Goal: Information Seeking & Learning: Learn about a topic

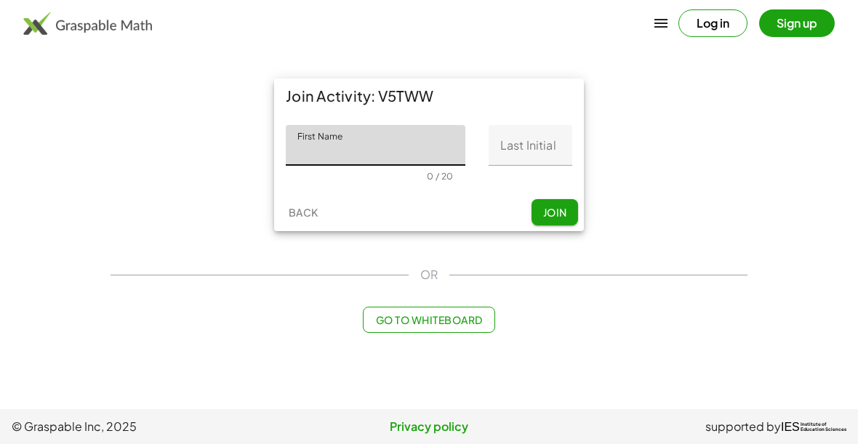
click at [385, 157] on input "First Name" at bounding box center [376, 145] width 180 height 41
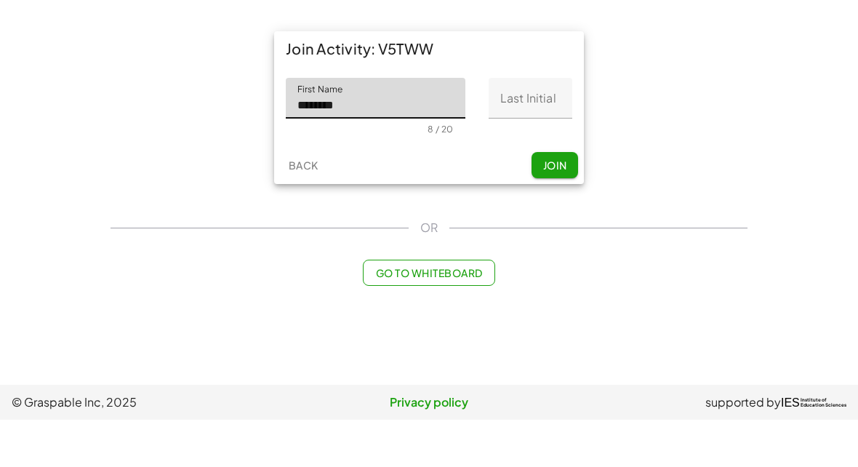
type input "********"
click at [545, 125] on input "Last Initial" at bounding box center [530, 145] width 84 height 41
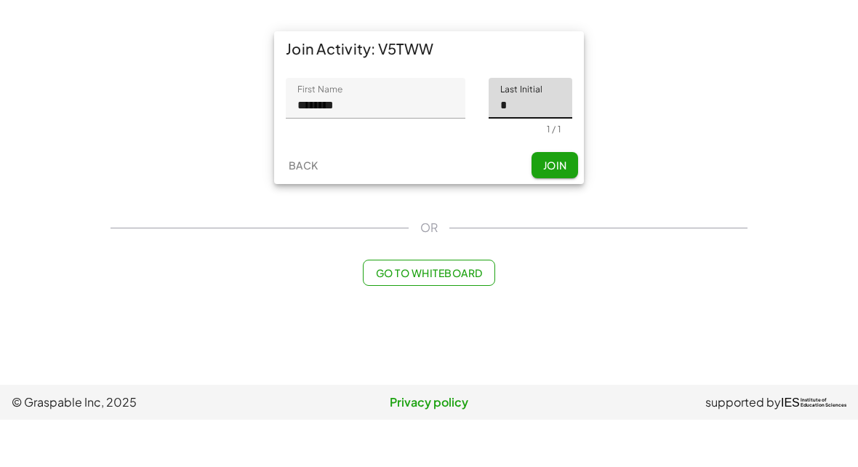
type input "*"
click at [566, 206] on span "Join" at bounding box center [554, 212] width 24 height 13
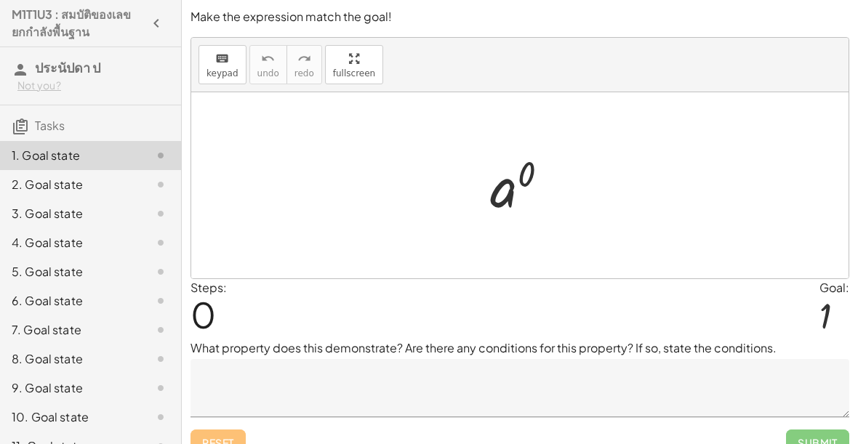
click at [430, 385] on textarea at bounding box center [519, 388] width 659 height 58
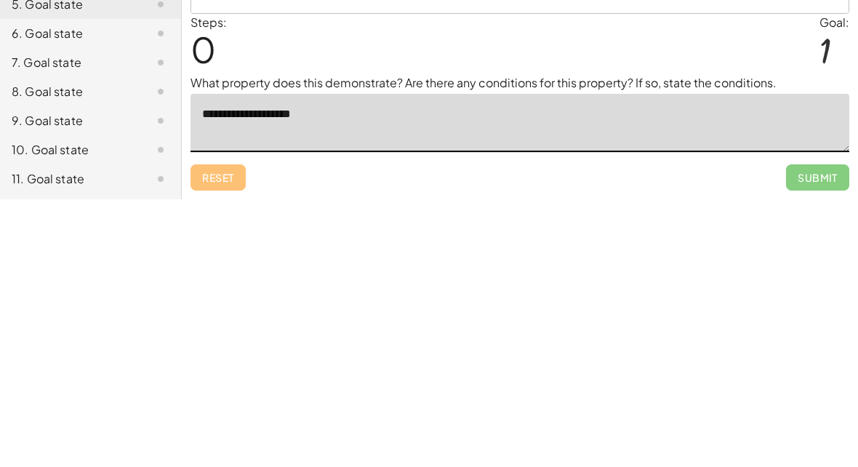
click at [719, 281] on div "Steps: 0 Goal: 1" at bounding box center [519, 311] width 659 height 60
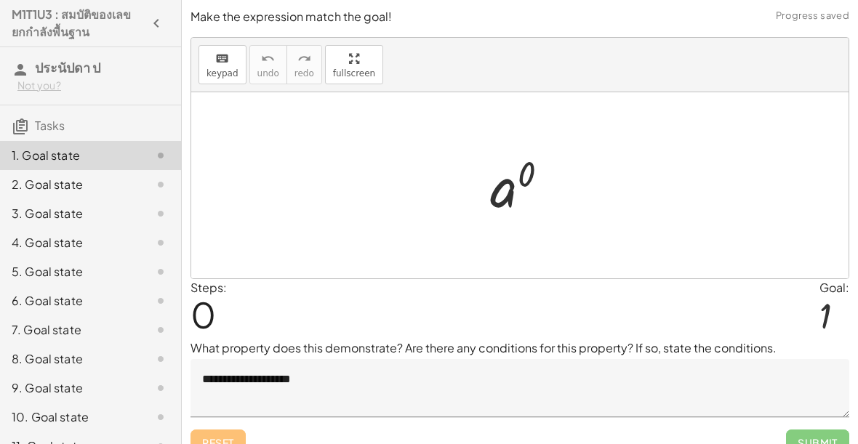
click at [818, 433] on span "Submit" at bounding box center [817, 443] width 63 height 26
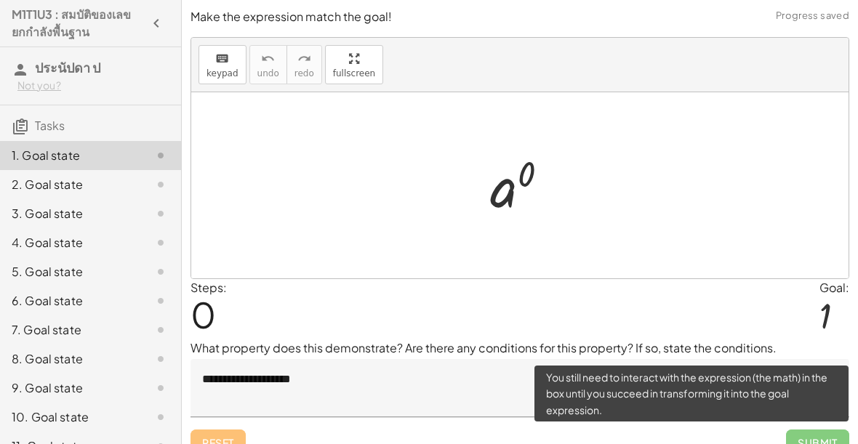
scroll to position [20, 0]
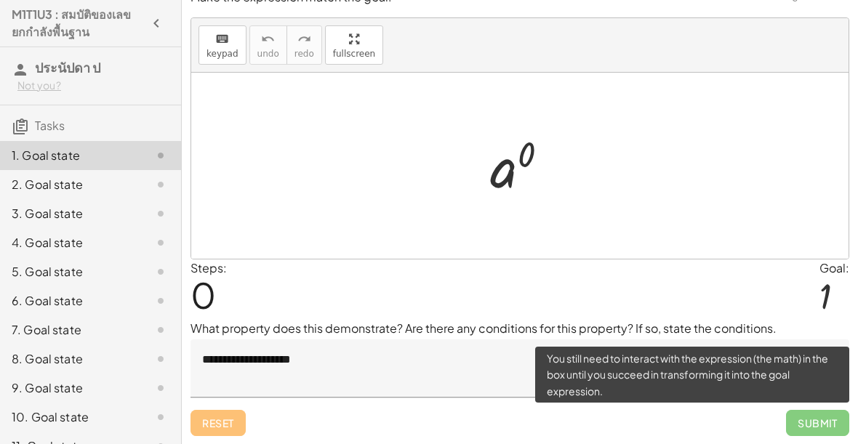
click at [823, 428] on span "Submit" at bounding box center [817, 423] width 63 height 26
click at [815, 431] on span "Submit" at bounding box center [817, 423] width 63 height 26
click at [815, 430] on span "Submit" at bounding box center [817, 423] width 63 height 26
click at [808, 425] on span "Submit" at bounding box center [817, 423] width 63 height 26
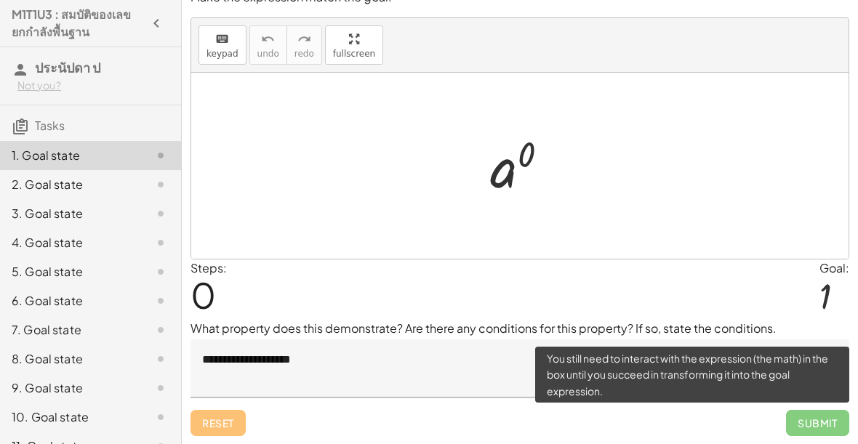
click at [808, 425] on span "Submit" at bounding box center [817, 423] width 63 height 26
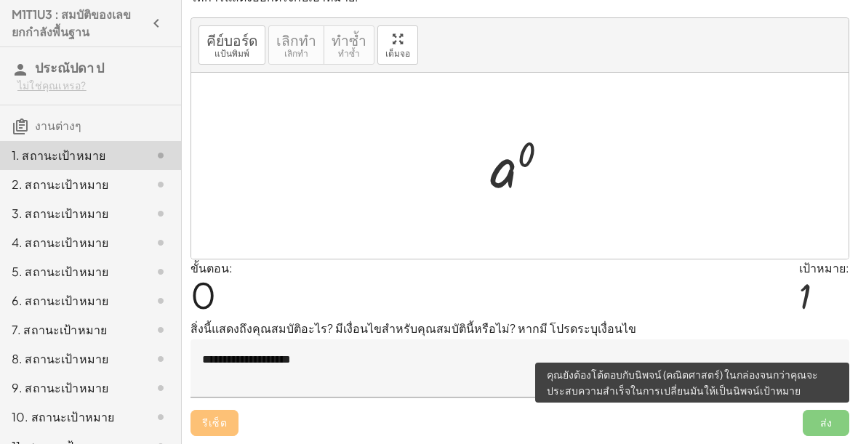
click at [837, 426] on span "ส่ง" at bounding box center [826, 423] width 47 height 26
click at [836, 425] on span "ส่ง" at bounding box center [826, 423] width 47 height 26
click at [827, 415] on span "ส่ง" at bounding box center [826, 423] width 47 height 26
click at [821, 421] on span "ส่ง" at bounding box center [826, 423] width 47 height 26
click at [820, 424] on span "ส่ง" at bounding box center [826, 423] width 47 height 26
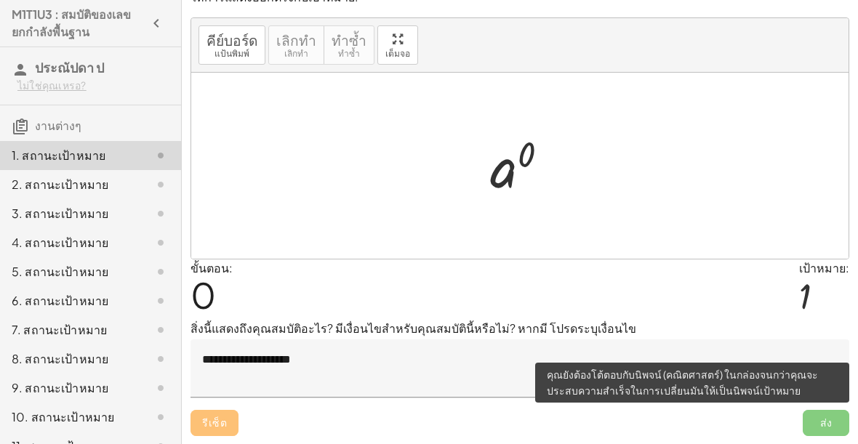
click at [818, 430] on span "ส่ง" at bounding box center [826, 423] width 47 height 26
click at [817, 423] on span "ส่ง" at bounding box center [826, 423] width 47 height 26
click at [795, 346] on textarea "**********" at bounding box center [519, 368] width 659 height 58
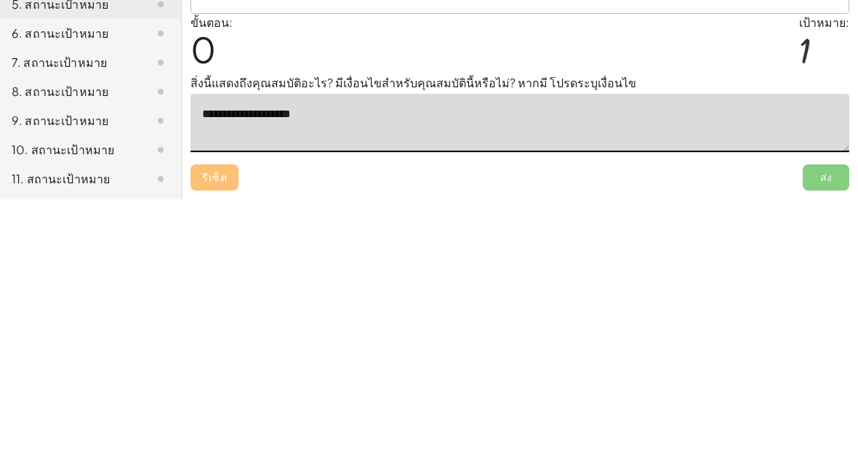
click at [741, 342] on p "สิ่งนี้แสดงถึงคุณสมบัติอะไร? มีเงื่อนไขสำหรับคุณสมบัตินี้หรือไม่? หากมี โปรดระบ…" at bounding box center [519, 350] width 659 height 17
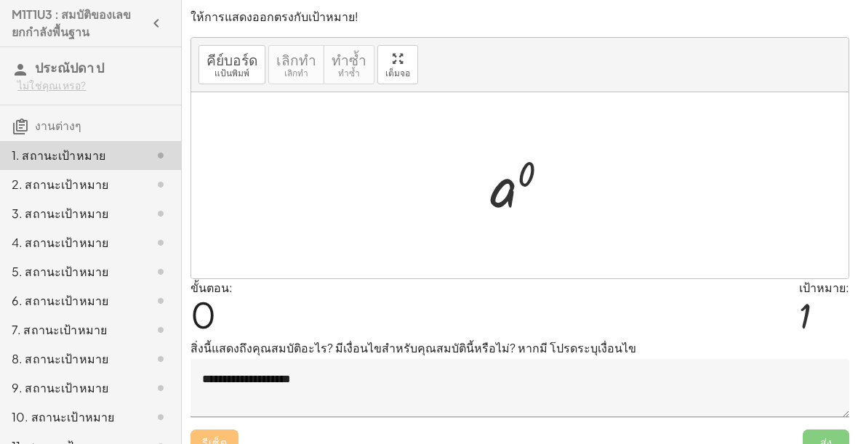
click at [822, 430] on span "ส่ง" at bounding box center [826, 443] width 47 height 26
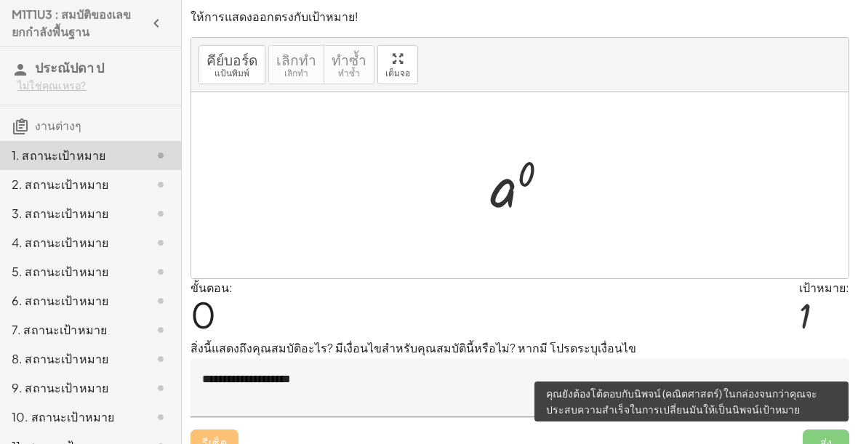
click at [829, 434] on span "ส่ง" at bounding box center [826, 443] width 47 height 26
click at [829, 361] on textarea "**********" at bounding box center [519, 388] width 659 height 58
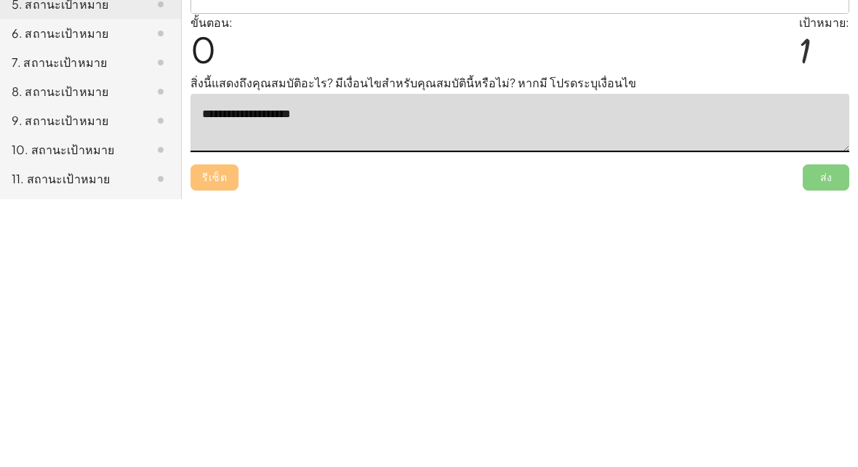
click at [669, 361] on textarea "**********" at bounding box center [519, 390] width 659 height 58
click at [721, 281] on div "ขั้นตอน: 0 เป้าหมาย: 1" at bounding box center [519, 311] width 659 height 60
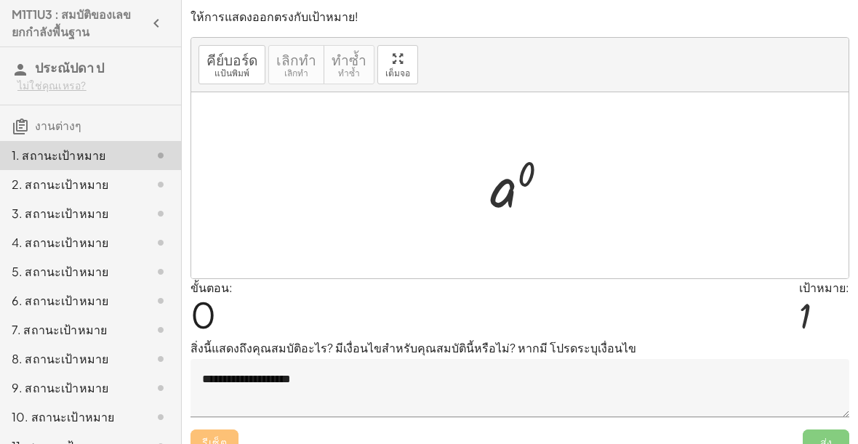
click at [238, 387] on textarea "**********" at bounding box center [519, 388] width 659 height 58
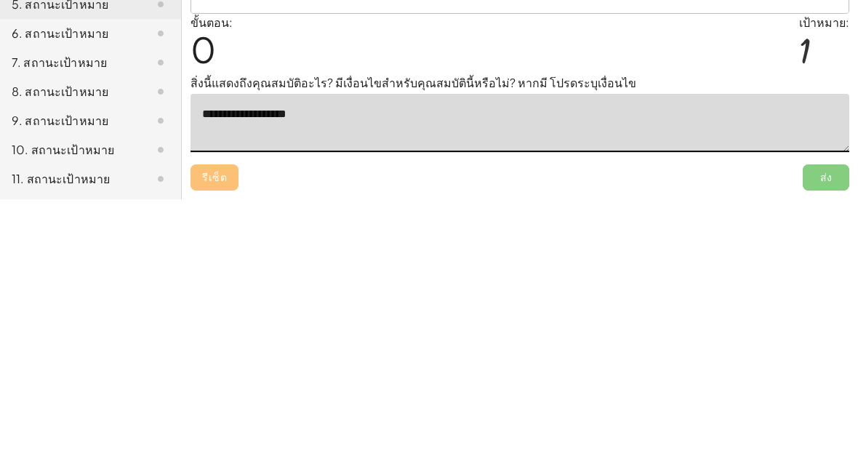
type textarea "**********"
click at [744, 342] on p "สิ่งนี้แสดงถึงคุณสมบัติอะไร? มีเงื่อนไขสำหรับคุณสมบัตินี้หรือไม่? หากมี โปรดระบ…" at bounding box center [519, 350] width 659 height 17
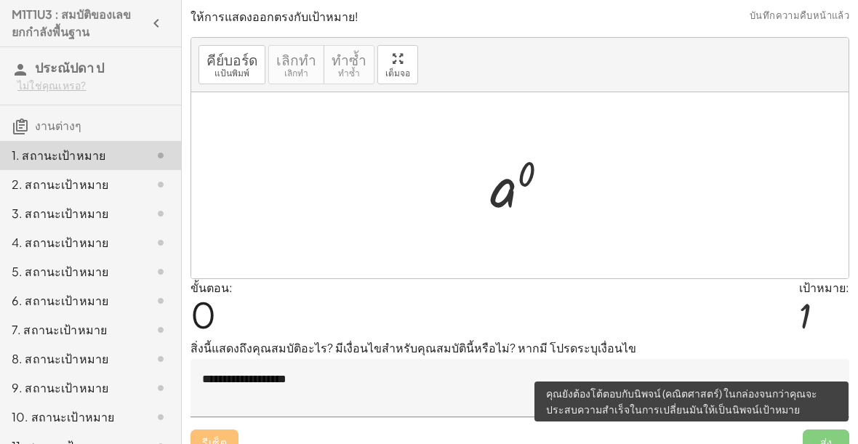
click at [821, 437] on span "ส่ง" at bounding box center [826, 443] width 47 height 26
click at [830, 431] on span "ส่ง" at bounding box center [826, 443] width 47 height 26
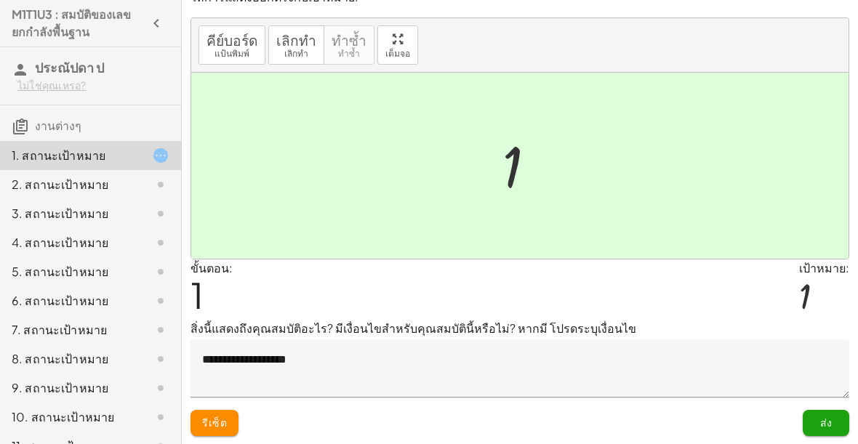
click at [773, 379] on textarea "**********" at bounding box center [519, 368] width 659 height 58
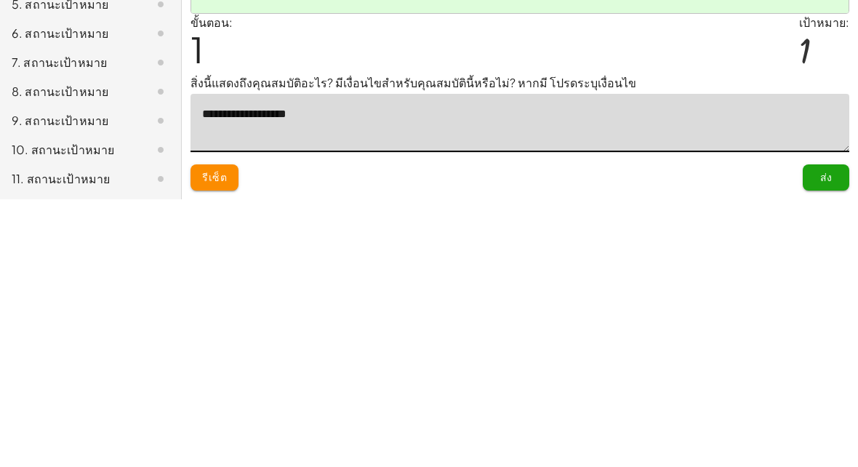
click at [316, 361] on textarea "**********" at bounding box center [519, 390] width 659 height 58
click at [308, 361] on textarea "**********" at bounding box center [519, 390] width 659 height 58
click at [310, 361] on textarea "**********" at bounding box center [519, 390] width 659 height 58
click at [620, 281] on div "ขั้นตอน: 1 เป้าหมาย: 1" at bounding box center [519, 311] width 659 height 60
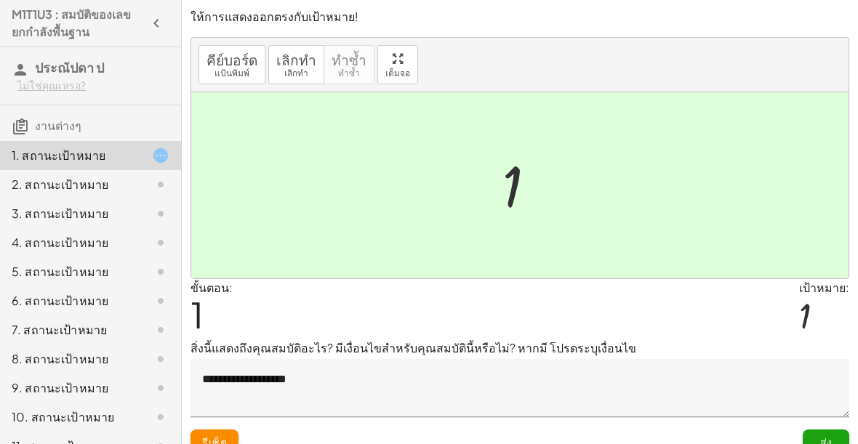
click at [830, 437] on font "ส่ง" at bounding box center [826, 441] width 12 height 13
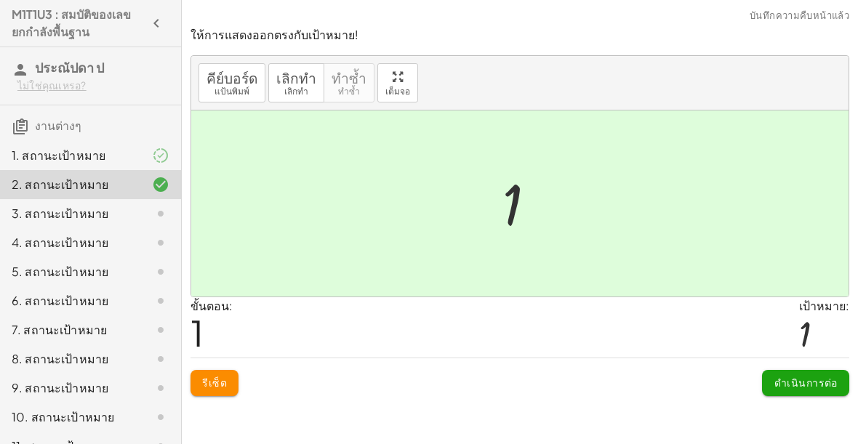
click at [818, 393] on button "ดำเนินการต่อ" at bounding box center [805, 383] width 87 height 26
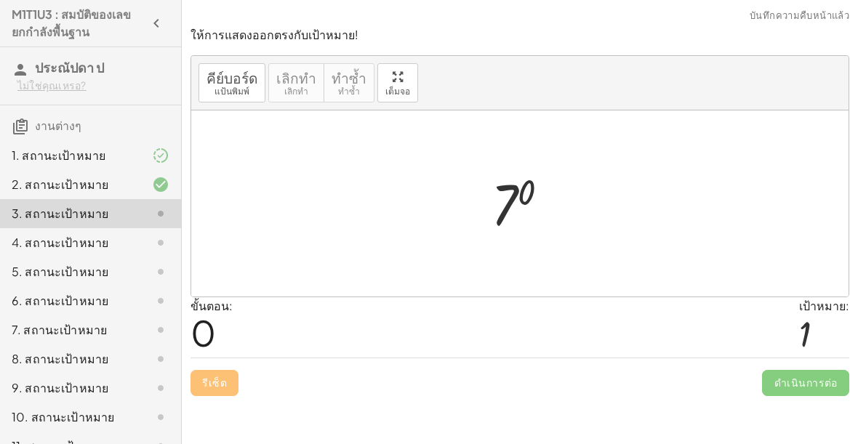
click at [163, 162] on icon at bounding box center [160, 155] width 17 height 17
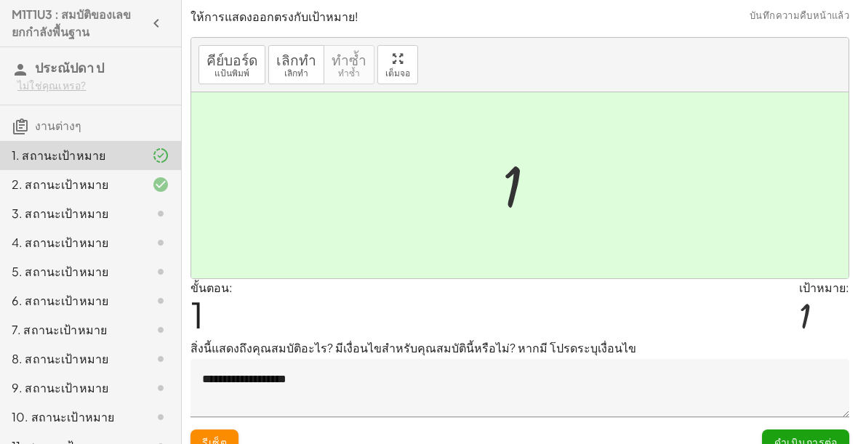
click at [677, 369] on textarea "**********" at bounding box center [519, 388] width 659 height 58
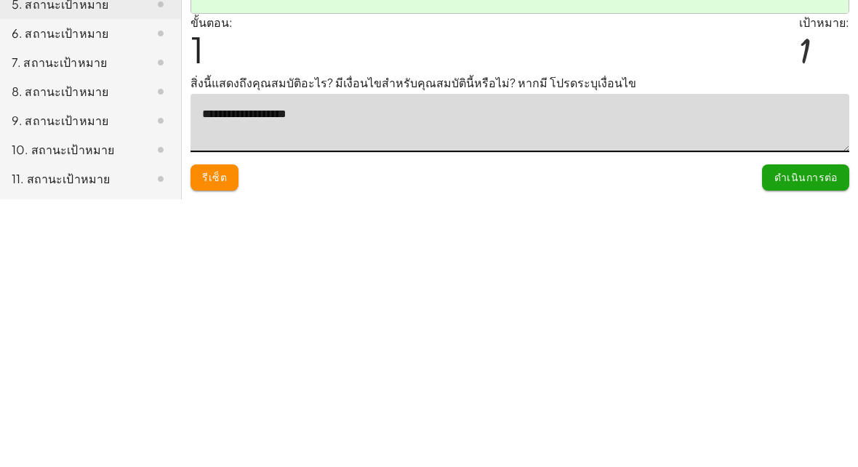
click at [323, 361] on textarea "**********" at bounding box center [519, 390] width 659 height 58
click at [310, 361] on textarea "**********" at bounding box center [519, 390] width 659 height 58
click at [305, 361] on textarea "**********" at bounding box center [519, 390] width 659 height 58
click at [307, 361] on textarea "**********" at bounding box center [519, 390] width 659 height 58
click at [733, 281] on div "ขั้นตอน: 1 เป้าหมาย: 1" at bounding box center [519, 311] width 659 height 60
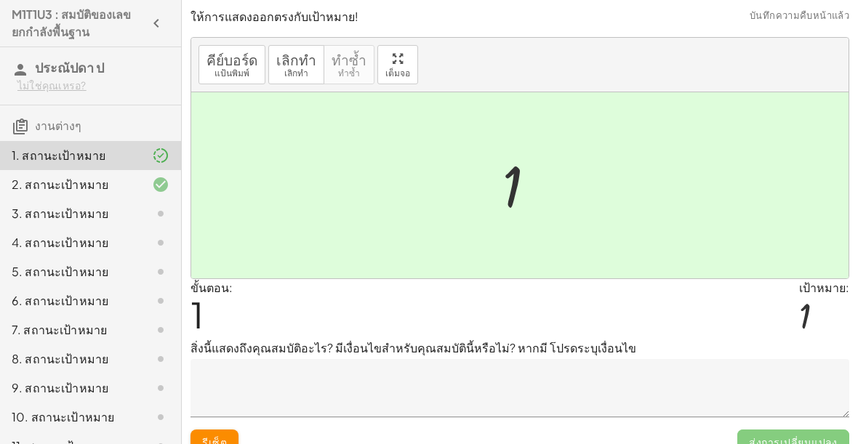
click at [809, 435] on span "ส่งการเปลี่ยนแปลง" at bounding box center [793, 443] width 112 height 26
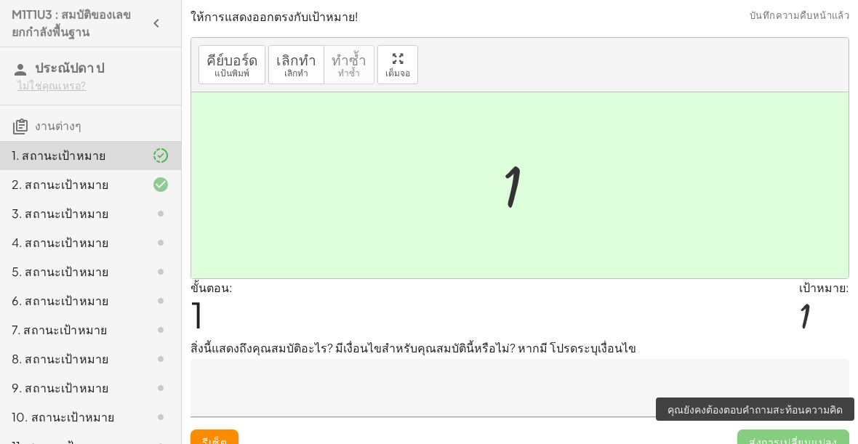
click at [821, 430] on span "ส่งการเปลี่ยนแปลง" at bounding box center [793, 443] width 112 height 26
click at [824, 433] on span "ส่งการเปลี่ยนแปลง" at bounding box center [793, 443] width 112 height 26
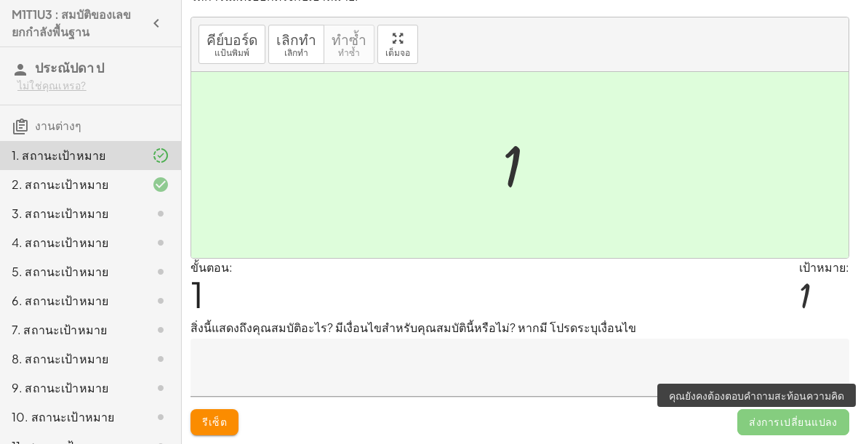
click at [342, 373] on textarea at bounding box center [519, 368] width 659 height 58
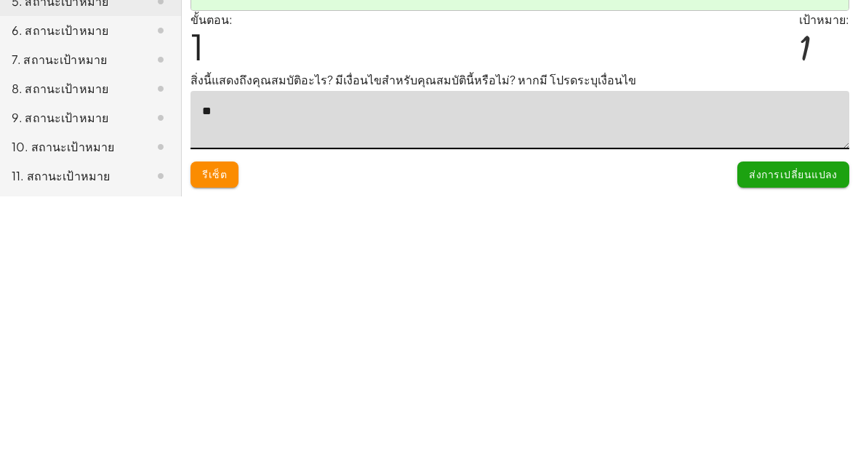
type textarea "*"
type textarea "**********"
click at [729, 281] on div "ขั้นตอน: 1 เป้าหมาย: 1" at bounding box center [519, 311] width 659 height 60
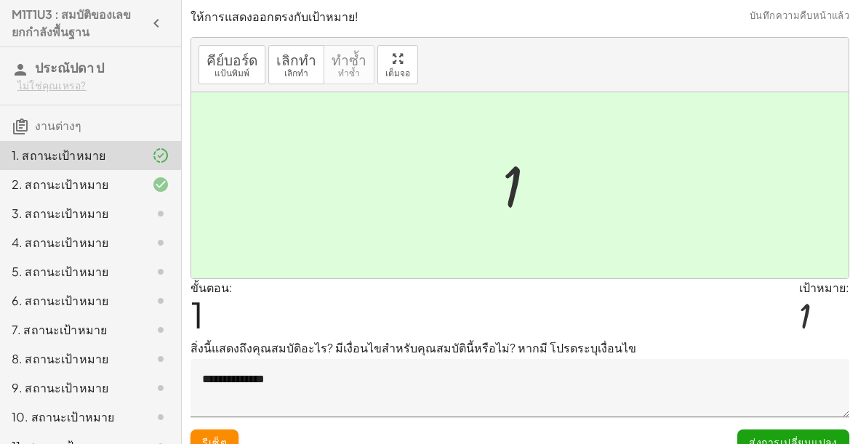
click at [809, 433] on button "ส่งการเปลี่ยนแปลง" at bounding box center [793, 443] width 112 height 26
click at [814, 431] on button "ดำเนินการต่อ" at bounding box center [805, 443] width 87 height 26
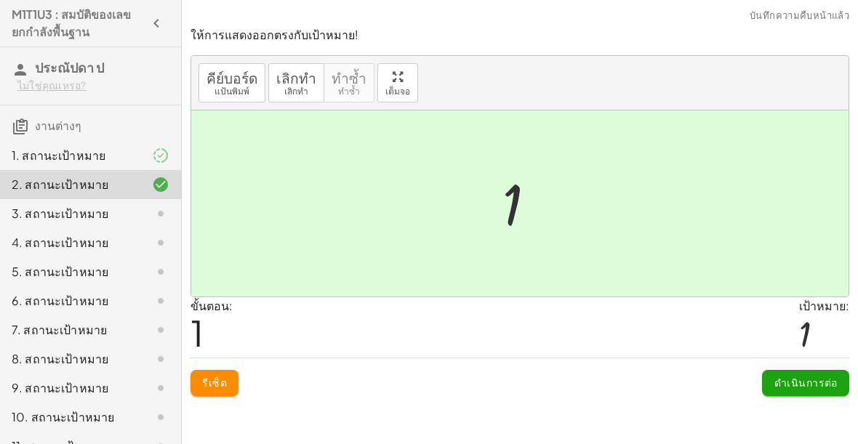
click at [824, 378] on font "ดำเนินการต่อ" at bounding box center [805, 382] width 63 height 13
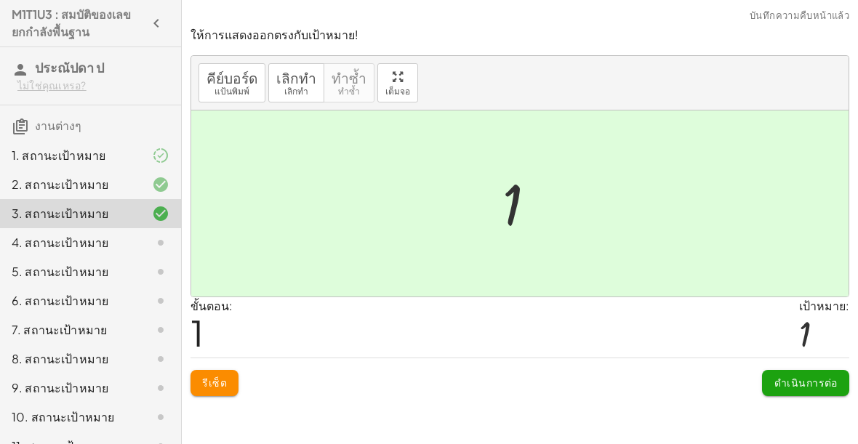
click at [833, 392] on button "ดำเนินการต่อ" at bounding box center [805, 383] width 87 height 26
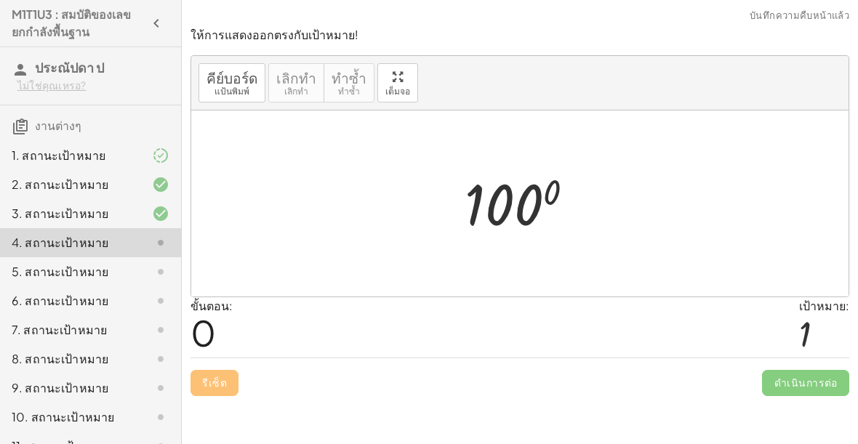
click at [147, 163] on div at bounding box center [149, 155] width 41 height 17
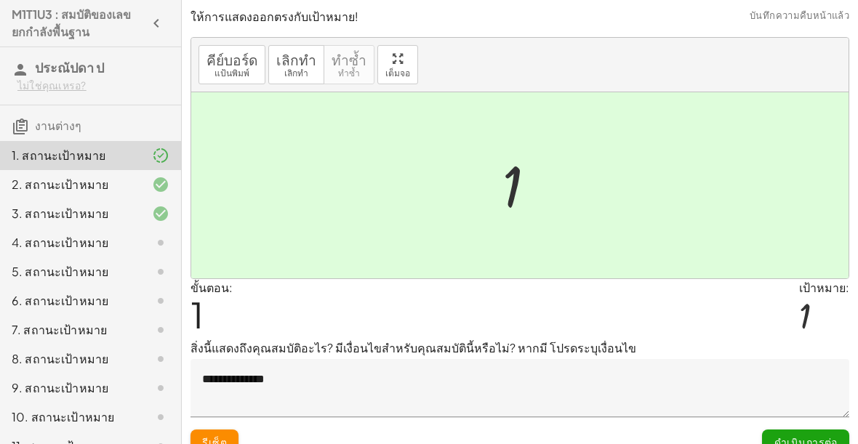
click at [671, 373] on textarea "**********" at bounding box center [519, 388] width 659 height 58
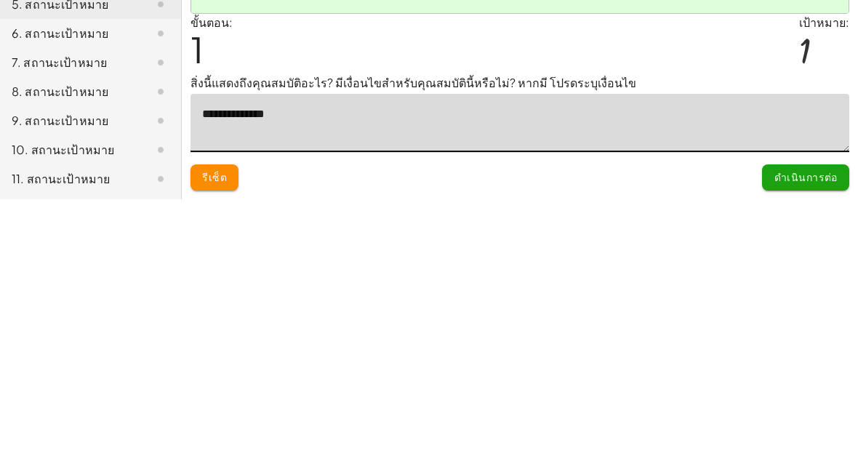
click at [268, 361] on textarea "**********" at bounding box center [519, 390] width 659 height 58
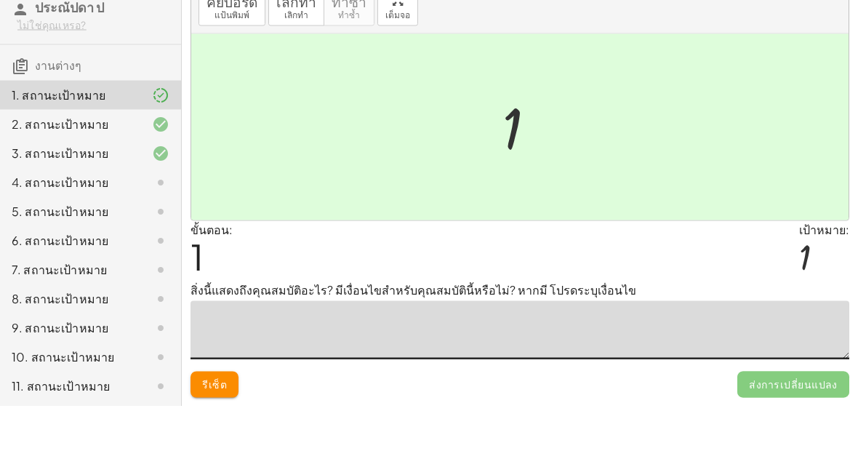
click at [150, 176] on div at bounding box center [149, 184] width 41 height 17
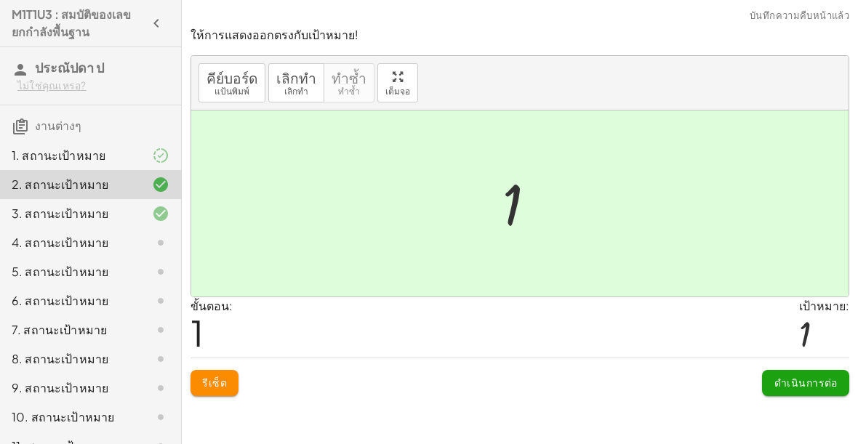
click at [154, 149] on icon at bounding box center [160, 155] width 17 height 17
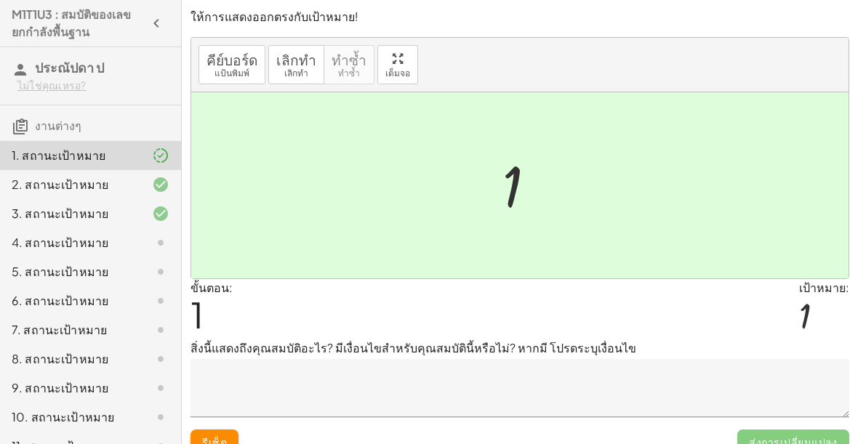
click at [148, 246] on div at bounding box center [149, 242] width 41 height 17
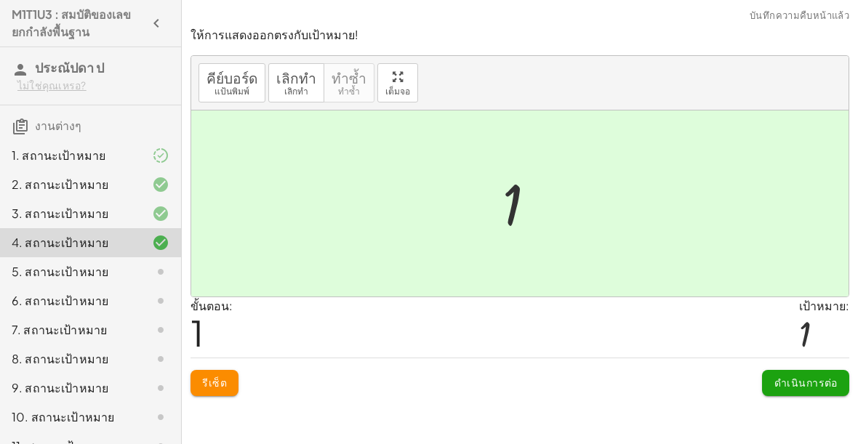
click at [150, 315] on div "5. สถานะเป้าหมาย" at bounding box center [90, 329] width 181 height 29
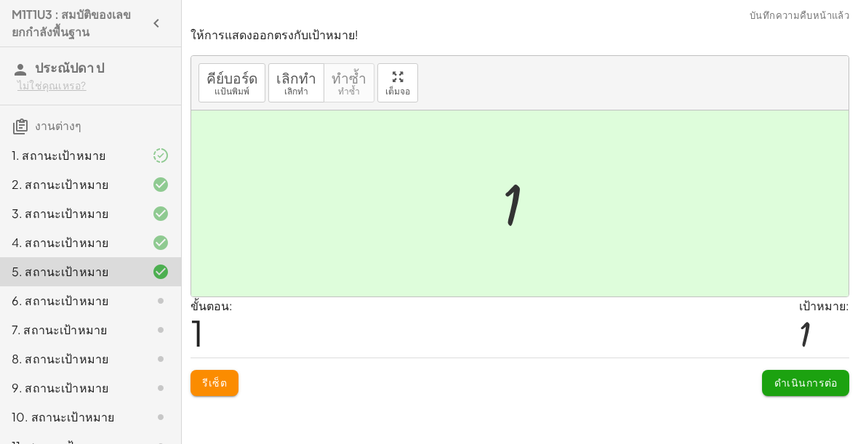
click at [136, 300] on div at bounding box center [149, 300] width 41 height 17
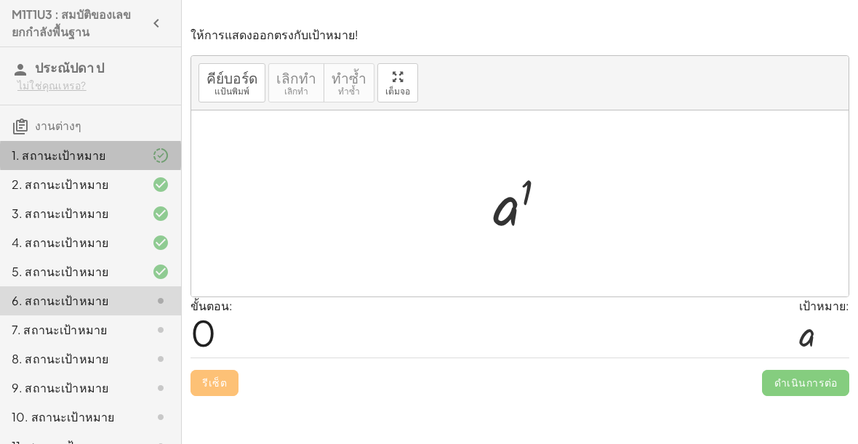
click at [153, 153] on icon at bounding box center [160, 155] width 17 height 17
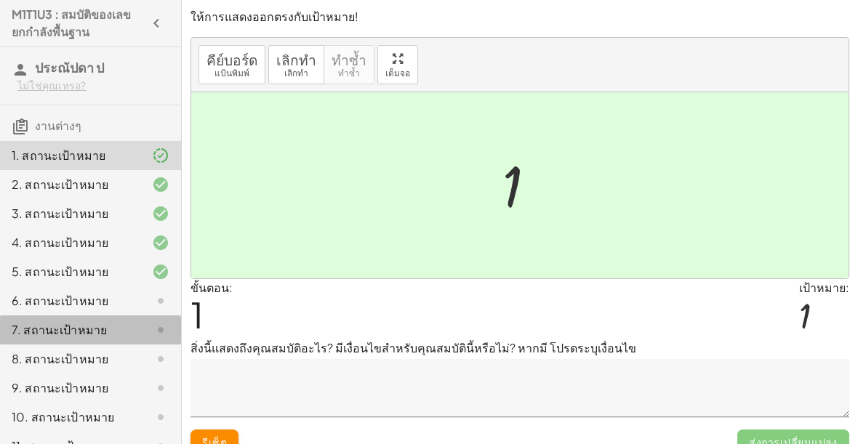
click at [152, 374] on div "7. สถานะเป้าหมาย" at bounding box center [90, 388] width 181 height 29
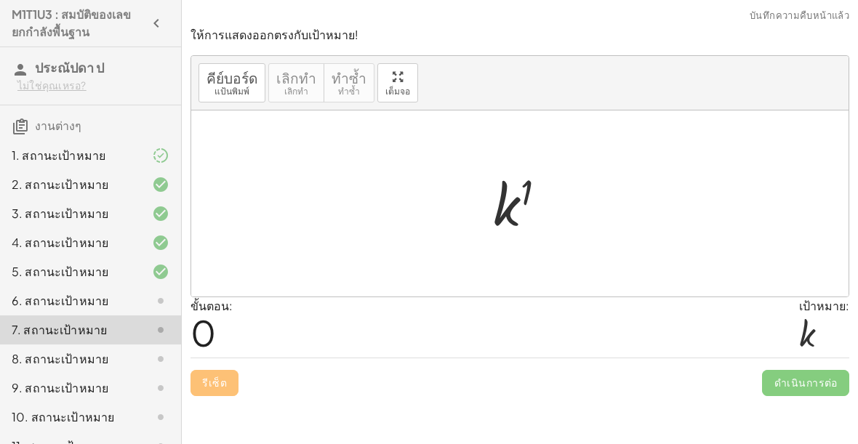
click at [158, 300] on icon at bounding box center [160, 300] width 17 height 17
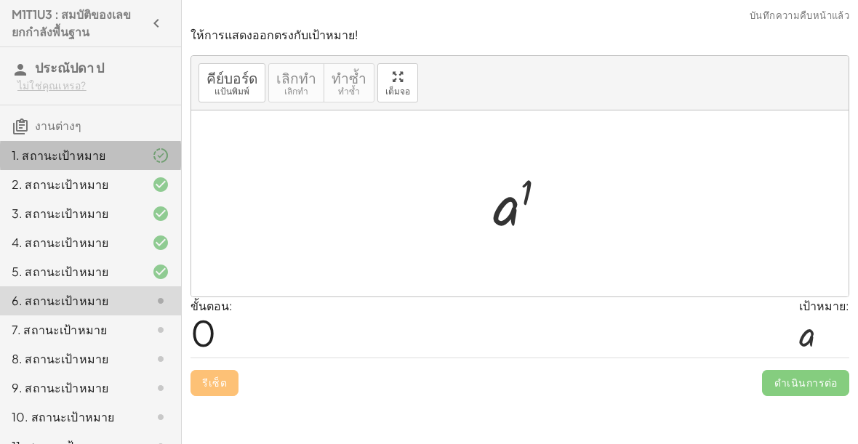
click at [149, 148] on div at bounding box center [149, 155] width 41 height 17
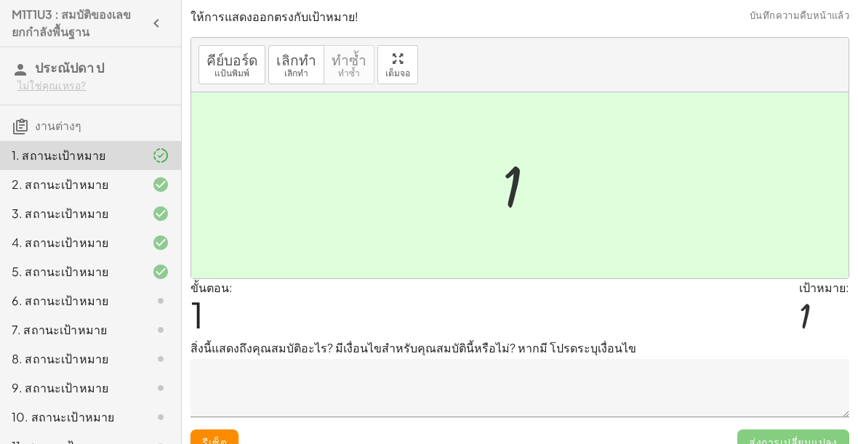
click at [363, 394] on textarea at bounding box center [519, 388] width 659 height 58
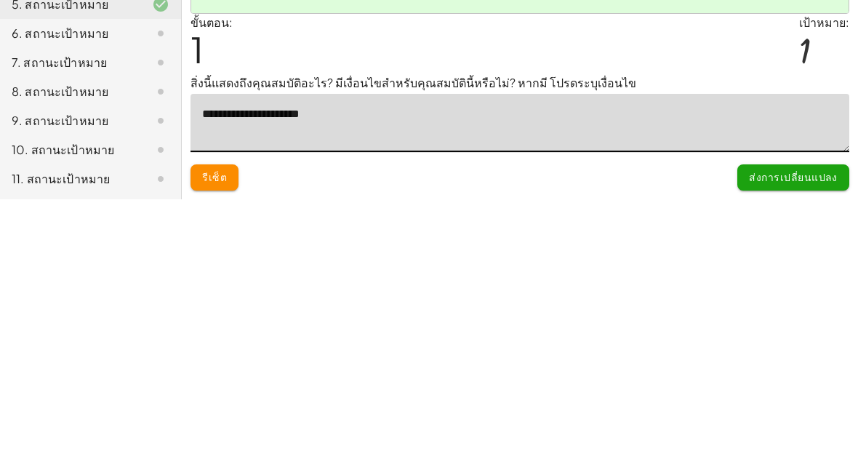
type textarea "**********"
click at [738, 281] on div "ขั้นตอน: 1 เป้าหมาย: 1" at bounding box center [519, 311] width 659 height 60
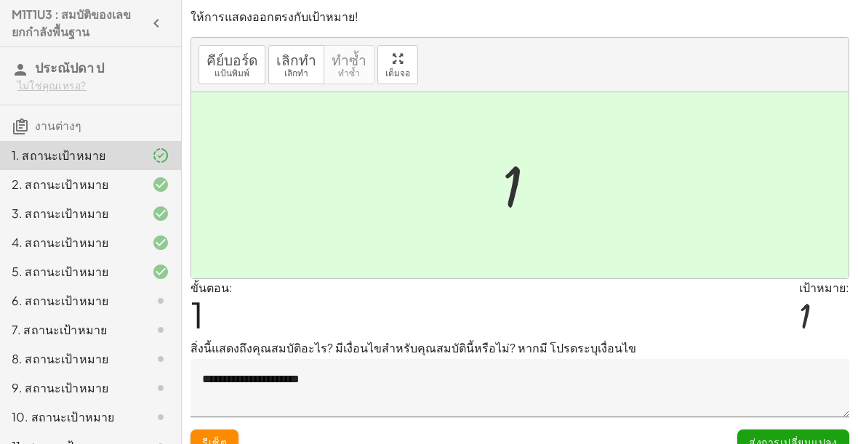
click at [808, 433] on button "ส่งการเปลี่ยนแปลง" at bounding box center [793, 443] width 112 height 26
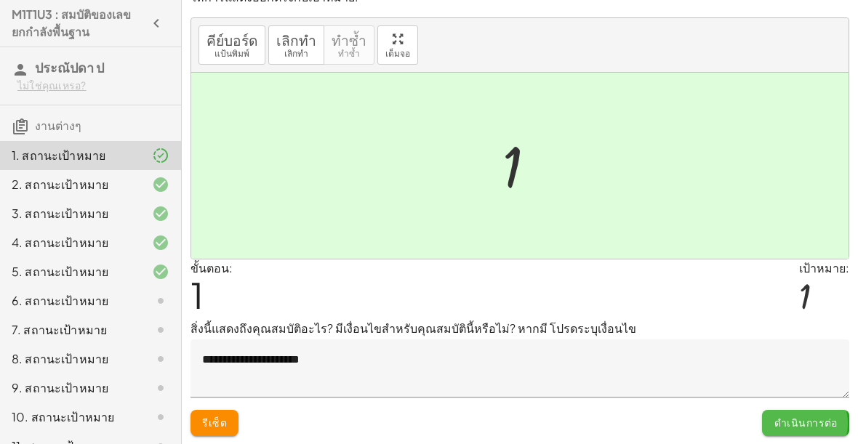
click at [136, 306] on div at bounding box center [149, 300] width 41 height 17
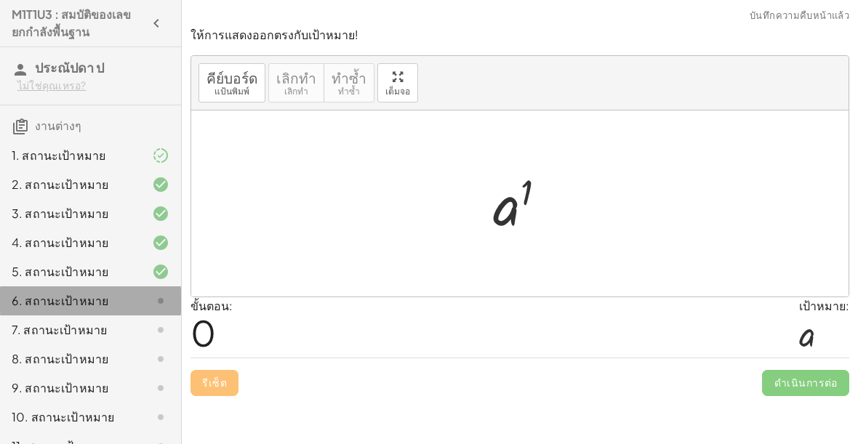
scroll to position [0, 0]
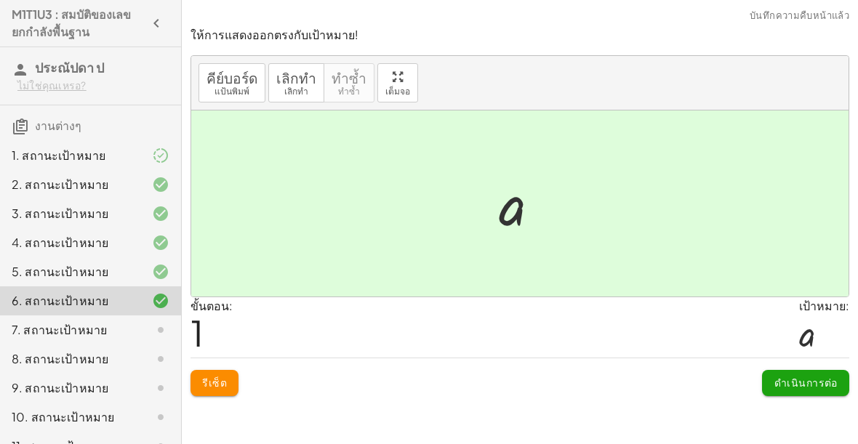
click at [815, 395] on button "ดำเนินการต่อ" at bounding box center [805, 383] width 87 height 26
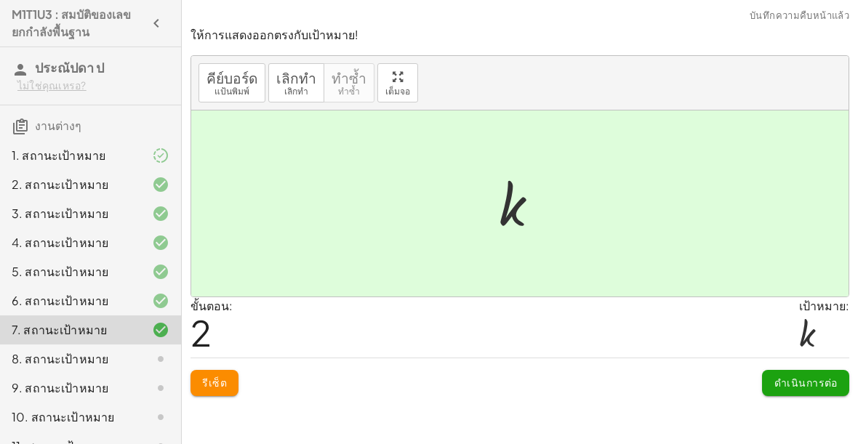
click at [805, 393] on button "ดำเนินการต่อ" at bounding box center [805, 383] width 87 height 26
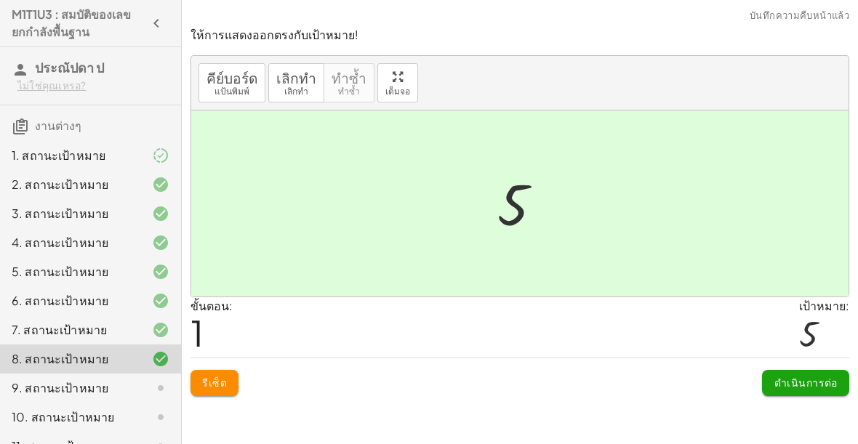
click at [827, 387] on font "ดำเนินการต่อ" at bounding box center [805, 382] width 63 height 13
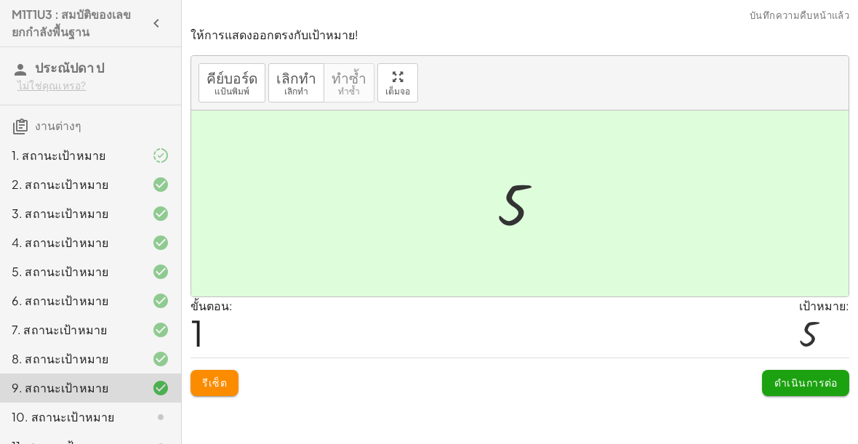
click at [816, 387] on font "ดำเนินการต่อ" at bounding box center [805, 382] width 63 height 13
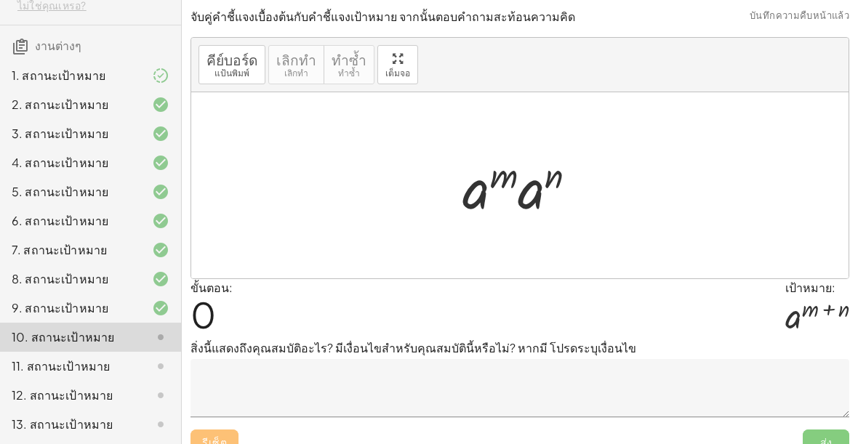
scroll to position [102, 0]
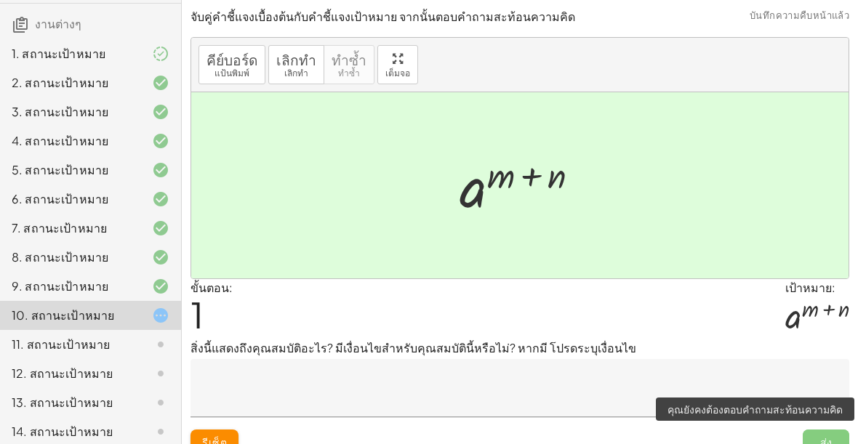
click at [837, 435] on span "ส่ง" at bounding box center [826, 443] width 47 height 26
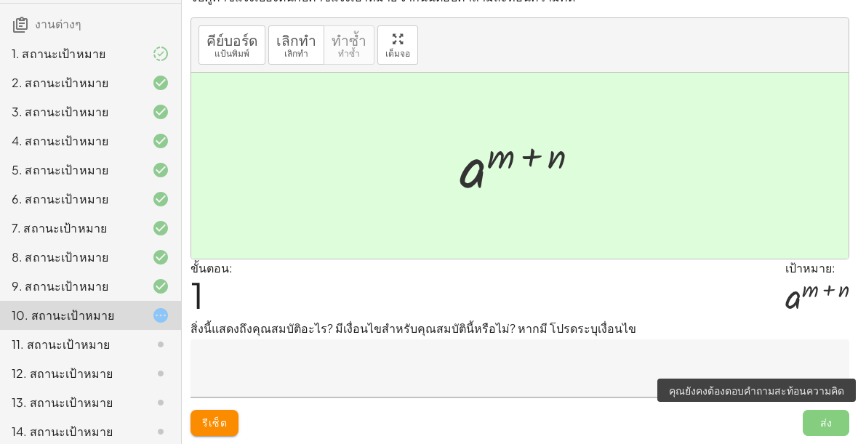
click at [414, 392] on textarea at bounding box center [519, 368] width 659 height 58
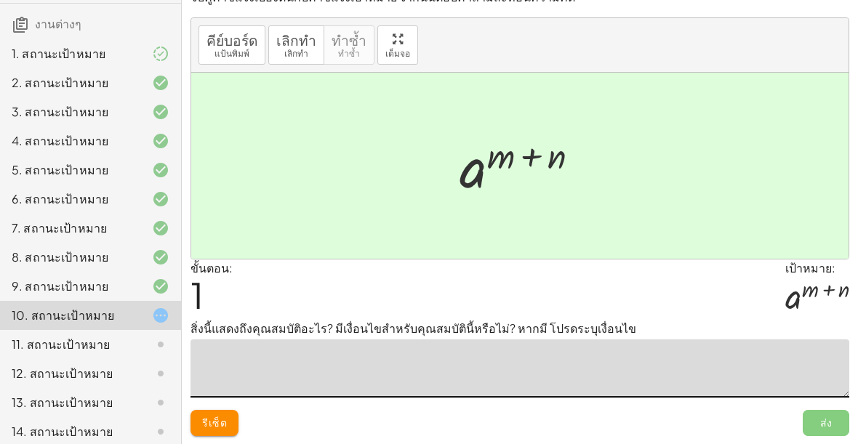
scroll to position [0, 0]
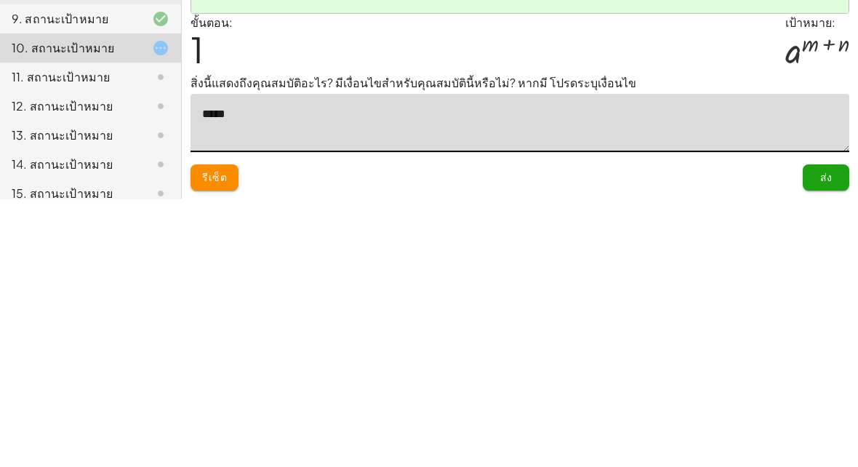
type textarea "*****"
click at [662, 342] on p "สิ่งนี้แสดงถึงคุณสมบัติอะไร? มีเงื่อนไขสำหรับคุณสมบัตินี้หรือไม่? หากมี โปรดระบ…" at bounding box center [519, 350] width 659 height 17
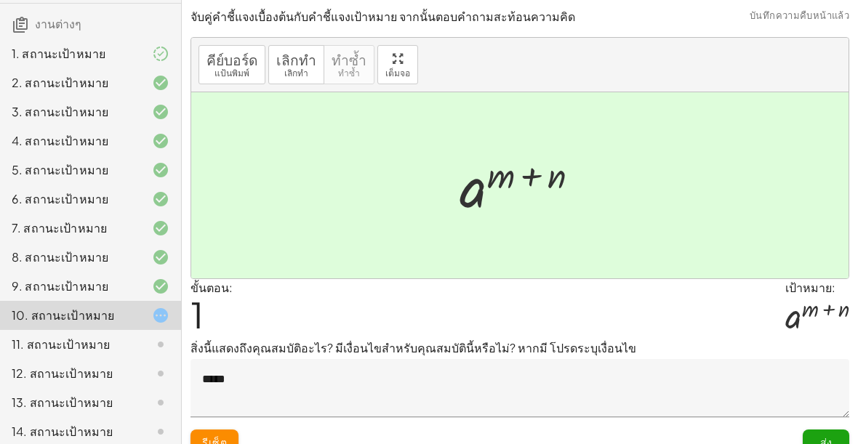
click at [837, 433] on button "ส่ง" at bounding box center [826, 443] width 47 height 26
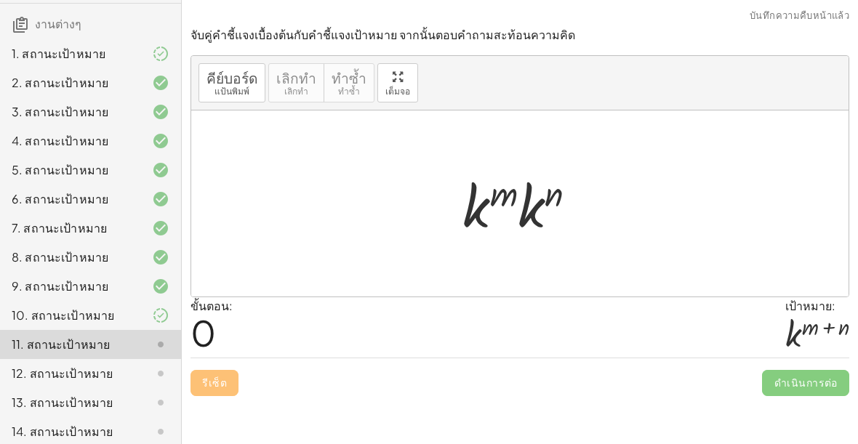
click at [152, 354] on div "11. สถานะเป้าหมาย" at bounding box center [90, 344] width 181 height 29
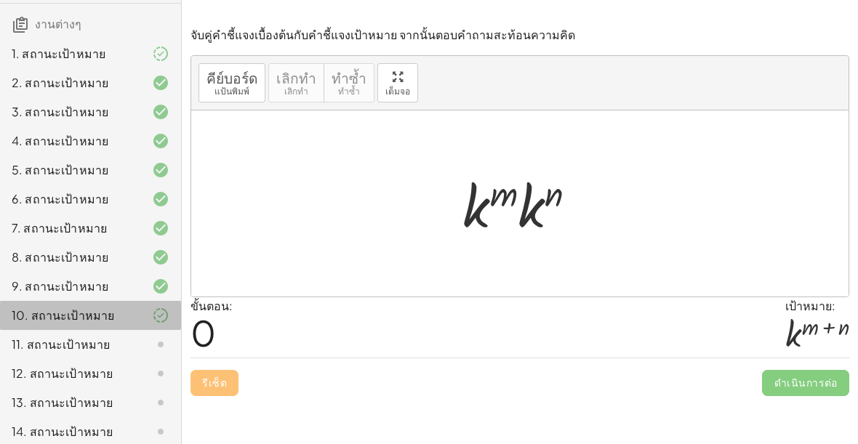
click at [175, 359] on div "10. สถานะเป้าหมาย" at bounding box center [90, 373] width 181 height 29
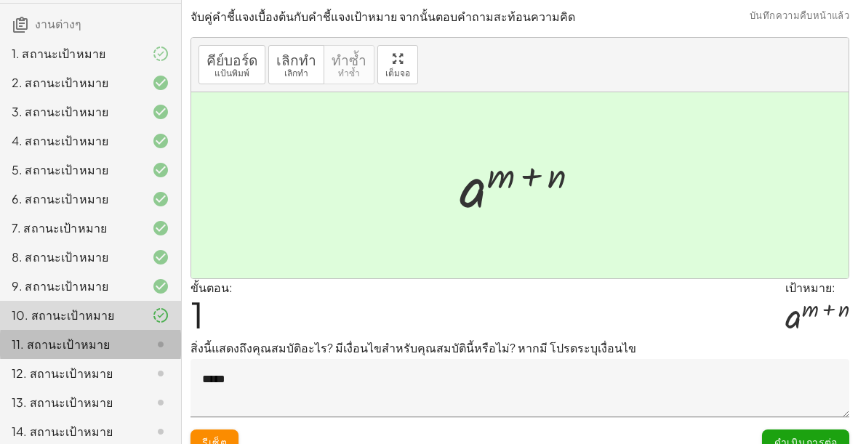
click at [71, 347] on font "11. สถานะเป้าหมาย" at bounding box center [61, 344] width 98 height 15
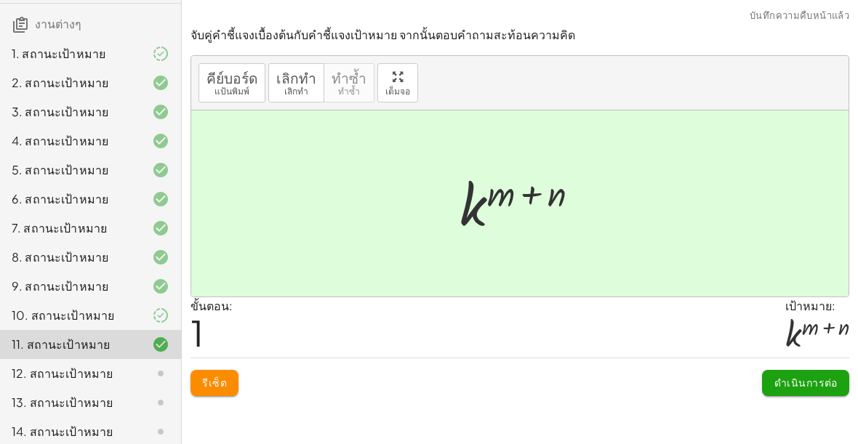
click at [808, 387] on font "ดำเนินการต่อ" at bounding box center [805, 382] width 63 height 13
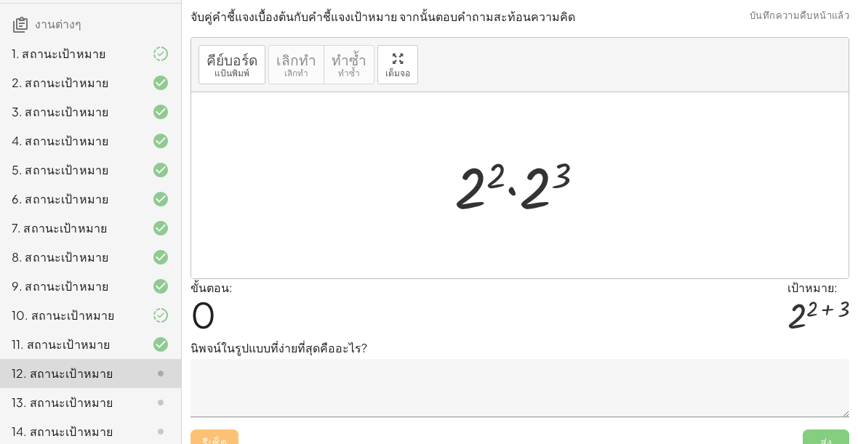
scroll to position [22, 0]
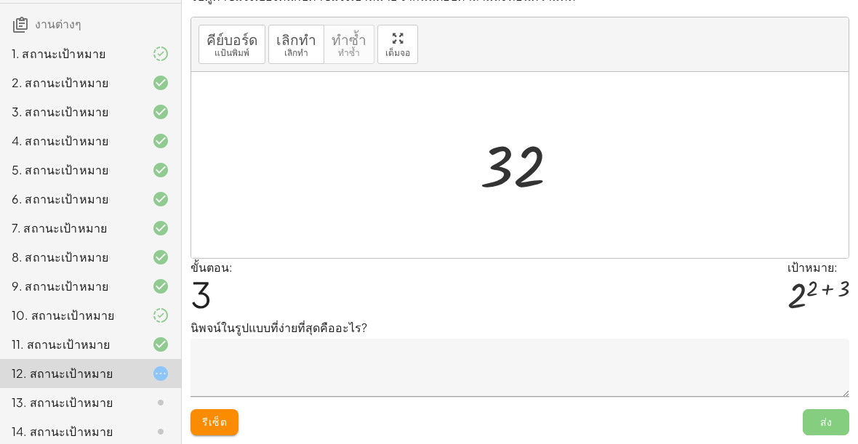
click at [230, 427] on button "รีเซ็ต" at bounding box center [214, 422] width 48 height 26
click at [224, 395] on textarea at bounding box center [519, 368] width 659 height 58
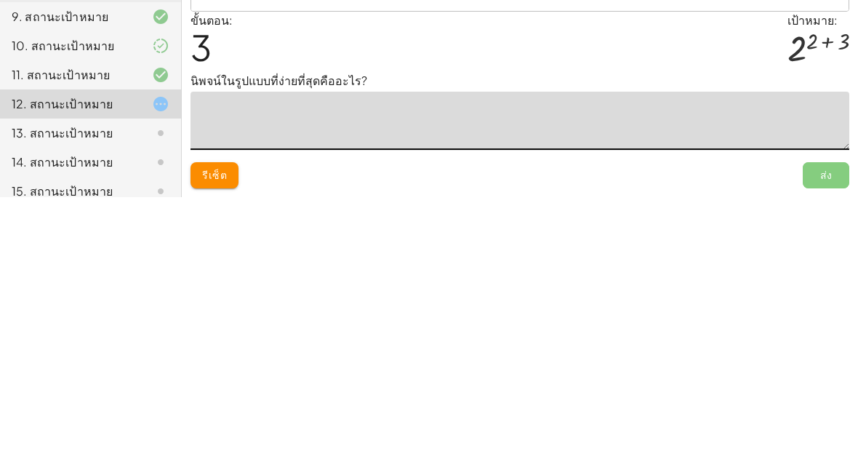
click at [515, 281] on div "ขั้นตอน: 3 เป้าหมาย: 2 ( + 2 + 3 )" at bounding box center [519, 311] width 659 height 60
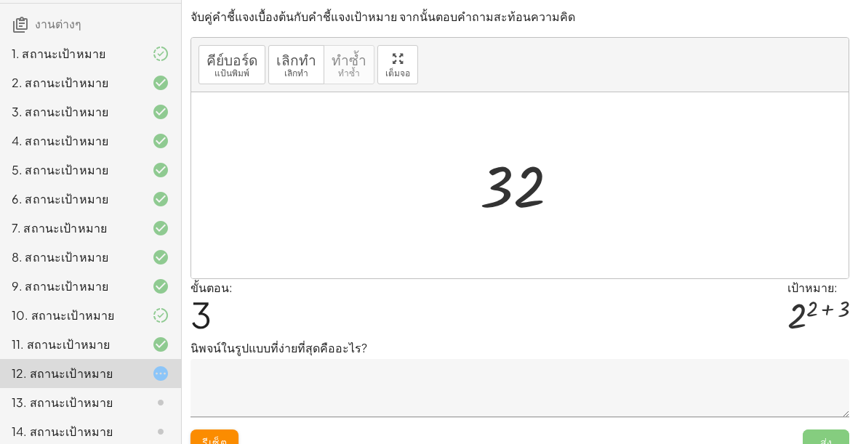
click at [222, 435] on font "รีเซ็ต" at bounding box center [214, 441] width 25 height 13
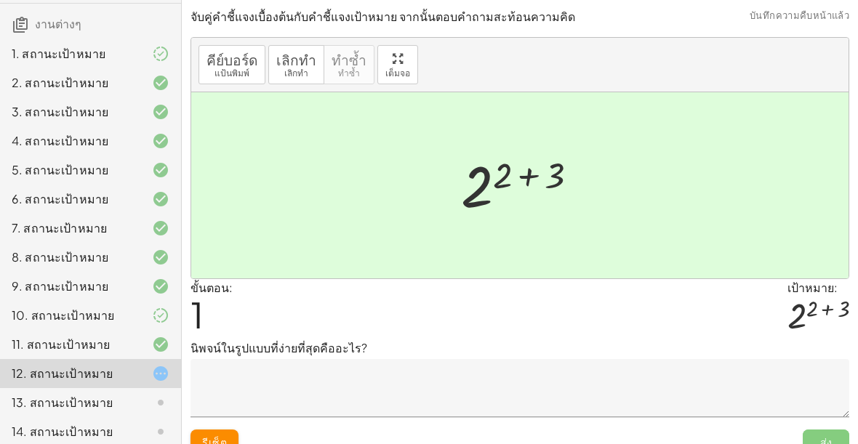
click at [654, 380] on textarea at bounding box center [519, 388] width 659 height 58
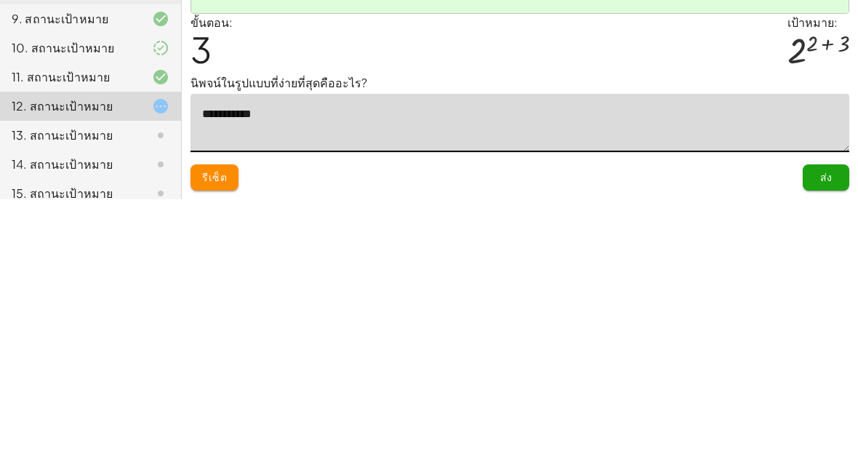
type textarea "**********"
click at [488, 281] on div "ขั้นตอน: 3 เป้าหมาย: 2 ( + 2 + 3 )" at bounding box center [519, 311] width 659 height 60
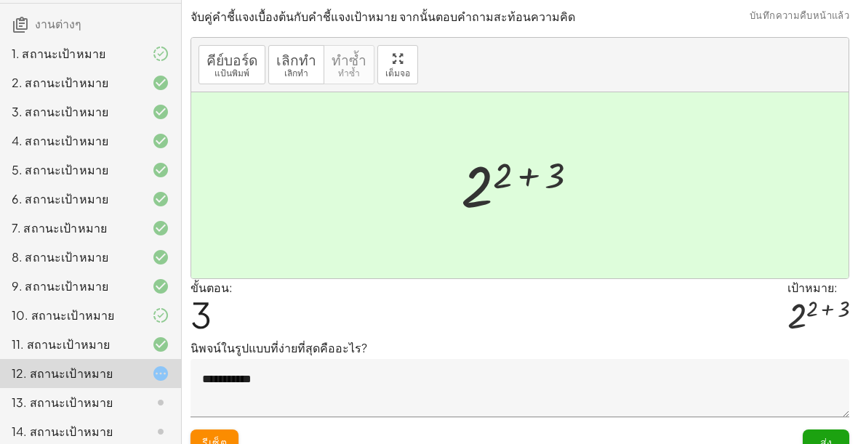
click at [830, 438] on font "ส่ง" at bounding box center [826, 441] width 12 height 13
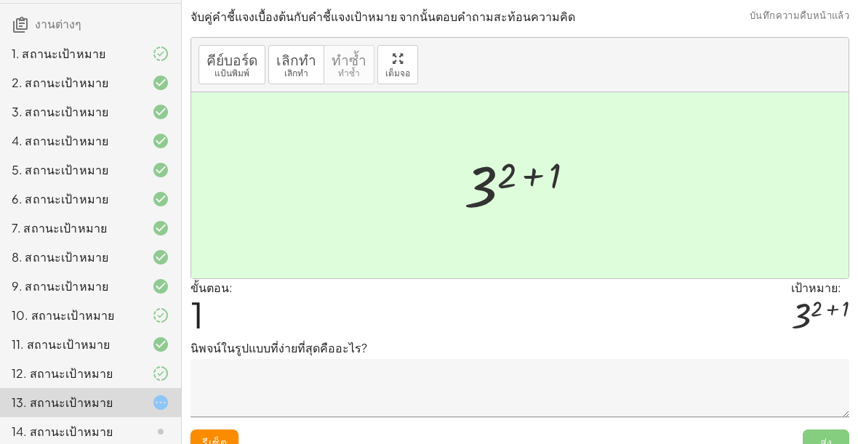
click at [531, 376] on textarea at bounding box center [519, 388] width 659 height 58
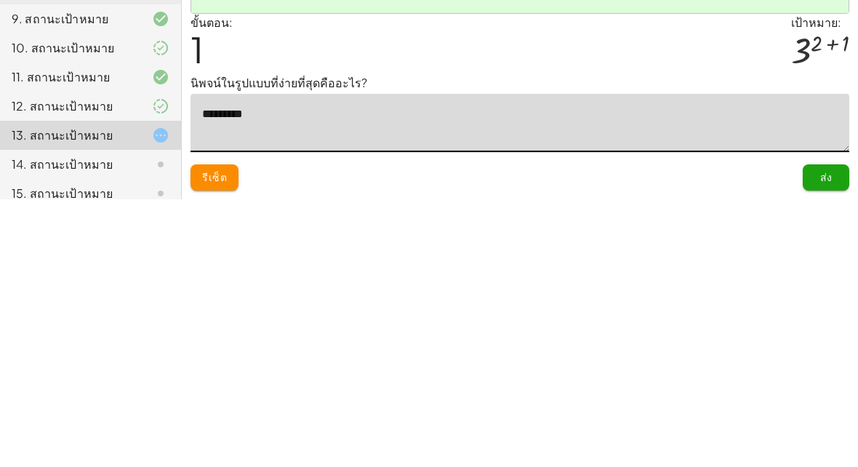
type textarea "*********"
click at [664, 342] on p "นิพจน์ในรูปแบบที่ง่ายที่สุดคืออะไร?" at bounding box center [519, 350] width 659 height 17
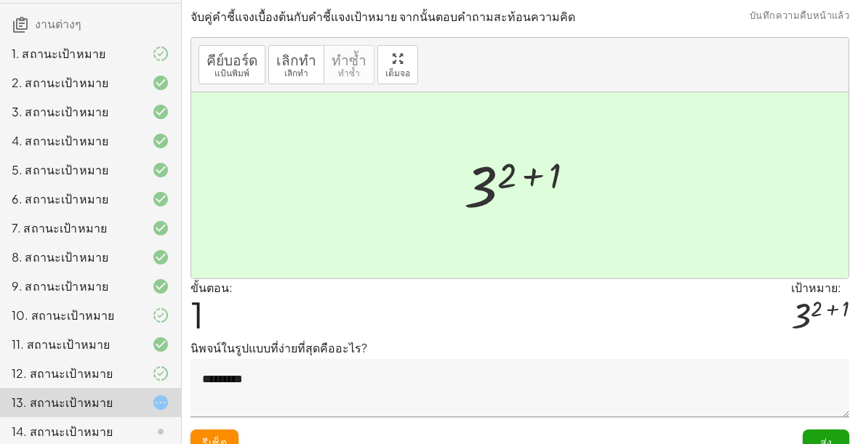
click at [838, 425] on div "ส่ง" at bounding box center [826, 437] width 47 height 38
click at [837, 424] on div "ส่ง" at bounding box center [826, 437] width 47 height 38
click at [814, 441] on button "ส่ง" at bounding box center [826, 443] width 47 height 26
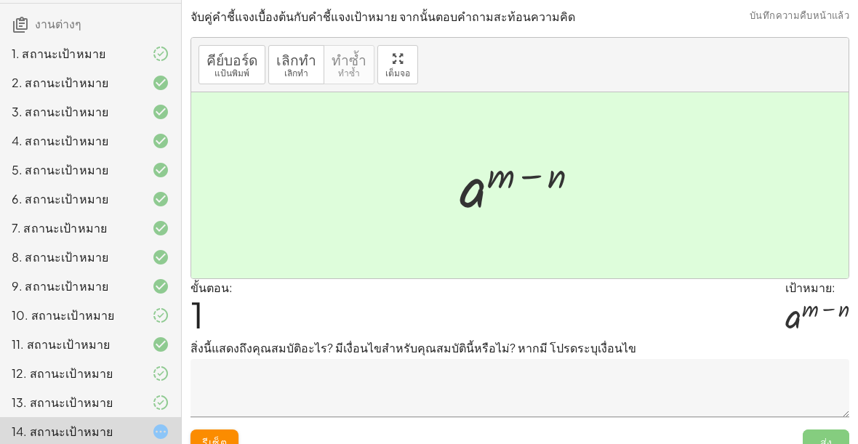
click at [438, 388] on textarea at bounding box center [519, 388] width 659 height 58
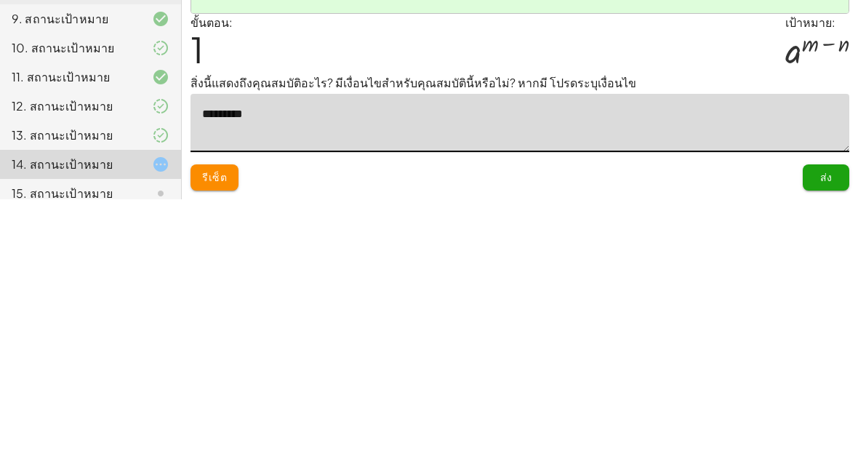
click at [711, 361] on textarea "*********" at bounding box center [519, 390] width 659 height 58
click at [735, 361] on textarea "*********" at bounding box center [519, 390] width 659 height 58
click at [705, 361] on textarea "*********" at bounding box center [519, 390] width 659 height 58
type textarea "*********"
click at [731, 342] on p "สิ่งนี้แสดงถึงคุณสมบัติอะไร? มีเงื่อนไขสำหรับคุณสมบัตินี้หรือไม่? หากมี โปรดระบ…" at bounding box center [519, 350] width 659 height 17
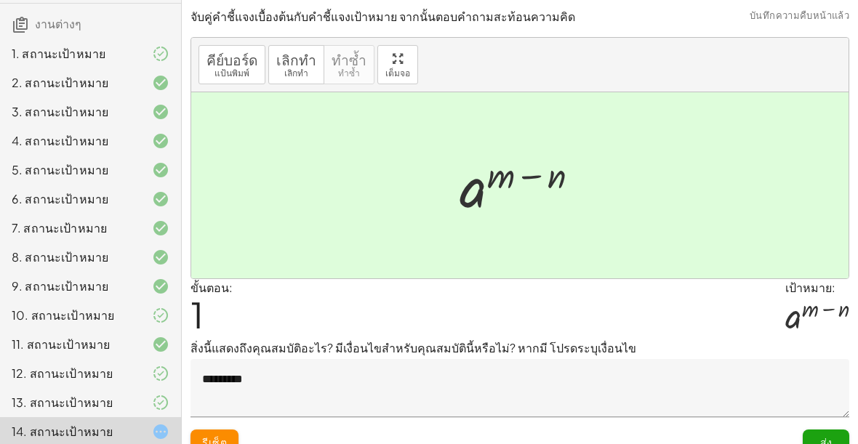
scroll to position [21, 0]
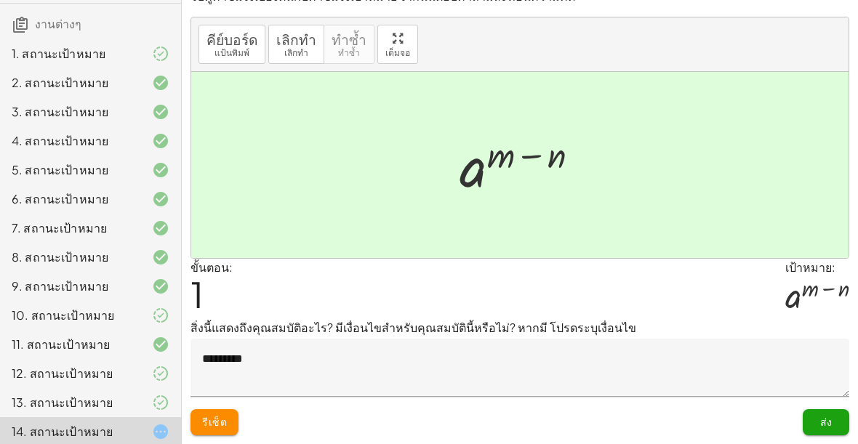
click at [831, 417] on font "ส่ง" at bounding box center [826, 421] width 12 height 13
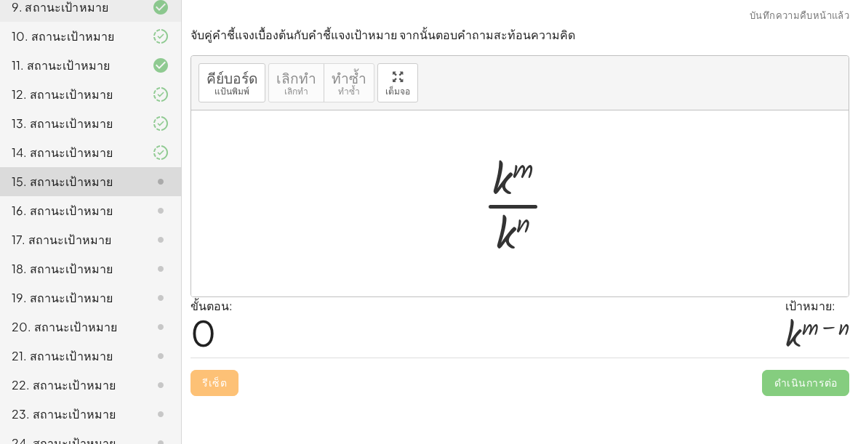
scroll to position [379, 0]
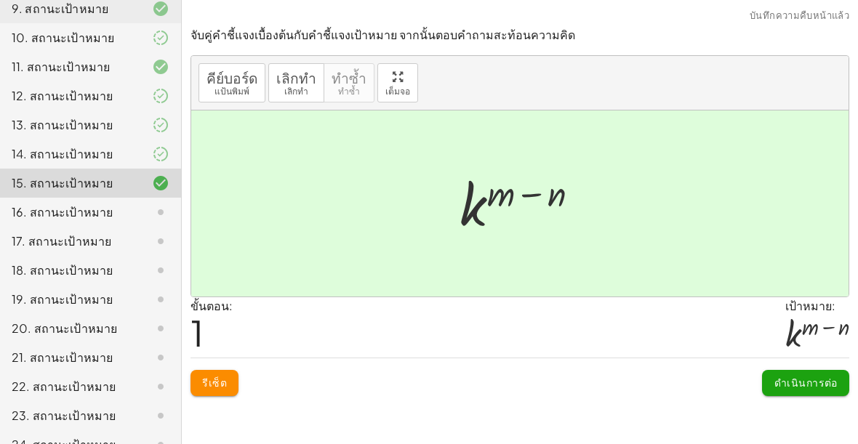
click at [824, 376] on font "ดำเนินการต่อ" at bounding box center [805, 382] width 63 height 13
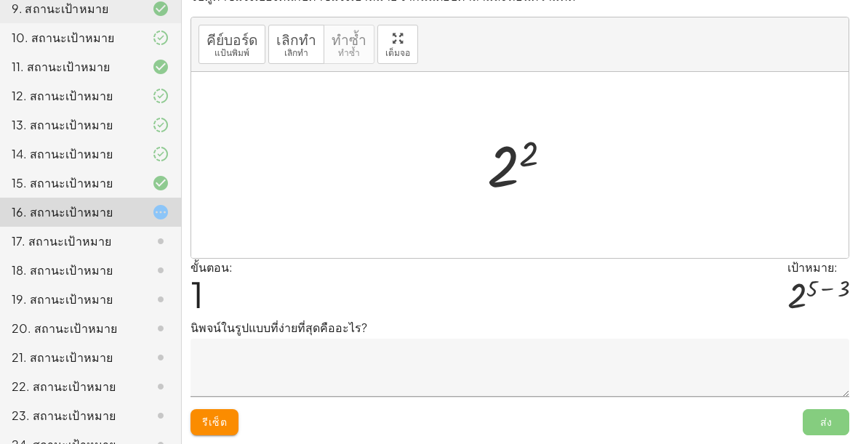
click at [217, 414] on button "รีเซ็ต" at bounding box center [214, 422] width 48 height 26
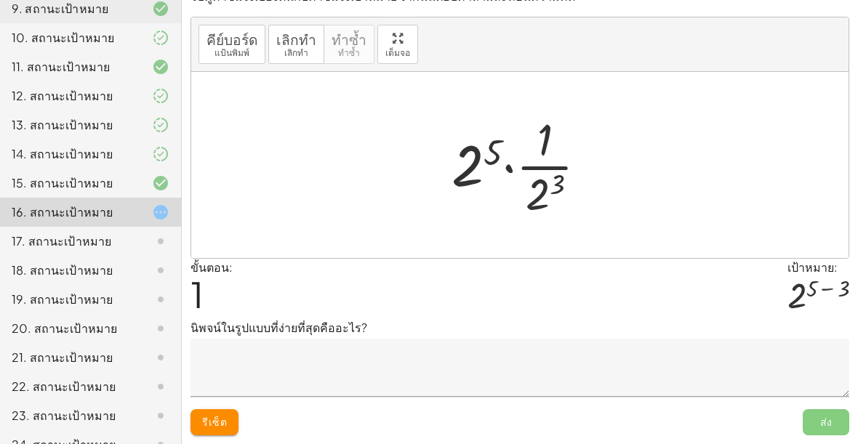
click at [228, 420] on button "รีเซ็ต" at bounding box center [214, 422] width 48 height 26
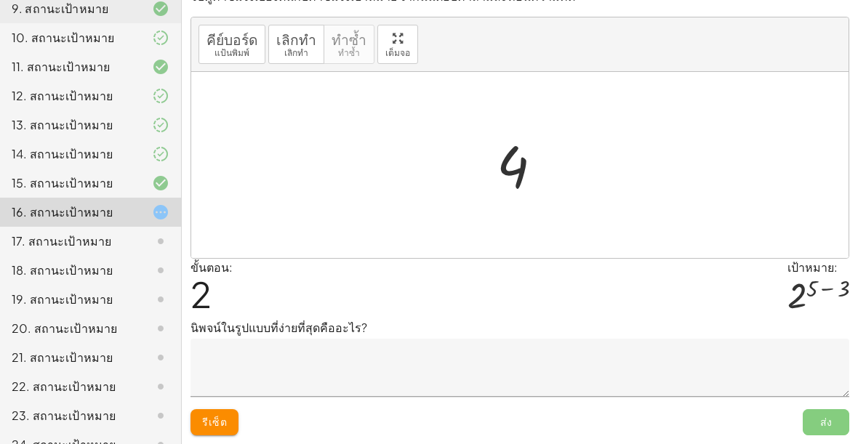
click at [212, 426] on font "รีเซ็ต" at bounding box center [214, 421] width 25 height 13
click at [214, 426] on font "รีเซ็ต" at bounding box center [214, 421] width 25 height 13
click at [225, 419] on font "รีเซ็ต" at bounding box center [214, 421] width 25 height 13
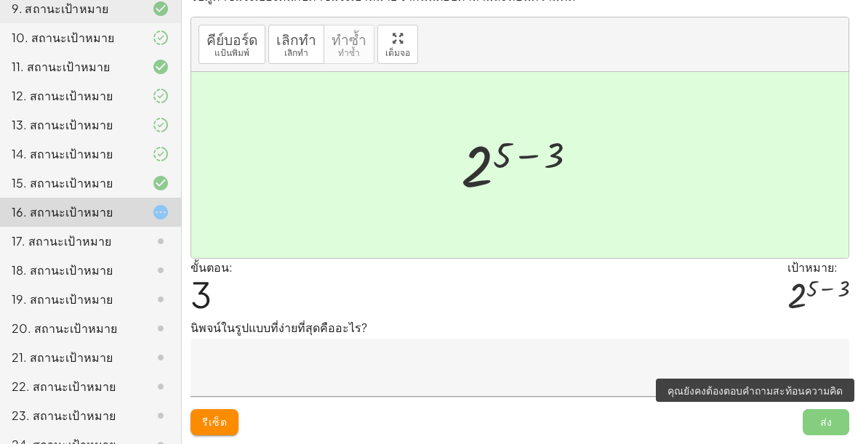
click at [821, 422] on span "ส่ง" at bounding box center [826, 422] width 47 height 26
click at [824, 434] on span "ส่ง" at bounding box center [826, 422] width 47 height 26
click at [829, 421] on span "ส่ง" at bounding box center [826, 422] width 47 height 26
click at [790, 363] on textarea at bounding box center [519, 368] width 659 height 58
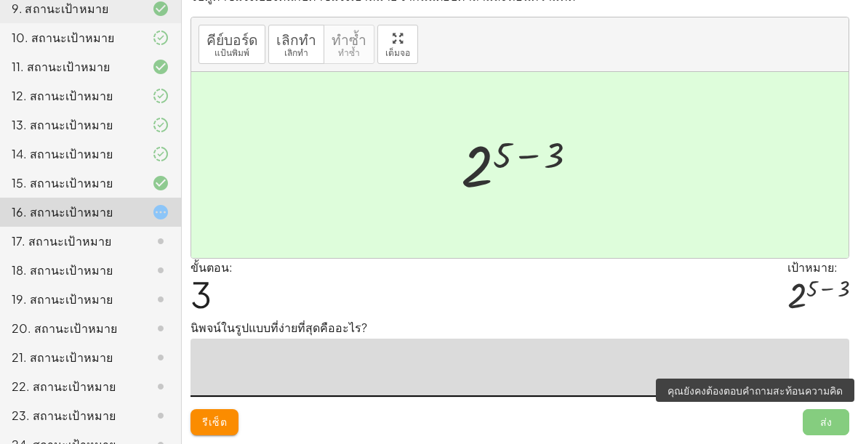
scroll to position [0, 0]
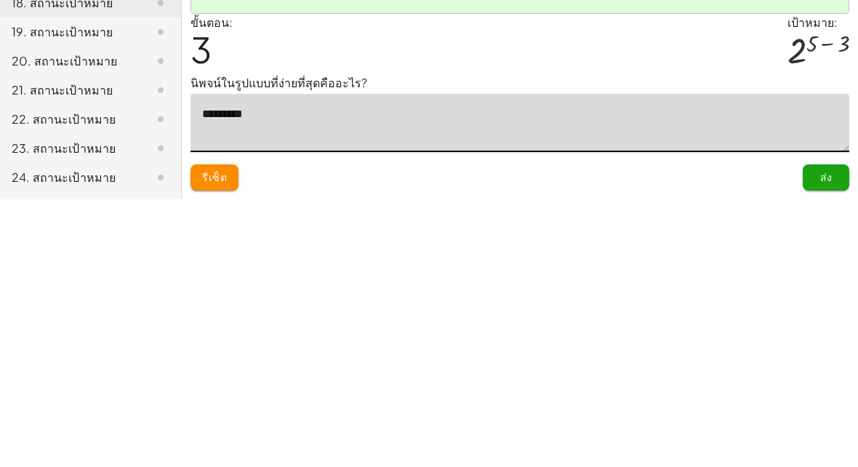
click at [483, 361] on textarea "*********" at bounding box center [519, 390] width 659 height 58
type textarea "*********"
click at [632, 281] on div "ขั้นตอน: 3 เป้าหมาย: 2 ( + 5 − 3 )" at bounding box center [519, 311] width 659 height 60
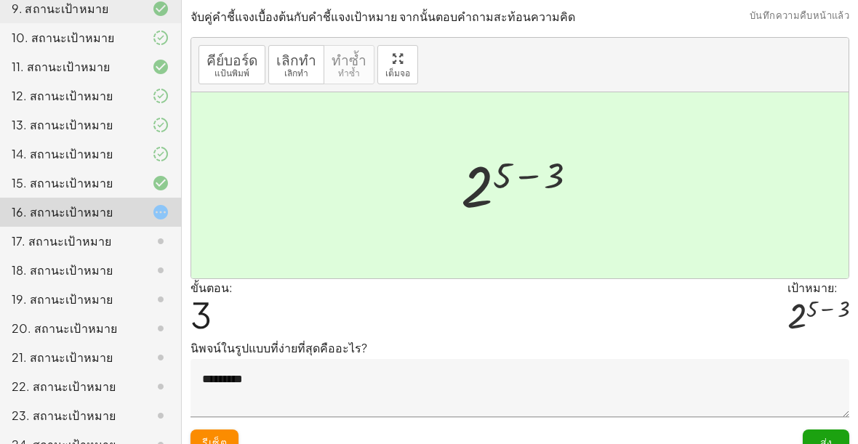
click at [837, 430] on button "ส่ง" at bounding box center [826, 443] width 47 height 26
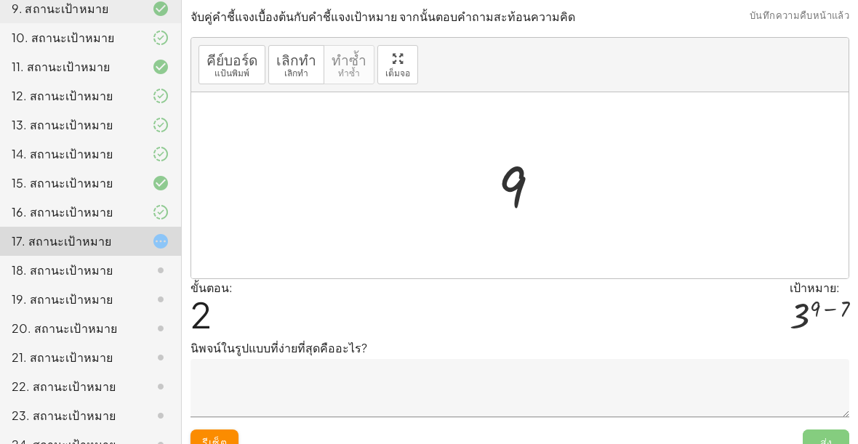
click at [219, 433] on button "รีเซ็ต" at bounding box center [214, 443] width 48 height 26
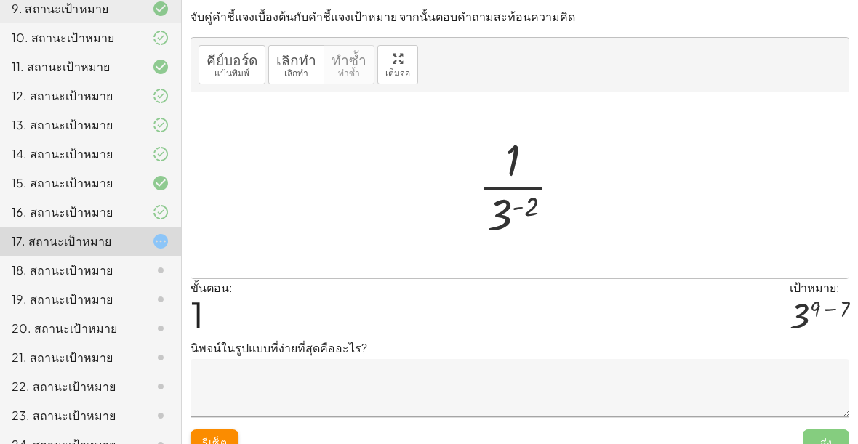
click at [225, 435] on font "รีเซ็ต" at bounding box center [214, 441] width 25 height 13
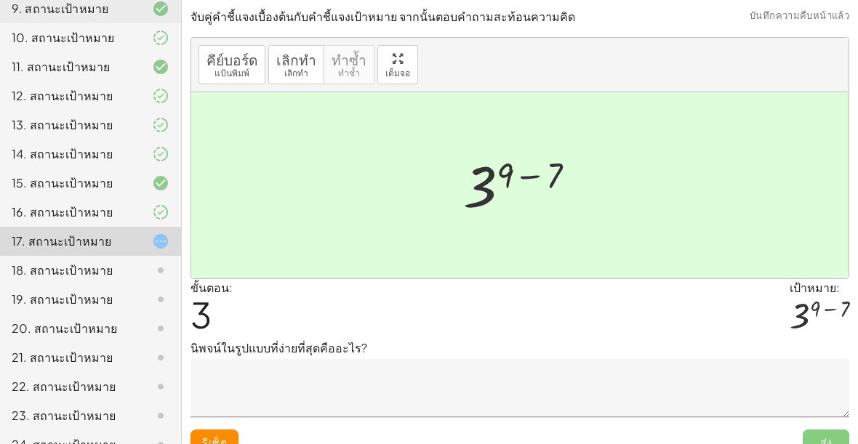
scroll to position [24, 0]
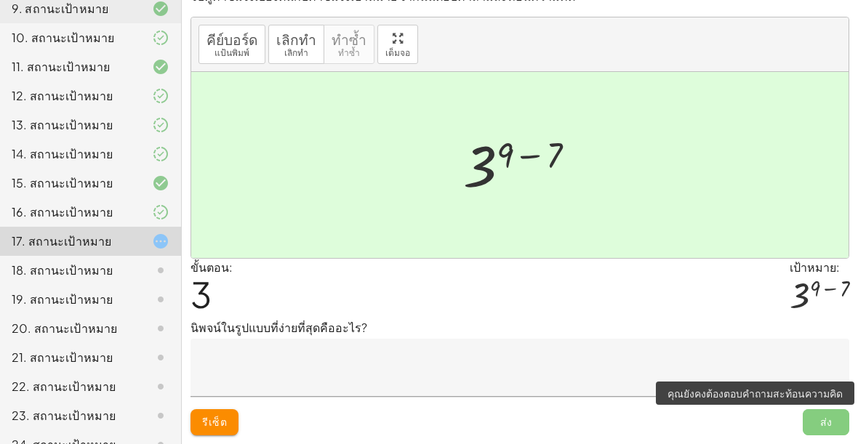
click at [829, 417] on span "ส่ง" at bounding box center [826, 422] width 47 height 26
click at [835, 421] on span "ส่ง" at bounding box center [826, 422] width 47 height 26
click at [760, 358] on textarea at bounding box center [519, 368] width 659 height 58
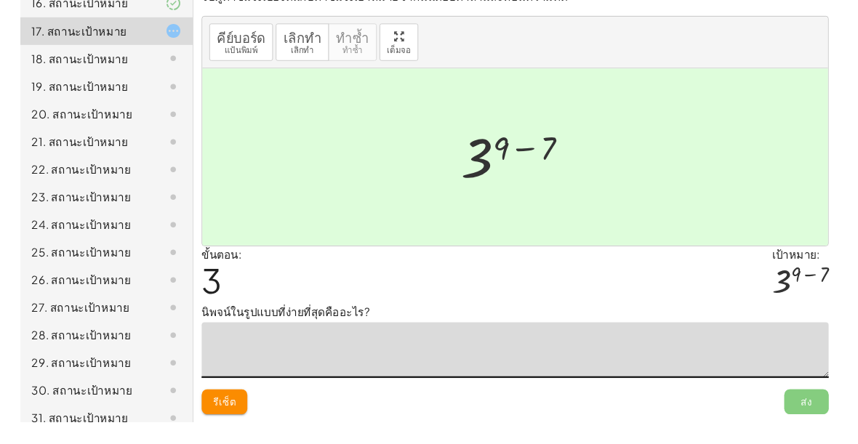
scroll to position [600, 0]
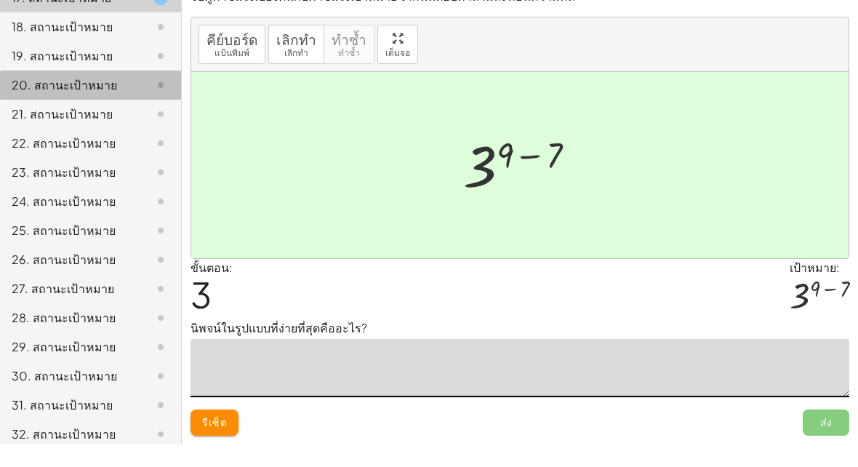
click at [122, 99] on div "20. สถานะเป้าหมาย" at bounding box center [70, 107] width 117 height 17
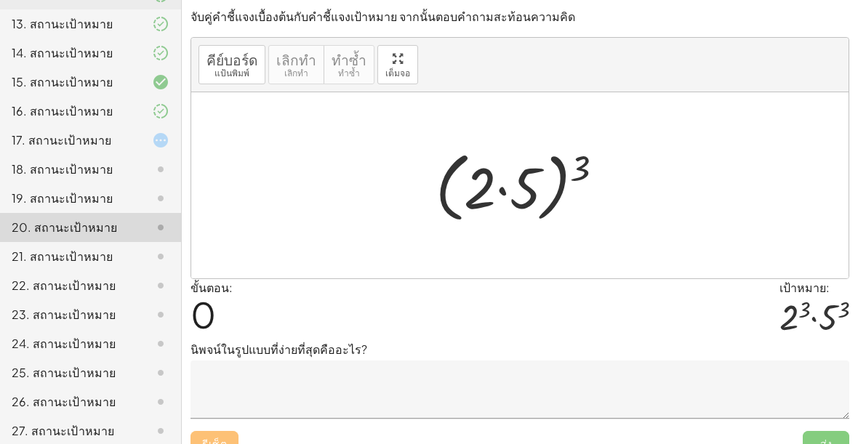
scroll to position [482, 0]
click at [132, 146] on div at bounding box center [149, 138] width 41 height 17
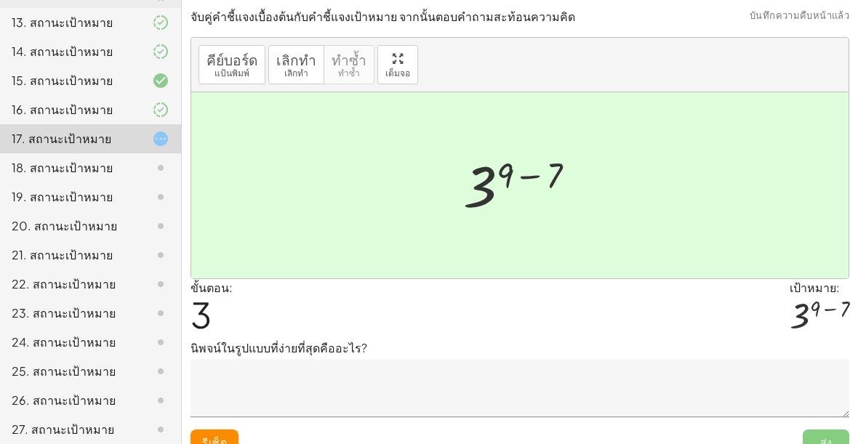
click at [541, 398] on textarea at bounding box center [519, 388] width 659 height 58
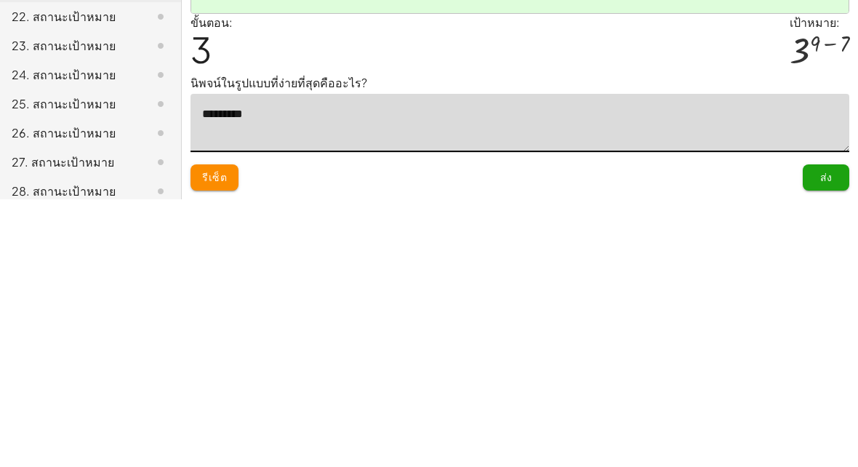
type textarea "*********"
click at [583, 342] on p "นิพจน์ในรูปแบบที่ง่ายที่สุดคืออะไร?" at bounding box center [519, 350] width 659 height 17
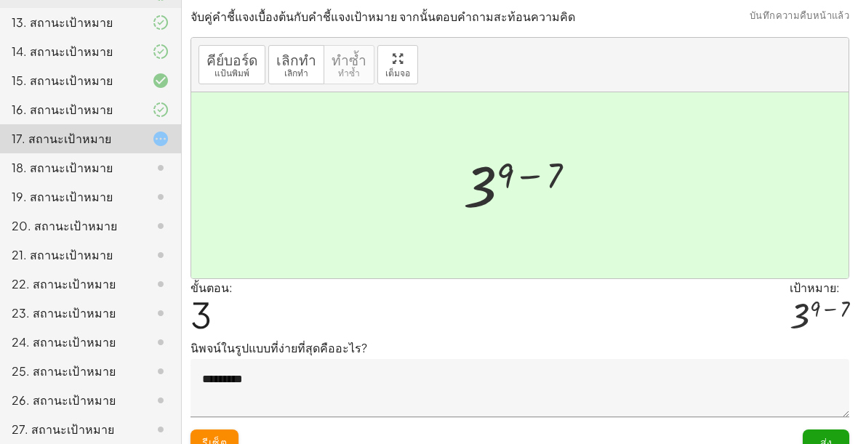
click at [832, 435] on button "ส่ง" at bounding box center [826, 443] width 47 height 26
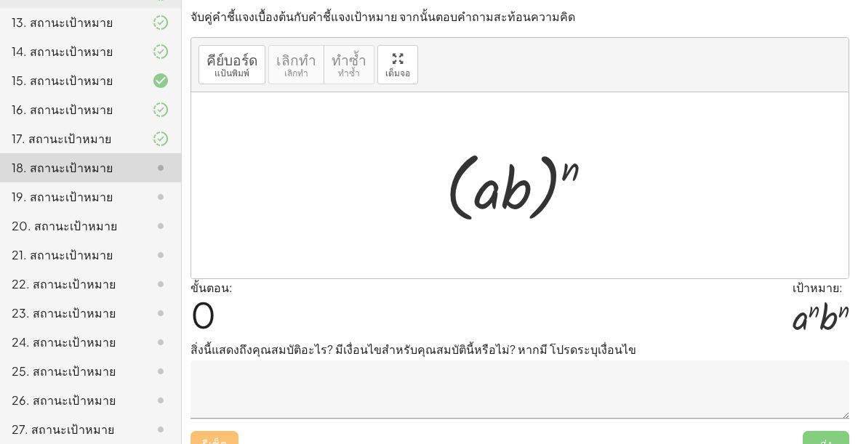
click at [145, 153] on div "16. สถานะเป้าหมาย" at bounding box center [90, 167] width 181 height 29
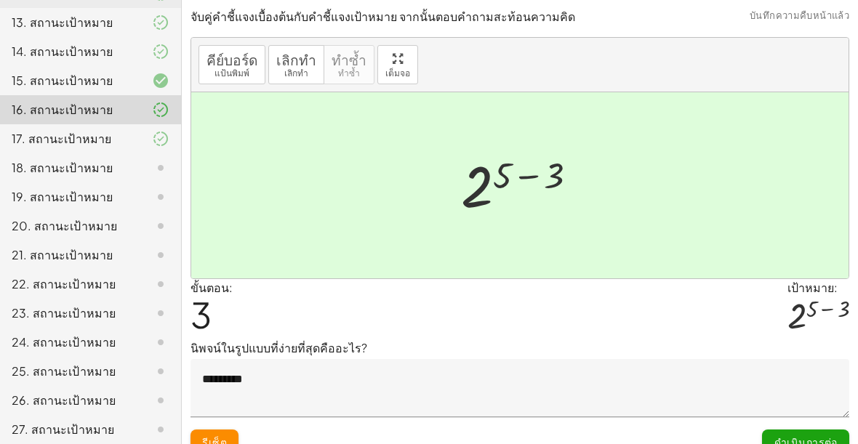
click at [134, 142] on div at bounding box center [149, 138] width 41 height 17
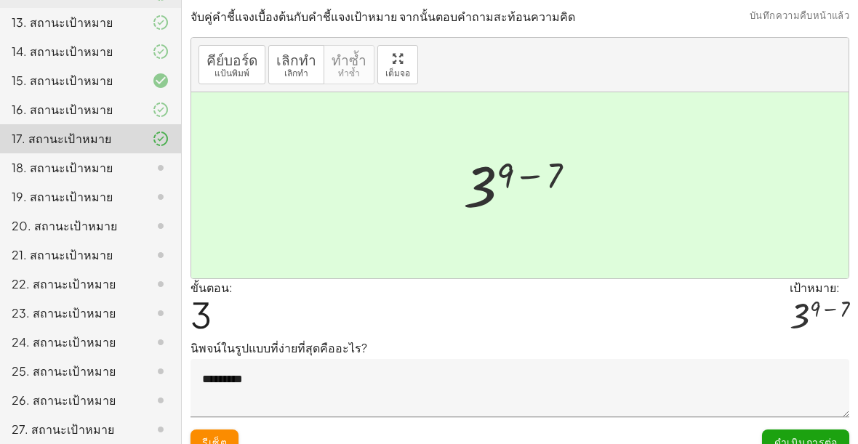
click at [135, 172] on div at bounding box center [149, 167] width 41 height 17
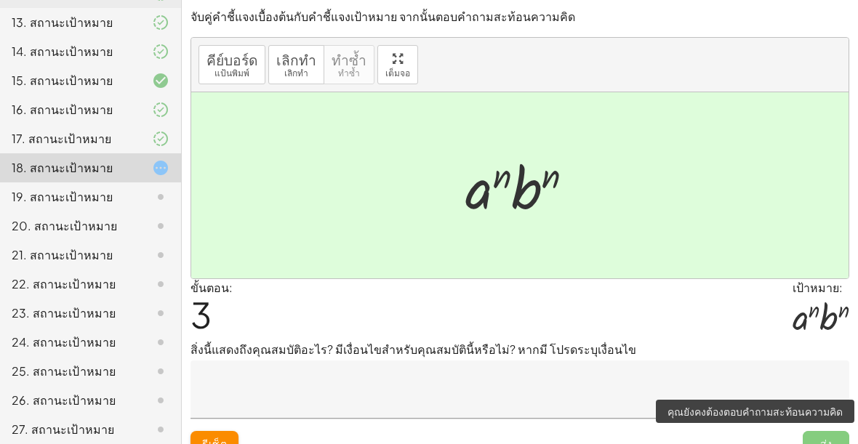
click at [830, 438] on span "ส่ง" at bounding box center [826, 444] width 47 height 26
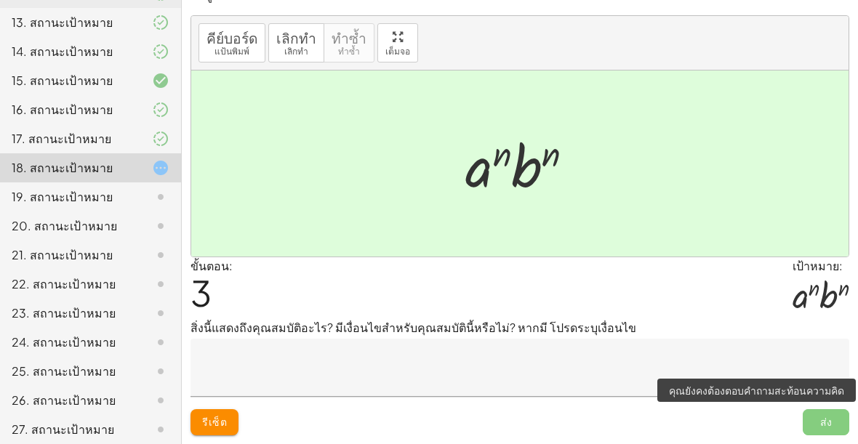
click at [687, 333] on p "สิ่งนี้แสดงถึงคุณสมบัติอะไร? มีเงื่อนไขสำหรับคุณสมบัตินี้หรือไม่? หากมี โปรดระบ…" at bounding box center [519, 327] width 659 height 17
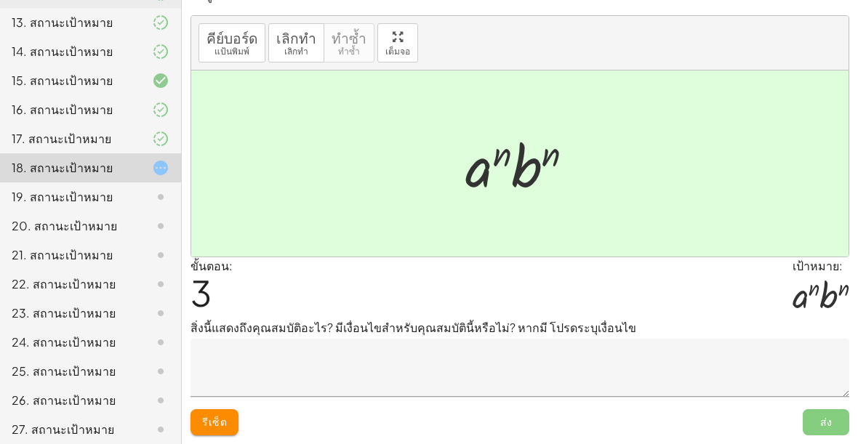
click at [631, 363] on textarea at bounding box center [519, 368] width 659 height 58
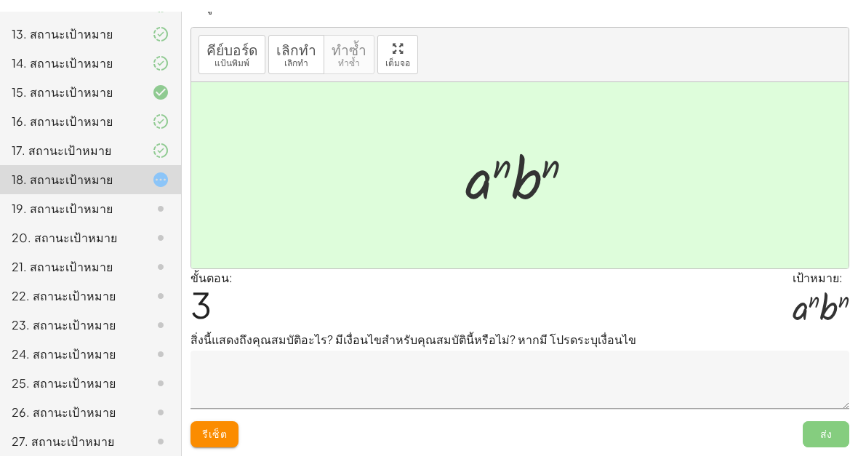
scroll to position [0, 0]
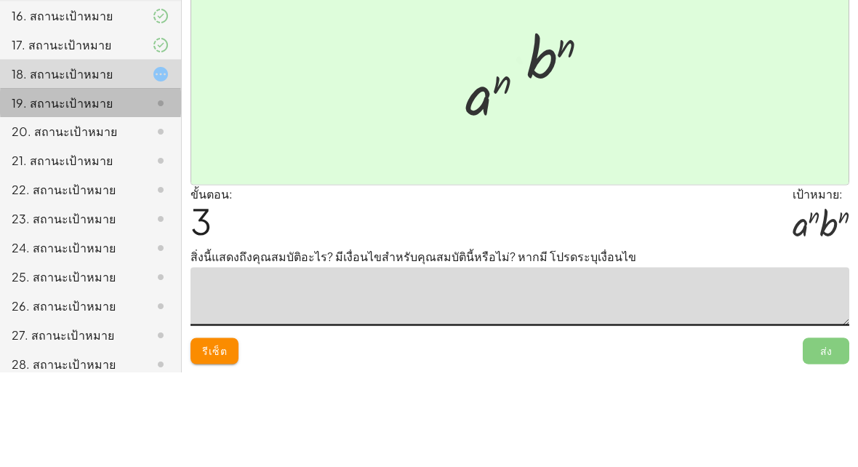
click at [145, 188] on div at bounding box center [149, 196] width 41 height 17
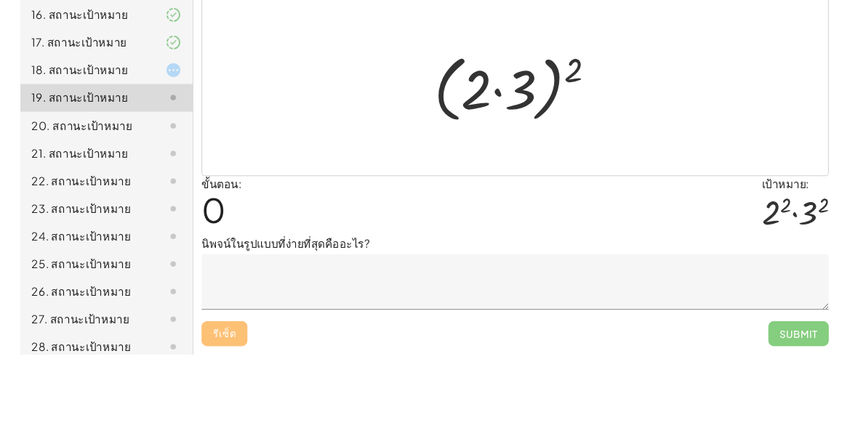
scroll to position [22, 0]
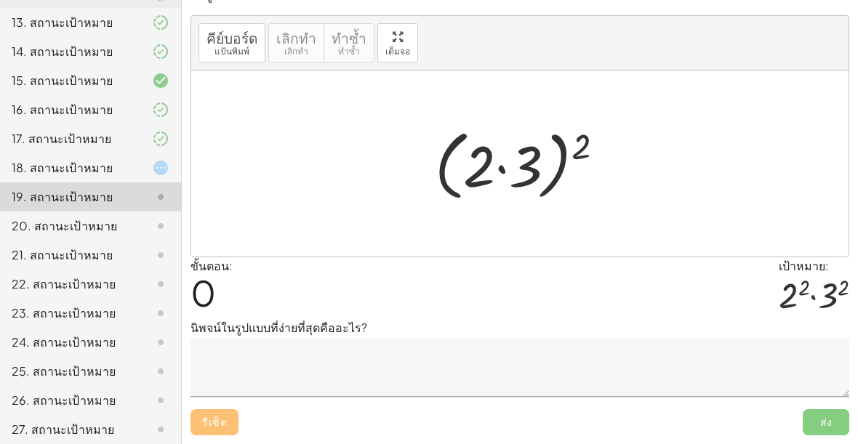
click at [156, 164] on icon at bounding box center [160, 167] width 17 height 17
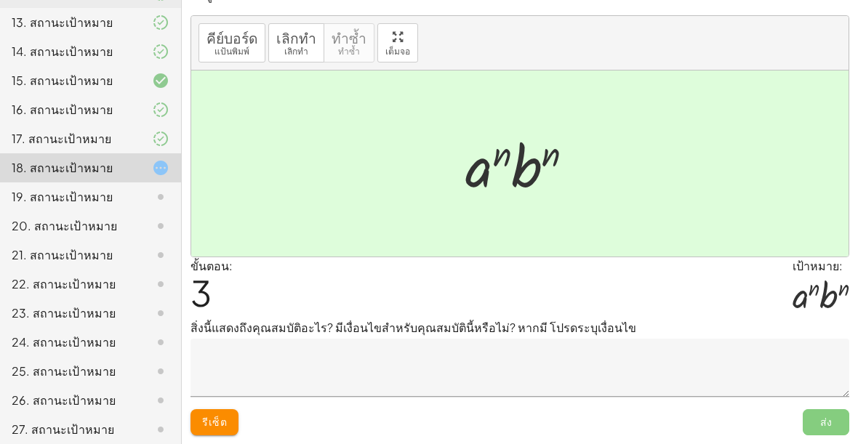
click at [283, 366] on textarea at bounding box center [519, 368] width 659 height 58
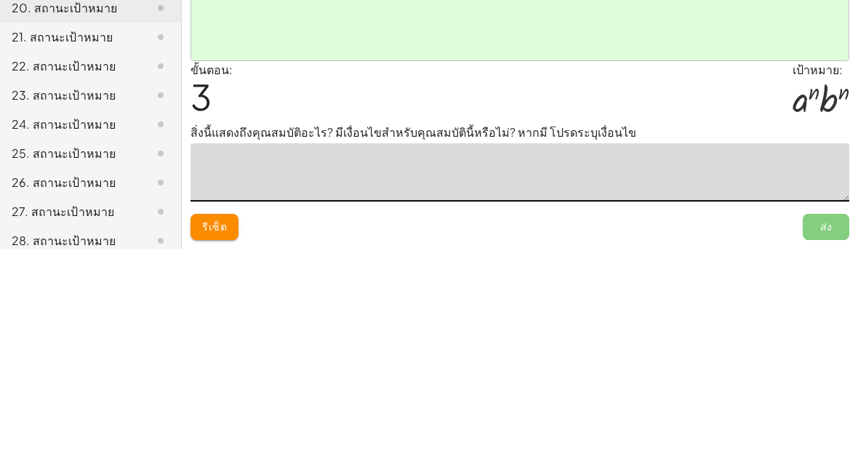
click at [666, 279] on div "ขั้นตอน: 3 เป้าหมาย: · a n · b n" at bounding box center [519, 310] width 659 height 63
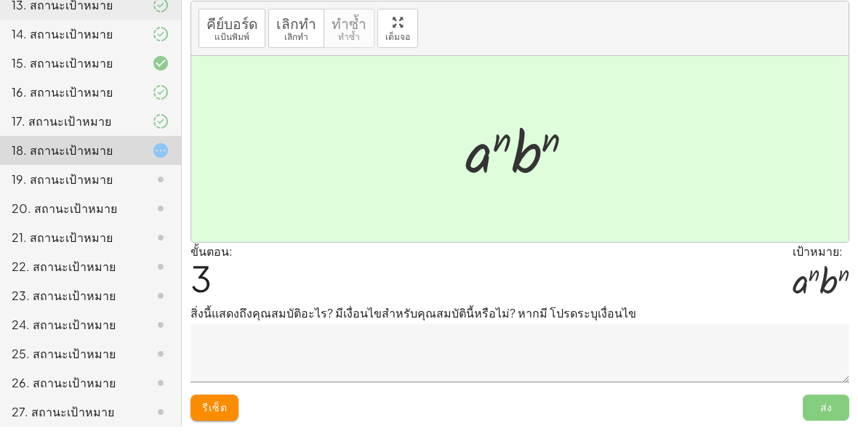
scroll to position [22, 0]
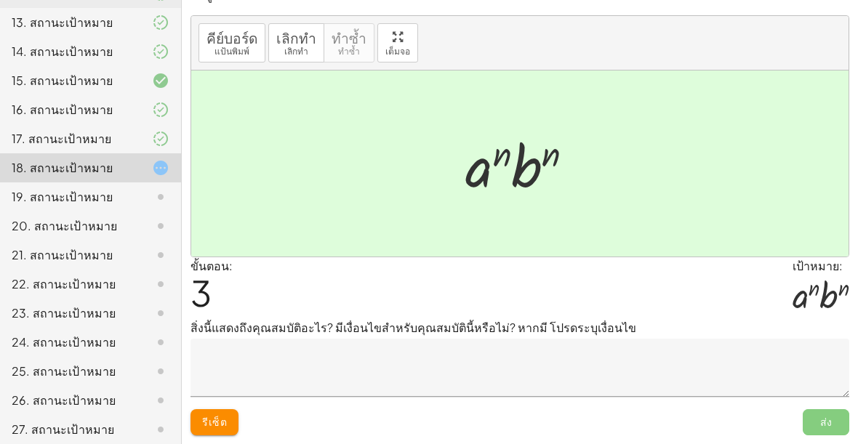
click at [496, 284] on div "ขั้นตอน: 3 เป้าหมาย: · a n · b n" at bounding box center [519, 288] width 659 height 63
click at [438, 383] on textarea at bounding box center [519, 368] width 659 height 58
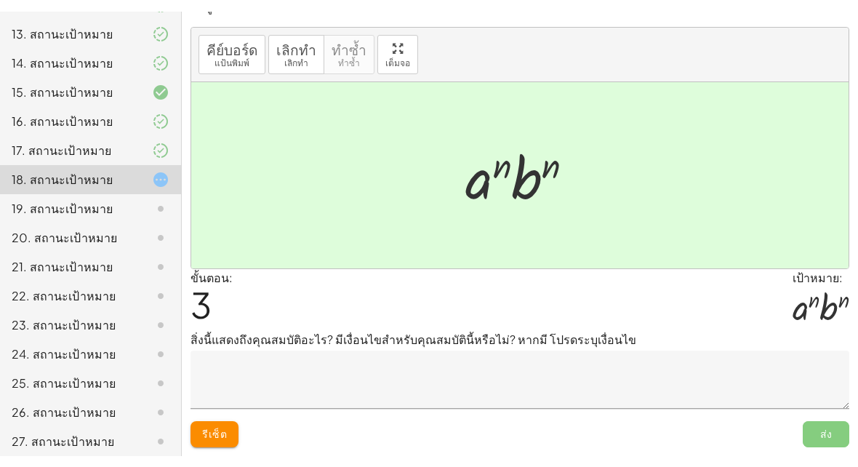
scroll to position [0, 0]
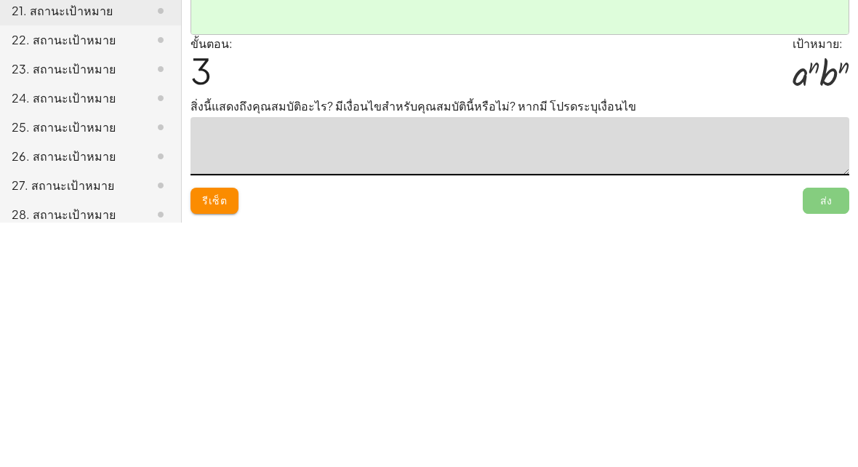
type textarea "*"
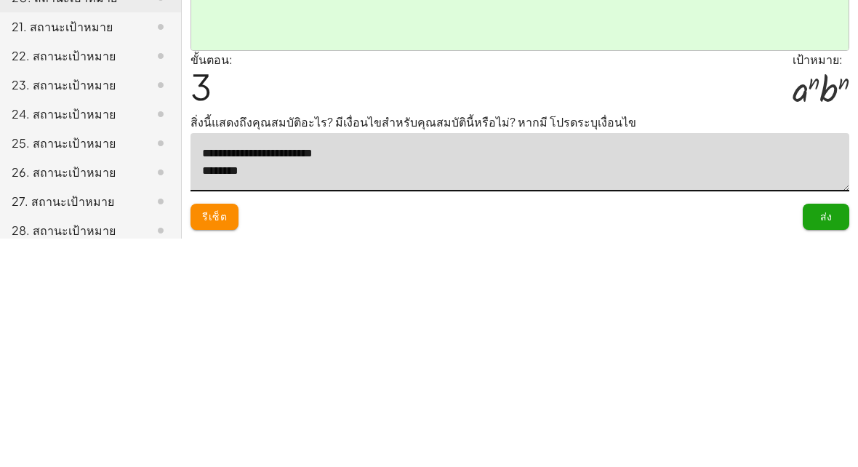
click at [344, 279] on div "ขั้นตอน: 3 เป้าหมาย: · a n · b n" at bounding box center [519, 310] width 659 height 63
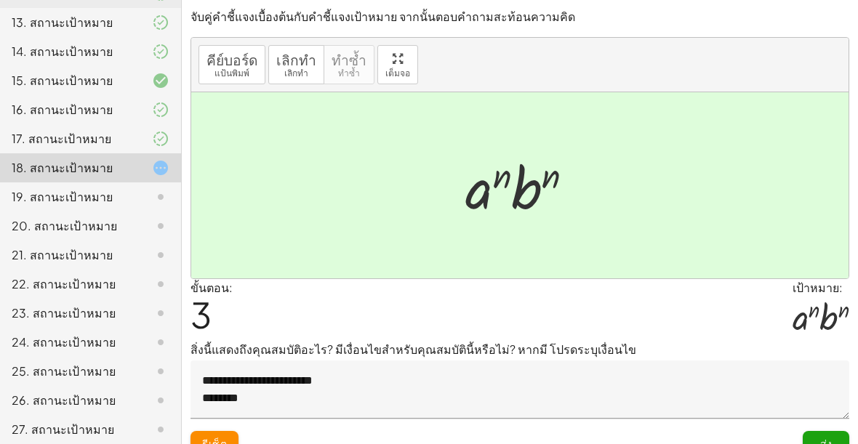
click at [268, 406] on textarea "**********" at bounding box center [519, 390] width 659 height 58
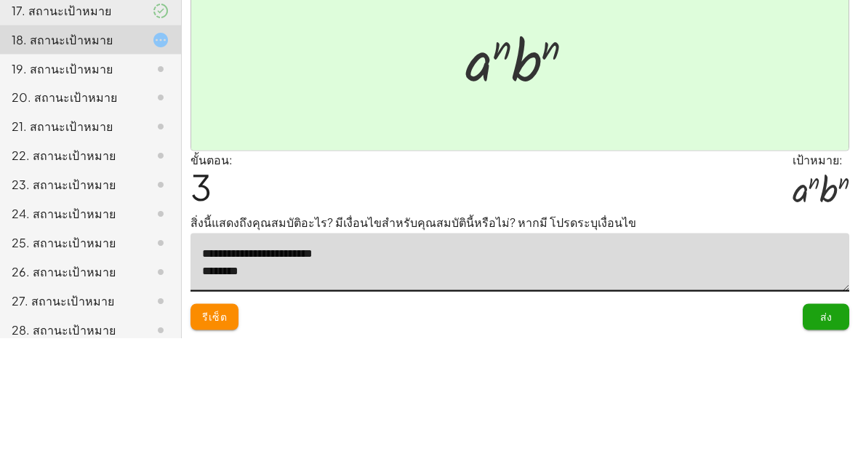
click at [160, 188] on icon at bounding box center [160, 196] width 17 height 17
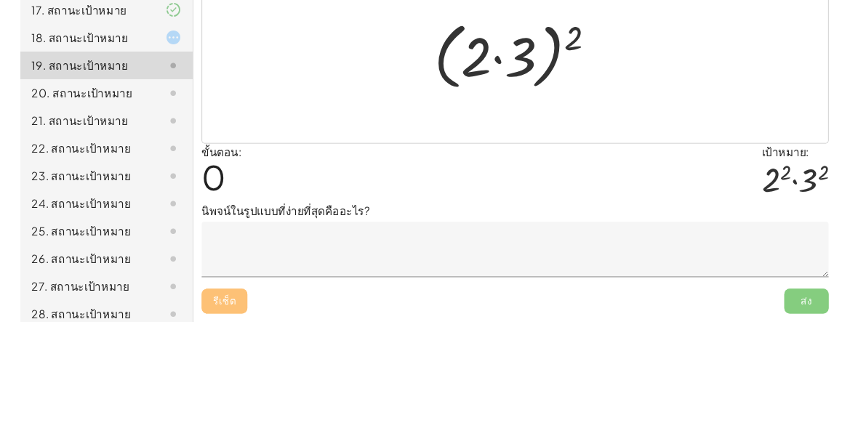
scroll to position [22, 0]
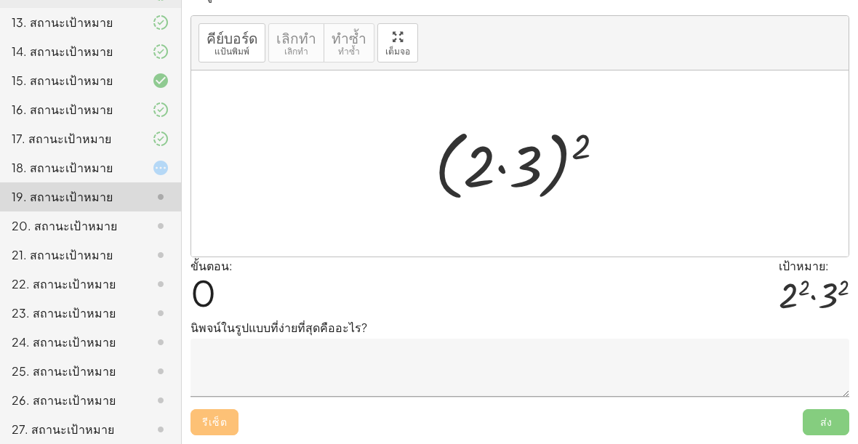
click at [117, 175] on div "18. สถานะเป้าหมาย" at bounding box center [70, 167] width 117 height 17
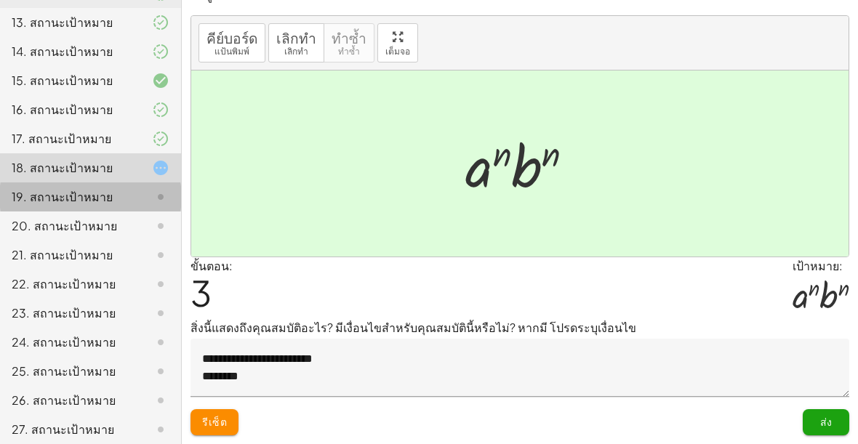
click at [154, 189] on icon at bounding box center [160, 196] width 17 height 17
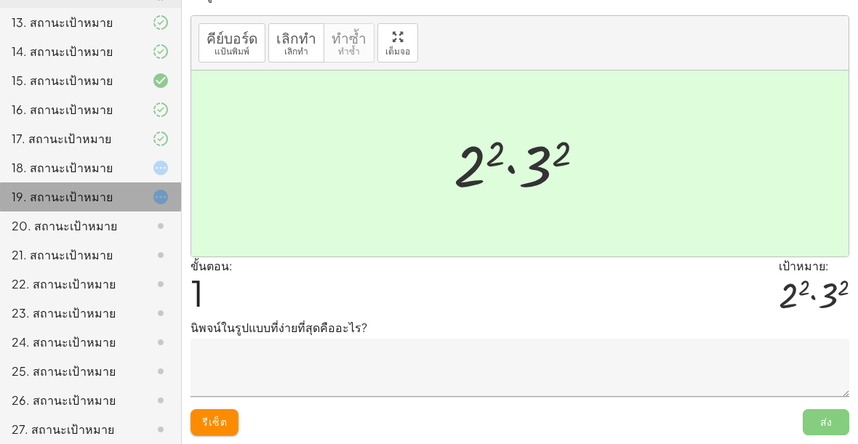
click at [131, 188] on div at bounding box center [149, 196] width 41 height 17
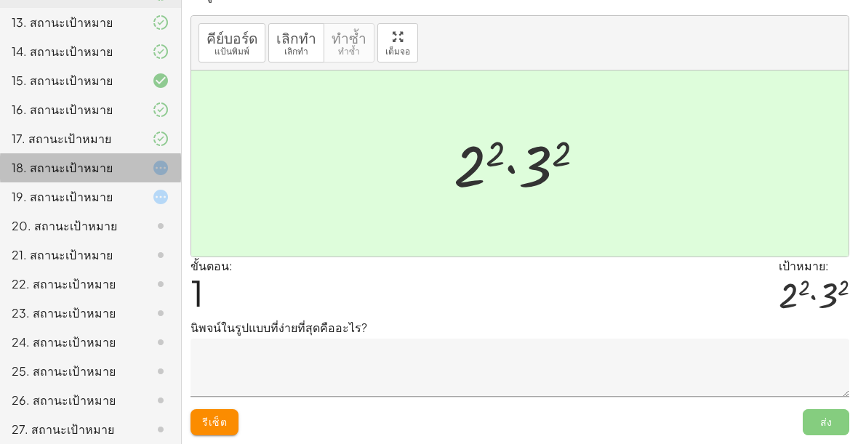
click at [174, 212] on div "18. สถานะเป้าหมาย" at bounding box center [90, 226] width 181 height 29
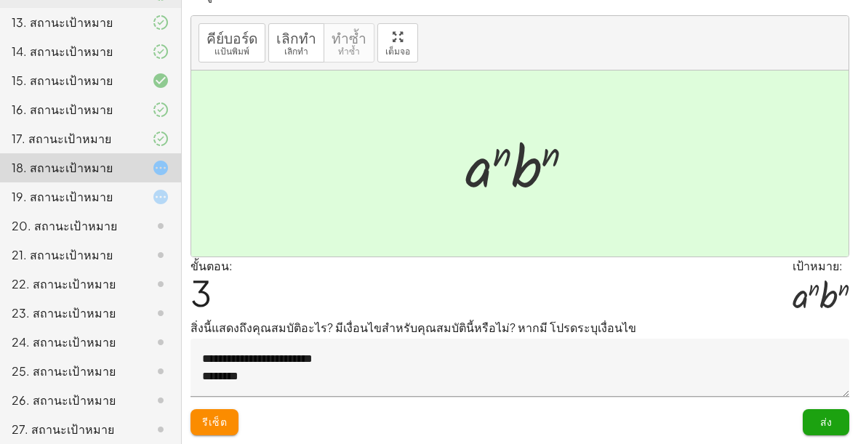
click at [473, 381] on textarea "**********" at bounding box center [519, 368] width 659 height 58
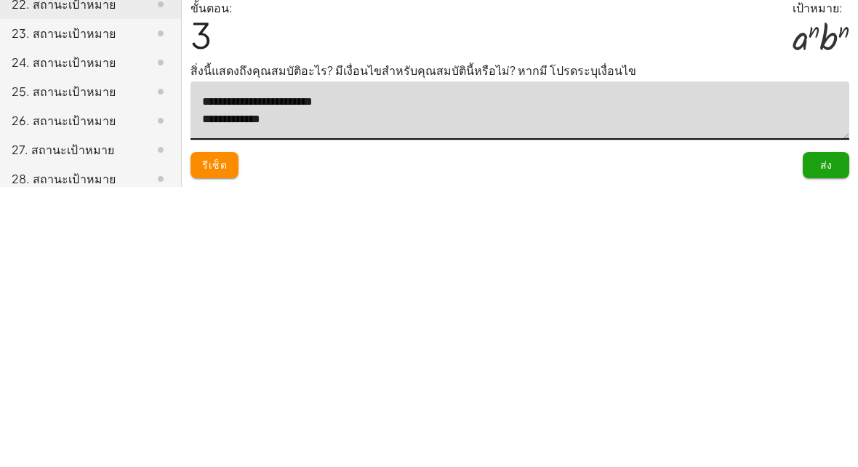
type textarea "**********"
click at [713, 279] on div "ขั้นตอน: 3 เป้าหมาย: · a n · b n" at bounding box center [519, 310] width 659 height 63
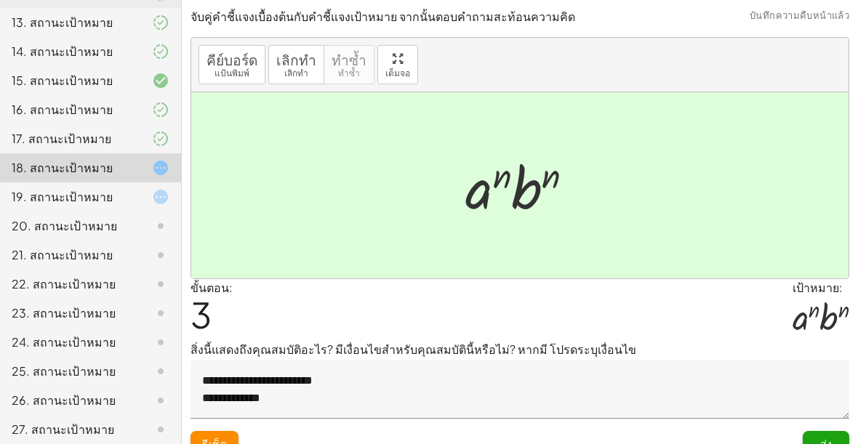
click at [829, 440] on font "ส่ง" at bounding box center [826, 443] width 12 height 13
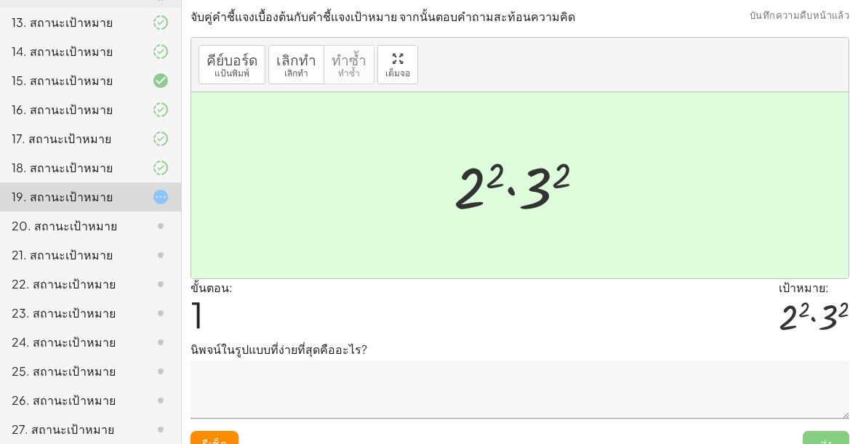
scroll to position [22, 0]
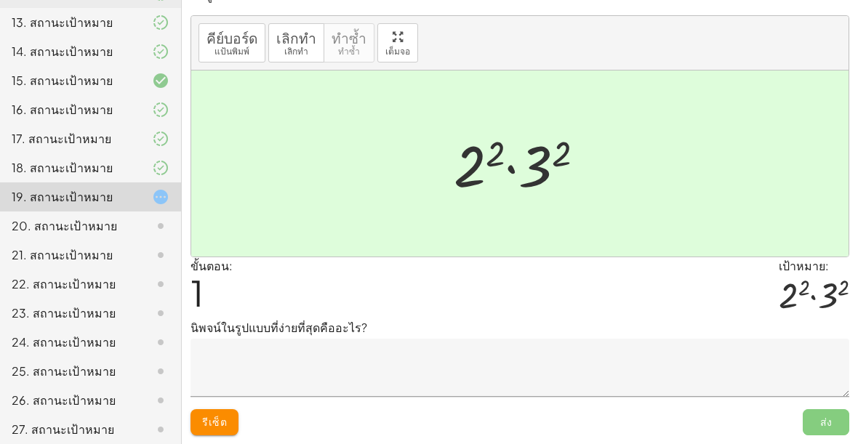
click at [787, 385] on textarea at bounding box center [519, 368] width 659 height 58
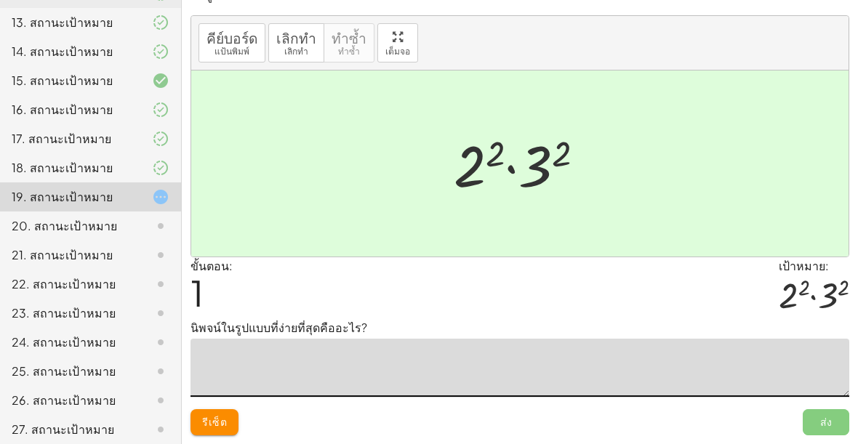
scroll to position [0, 0]
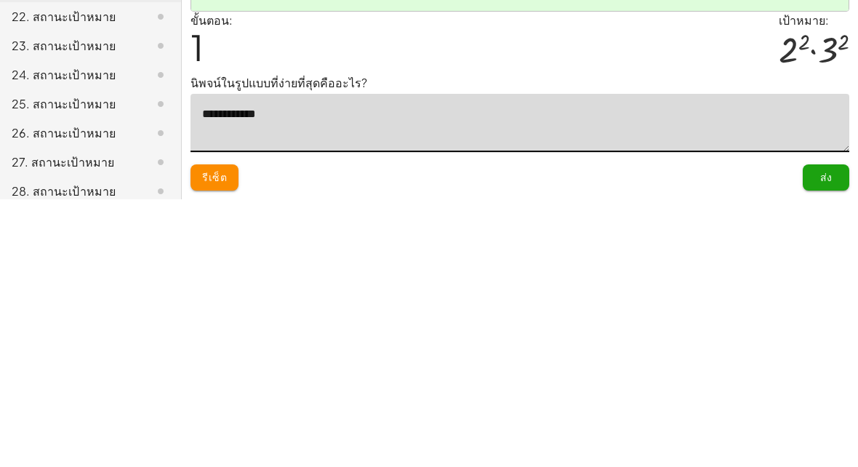
type textarea "**********"
click at [672, 279] on div "ขั้นตอน: 1 เป้าหมาย: · 2 2 · 3 2" at bounding box center [519, 310] width 659 height 63
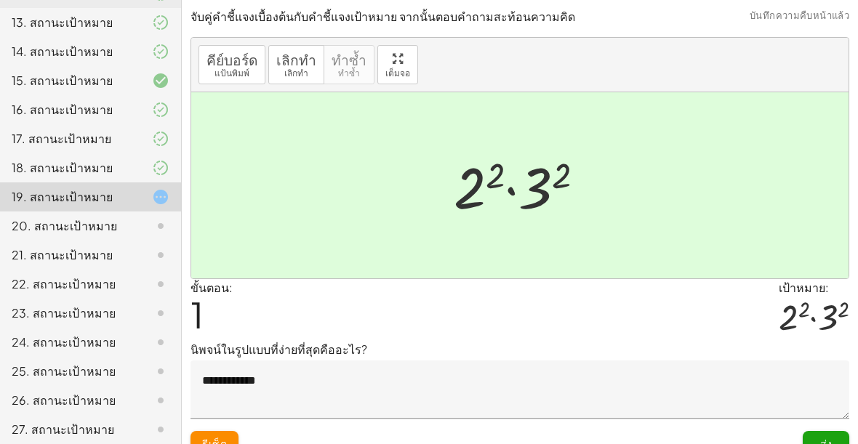
click at [830, 435] on button "ส่ง" at bounding box center [826, 444] width 47 height 26
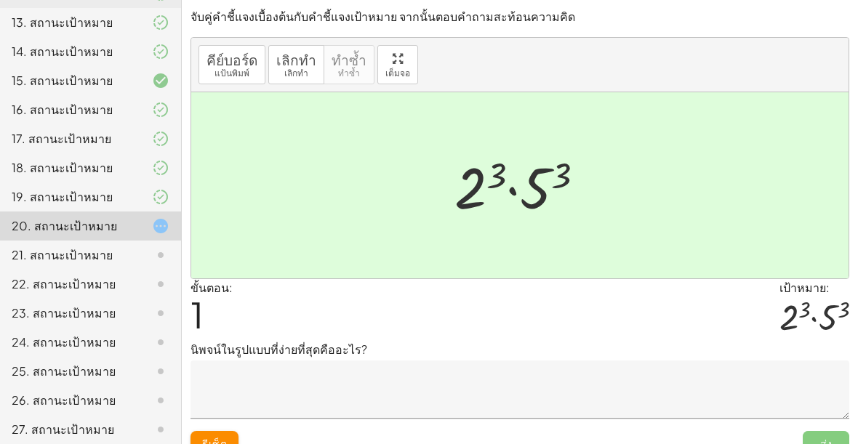
click at [592, 406] on textarea at bounding box center [519, 390] width 659 height 58
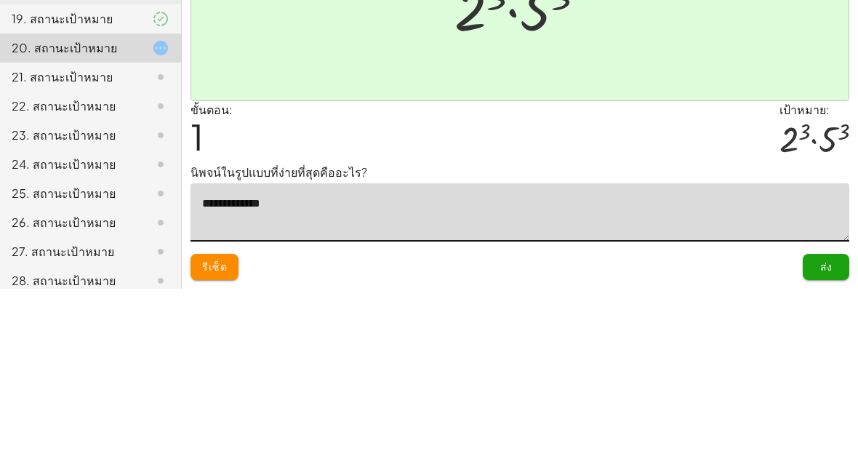
click at [753, 279] on div "ขั้นตอน: 1 เป้าหมาย: · 2 3 · 5 3" at bounding box center [519, 310] width 659 height 63
type textarea "**********"
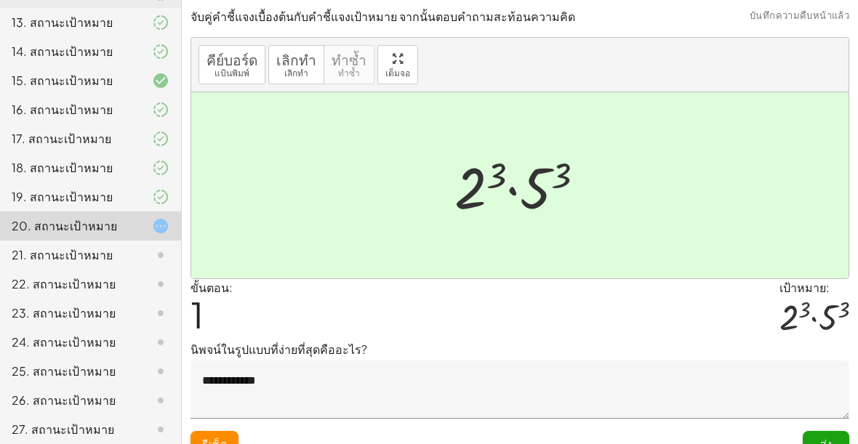
scroll to position [23, 0]
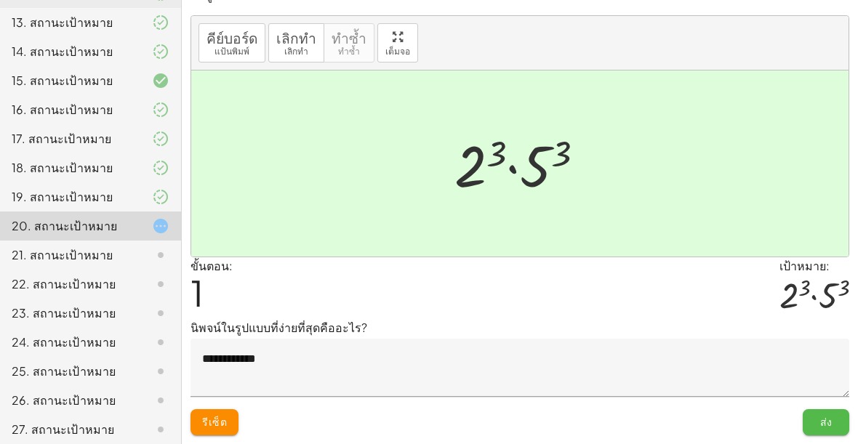
click at [838, 420] on button "ส่ง" at bounding box center [826, 422] width 47 height 26
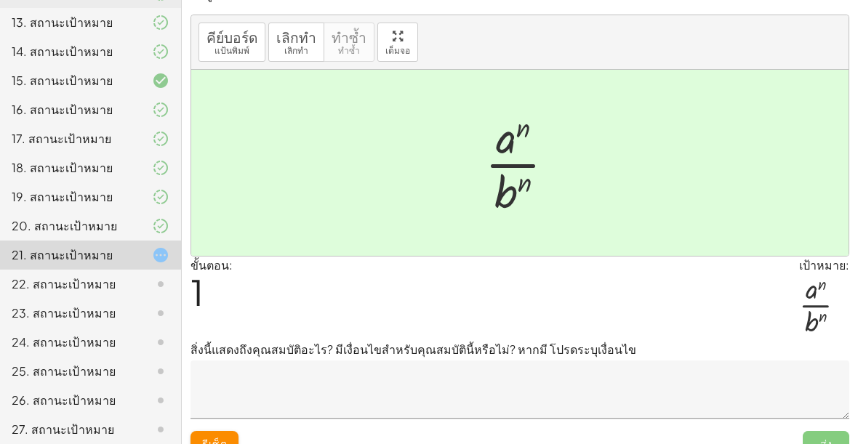
click at [765, 407] on textarea at bounding box center [519, 390] width 659 height 58
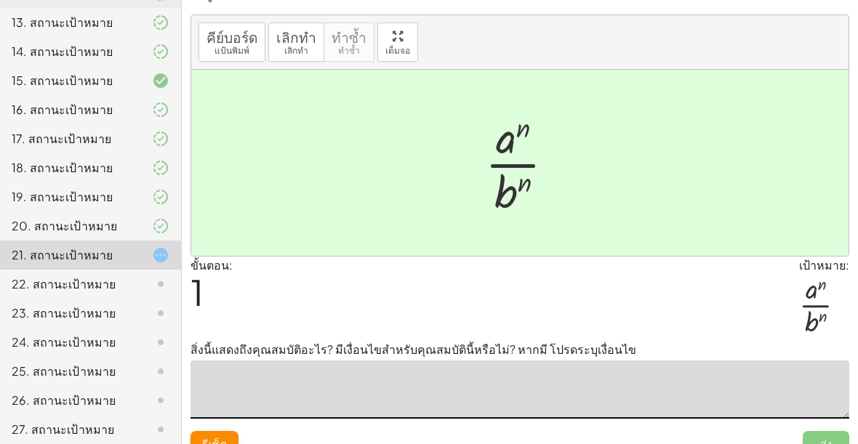
scroll to position [22, 0]
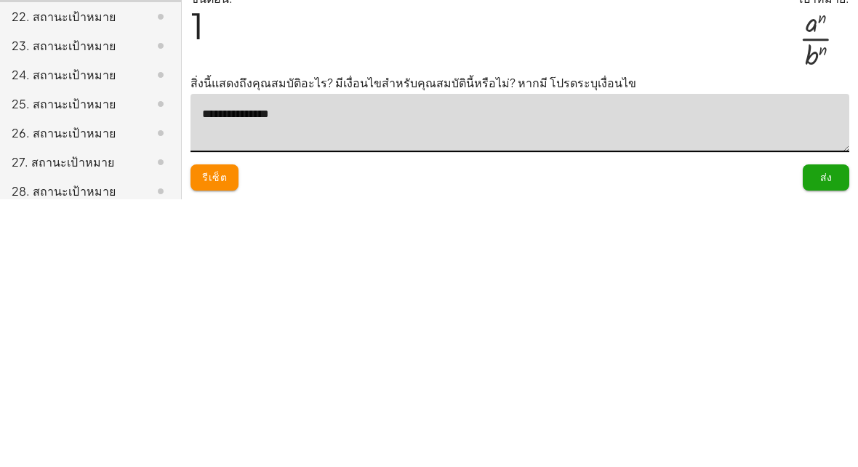
click at [257, 361] on textarea "**********" at bounding box center [519, 390] width 659 height 58
click at [443, 361] on textarea "**********" at bounding box center [519, 390] width 659 height 58
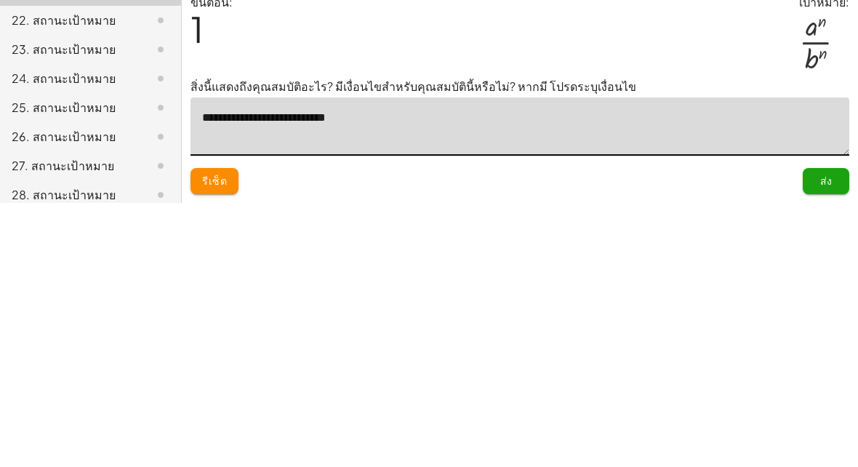
click at [724, 257] on div "ขั้นตอน: 1 เป้าหมาย: · a n · b n" at bounding box center [519, 299] width 659 height 85
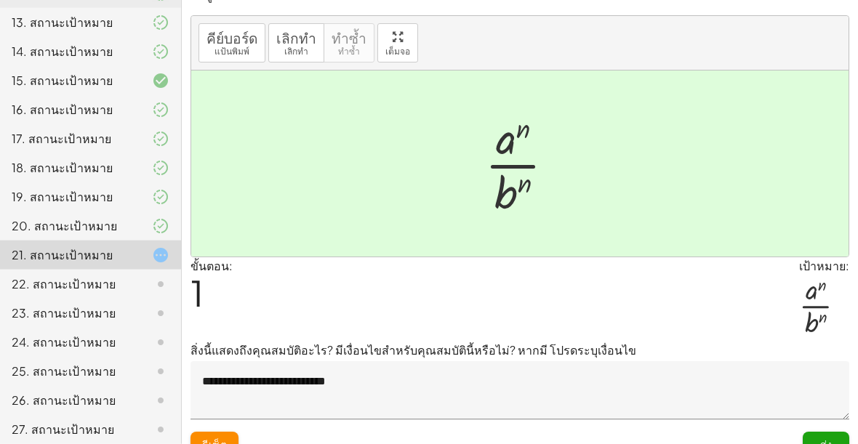
scroll to position [44, 0]
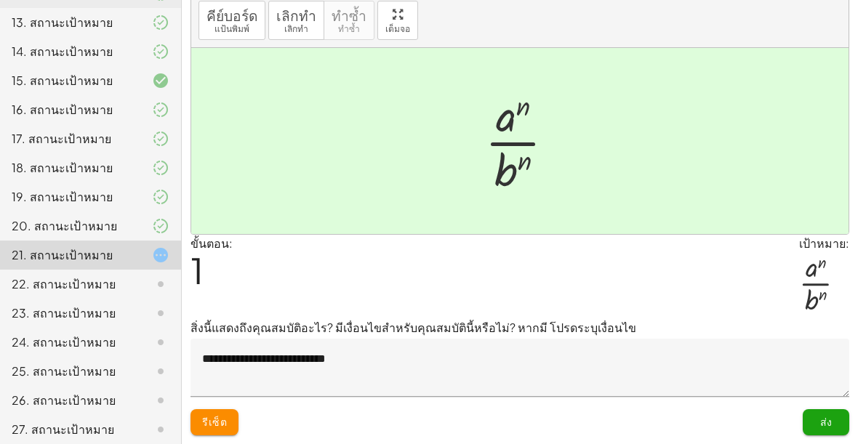
click at [727, 374] on textarea "**********" at bounding box center [519, 368] width 659 height 58
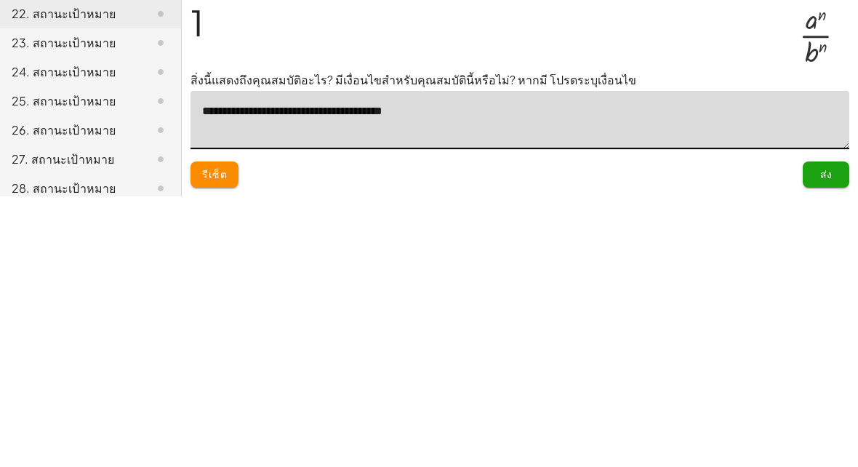
type textarea "**********"
click at [739, 257] on div "ขั้นตอน: 1 เป้าหมาย: · a n · b n" at bounding box center [519, 299] width 659 height 85
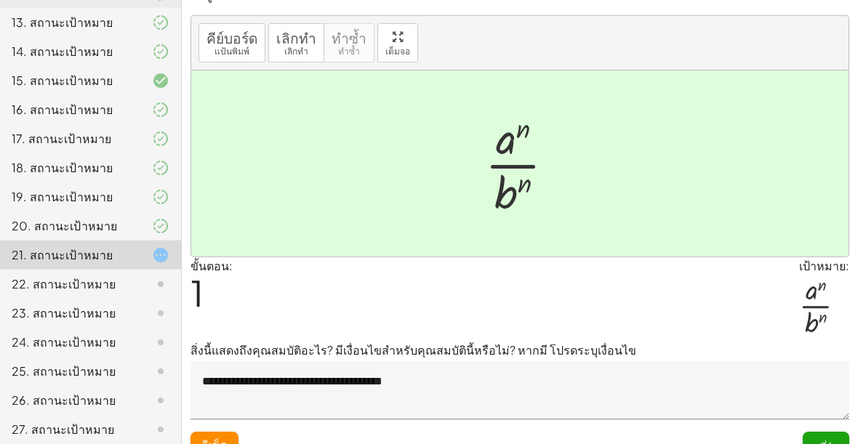
scroll to position [44, 0]
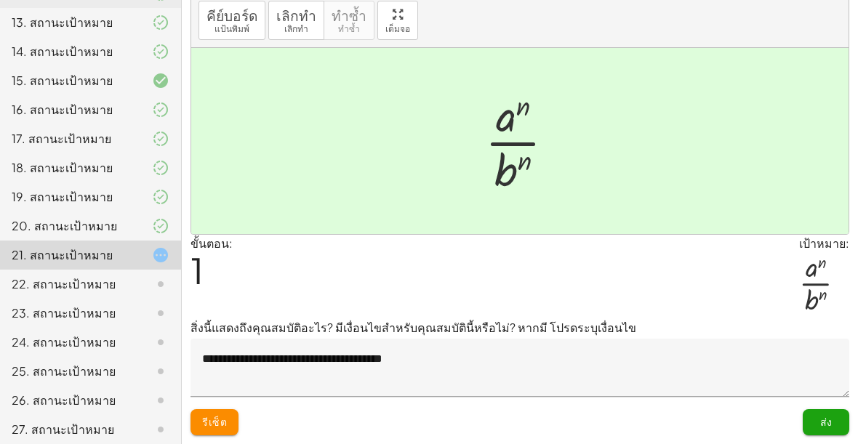
click at [835, 427] on button "ส่ง" at bounding box center [826, 422] width 47 height 26
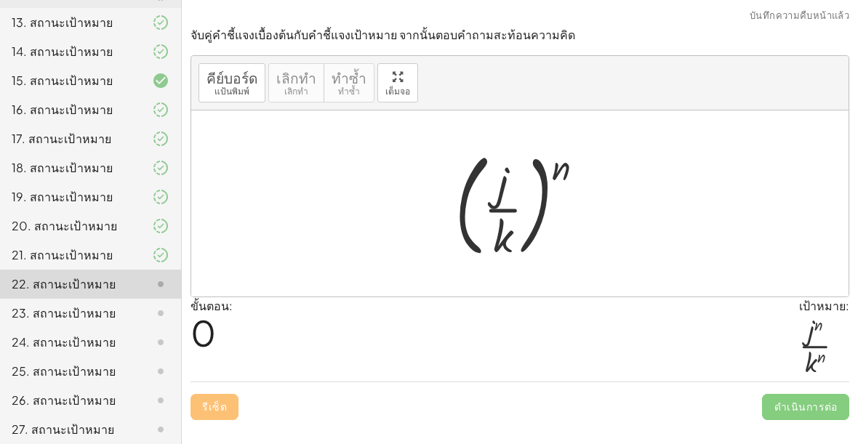
scroll to position [0, 0]
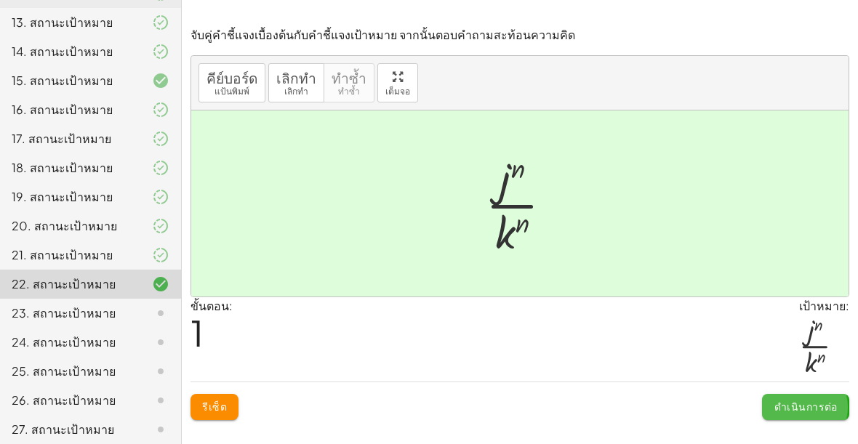
click at [798, 409] on font "ดำเนินการต่อ" at bounding box center [805, 406] width 63 height 13
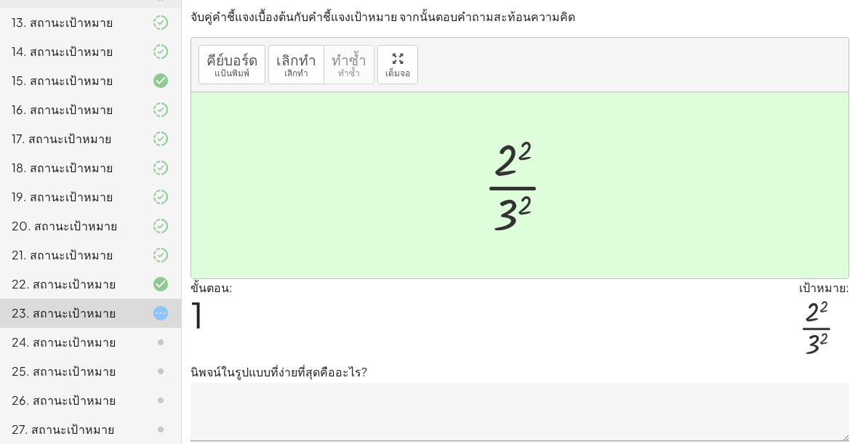
click at [760, 406] on textarea at bounding box center [519, 412] width 659 height 58
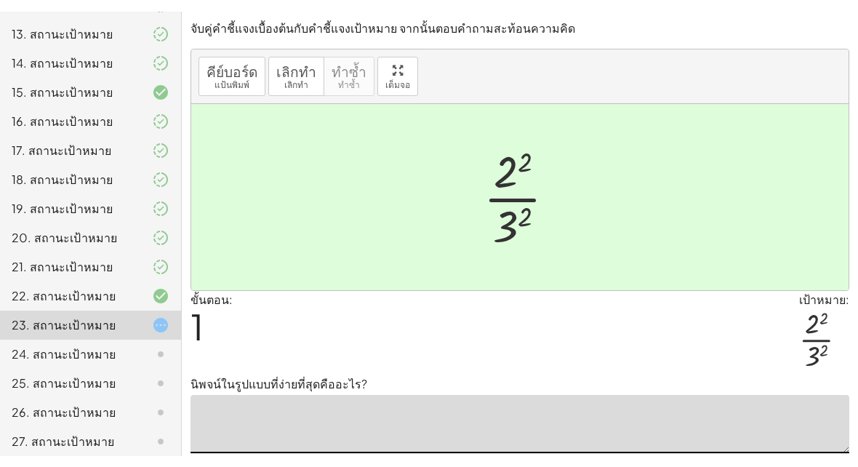
scroll to position [22, 0]
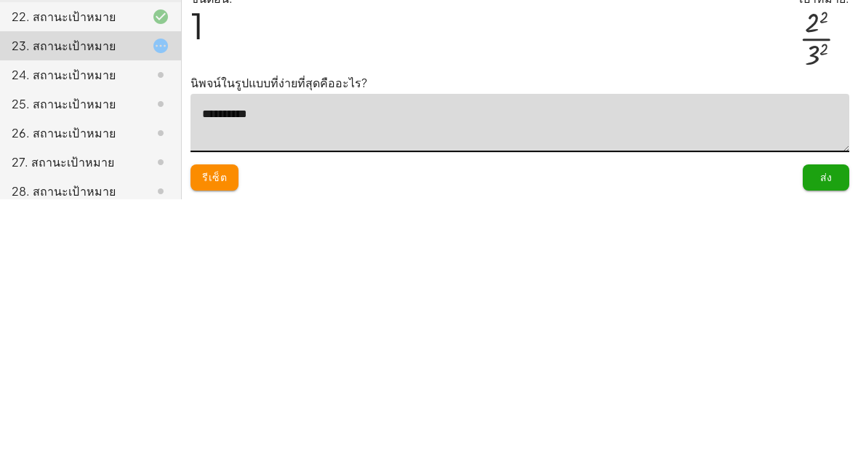
type textarea "**********"
click at [562, 342] on p "นิพจน์ในรูปแบบที่ง่ายที่สุดคืออะไร?" at bounding box center [519, 350] width 659 height 17
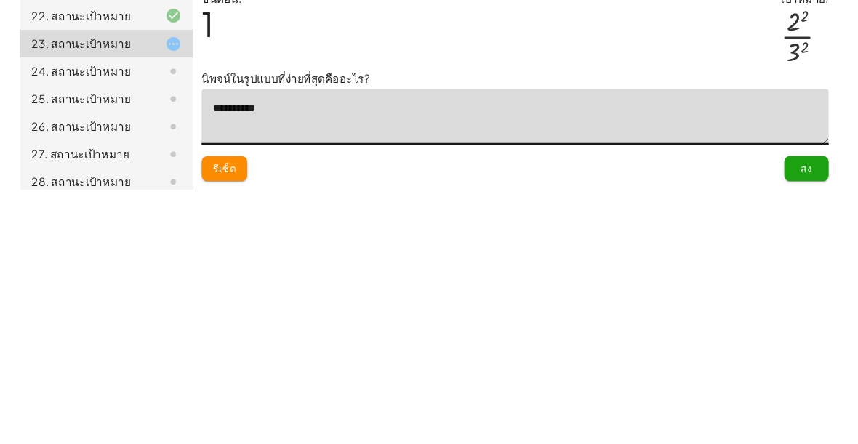
scroll to position [44, 0]
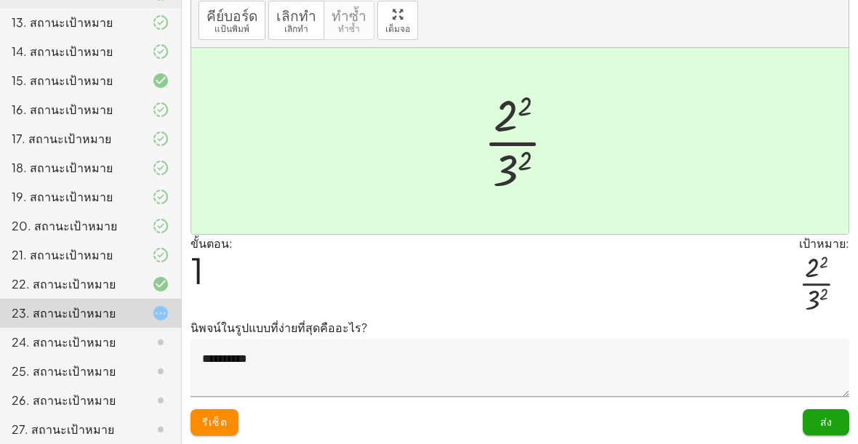
click at [829, 423] on font "ส่ง" at bounding box center [826, 421] width 12 height 13
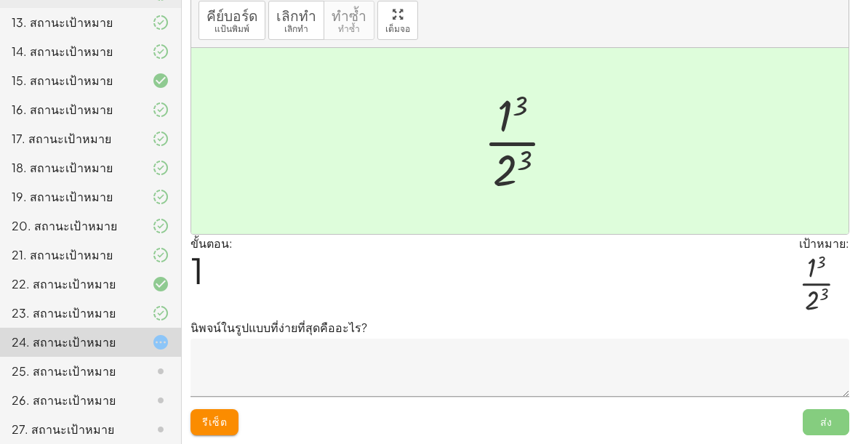
click at [770, 365] on textarea at bounding box center [519, 368] width 659 height 58
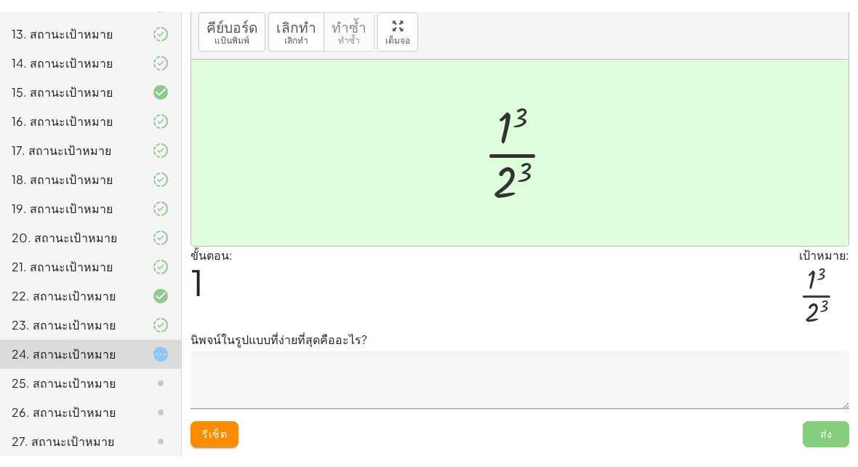
scroll to position [22, 0]
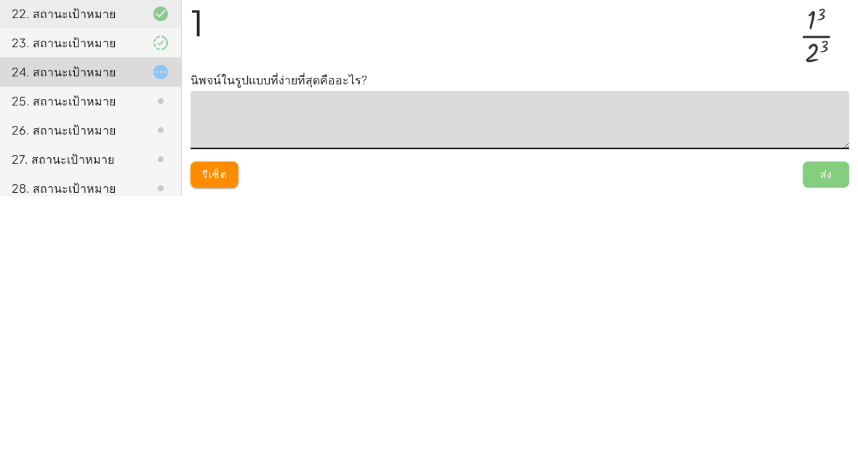
type textarea "*"
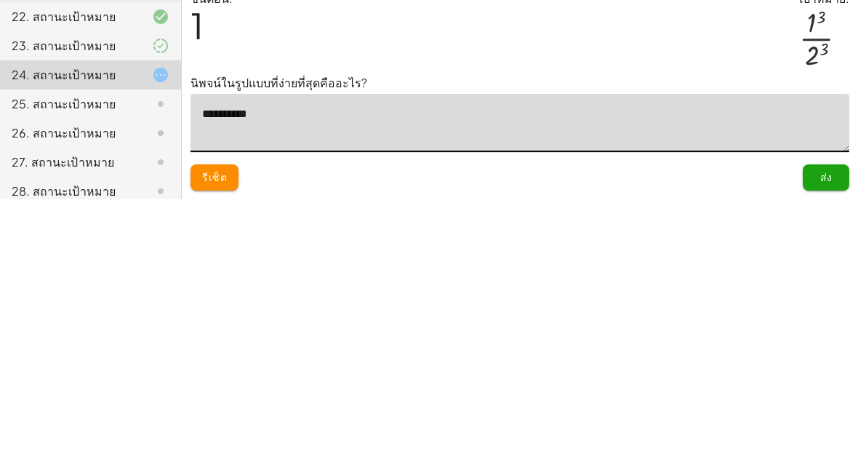
type textarea "**********"
click at [696, 257] on div "ขั้นตอน: 1 เป้าหมาย: · 1 3 · 2 3" at bounding box center [519, 299] width 659 height 85
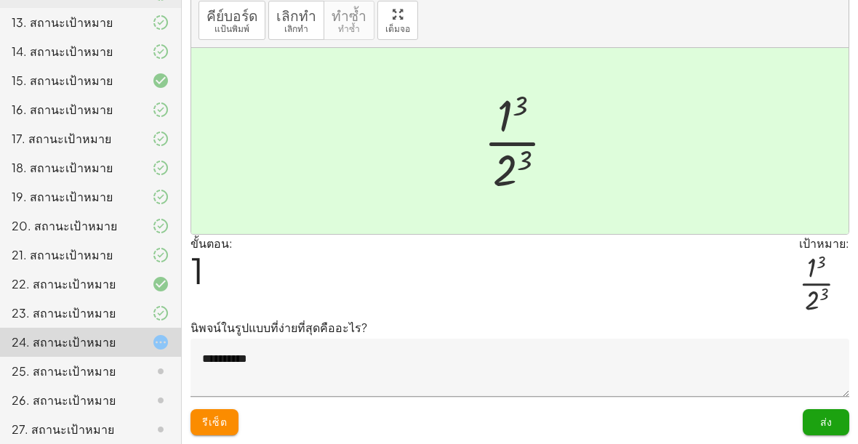
click at [839, 420] on button "ส่ง" at bounding box center [826, 422] width 47 height 26
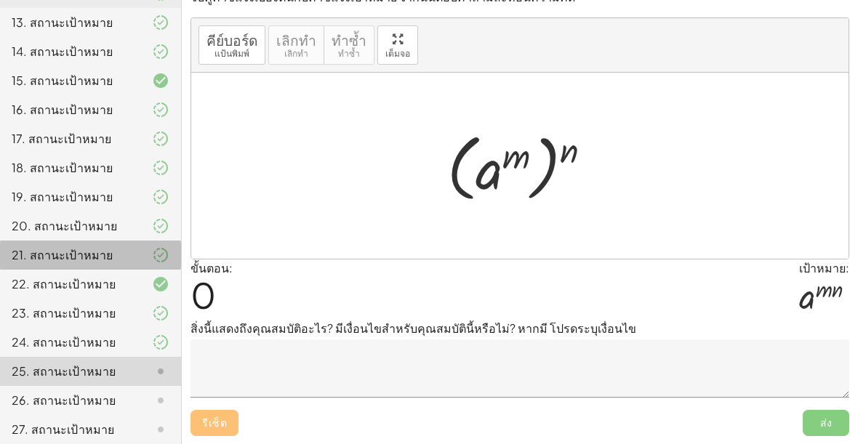
click at [147, 254] on div at bounding box center [149, 254] width 41 height 17
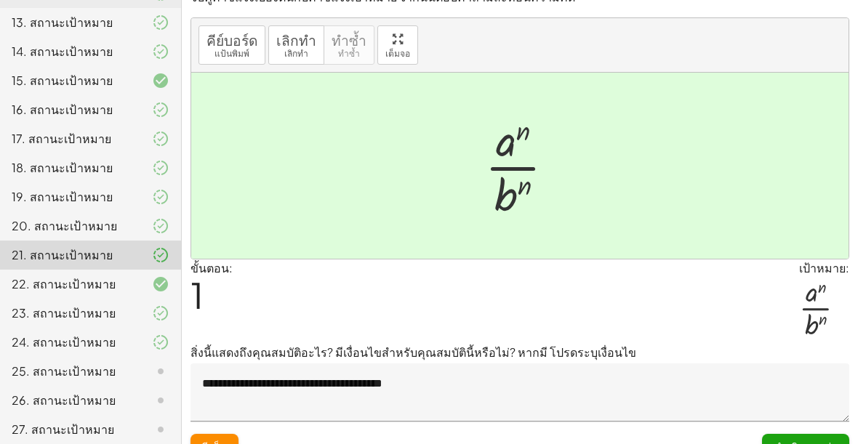
click at [113, 365] on div "25. สถานะเป้าหมาย" at bounding box center [70, 371] width 117 height 17
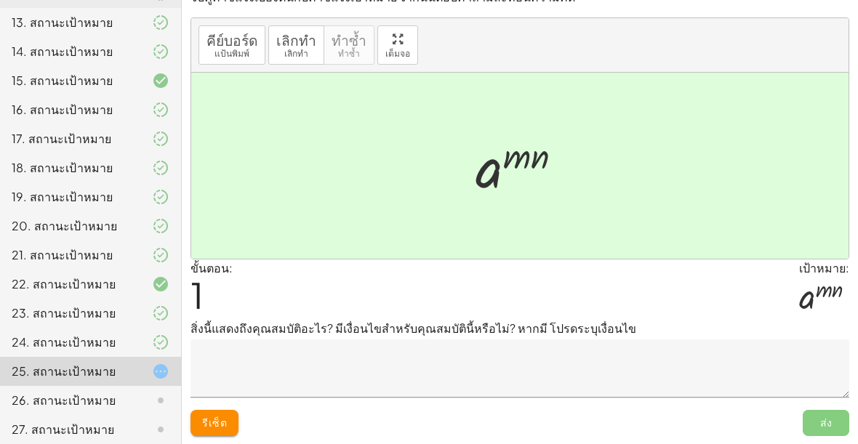
click at [733, 390] on textarea at bounding box center [519, 368] width 659 height 58
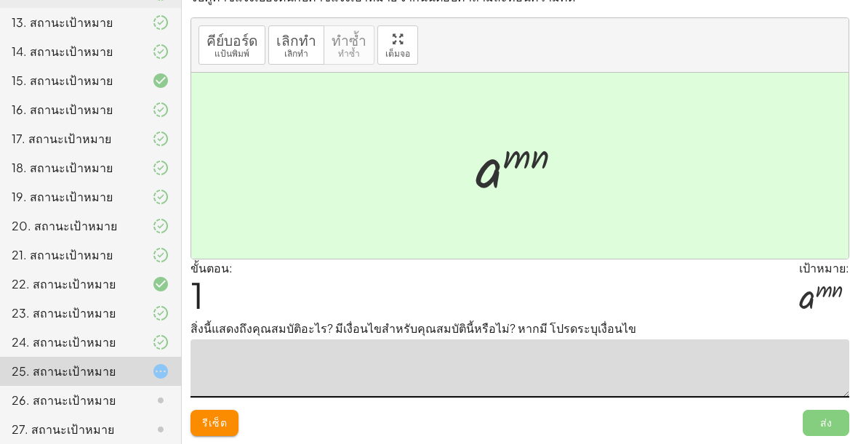
scroll to position [0, 0]
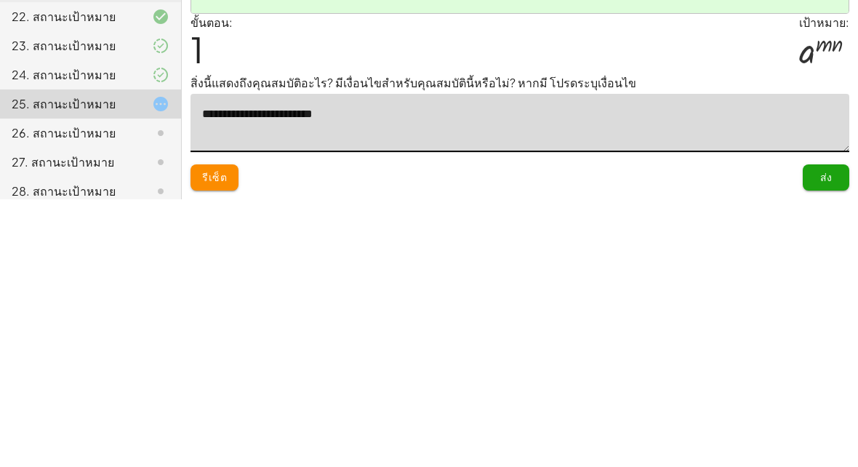
click at [638, 281] on div "ขั้นตอน: 1 เป้าหมาย: a ( · m · n )" at bounding box center [519, 311] width 659 height 60
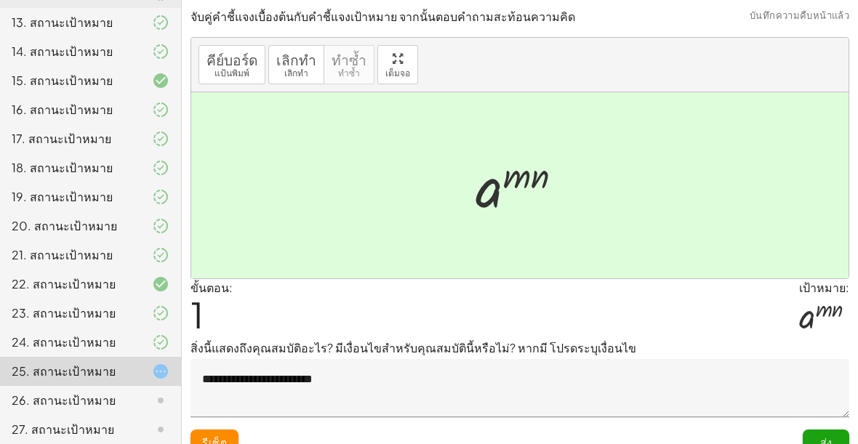
click at [646, 396] on textarea "**********" at bounding box center [519, 388] width 659 height 58
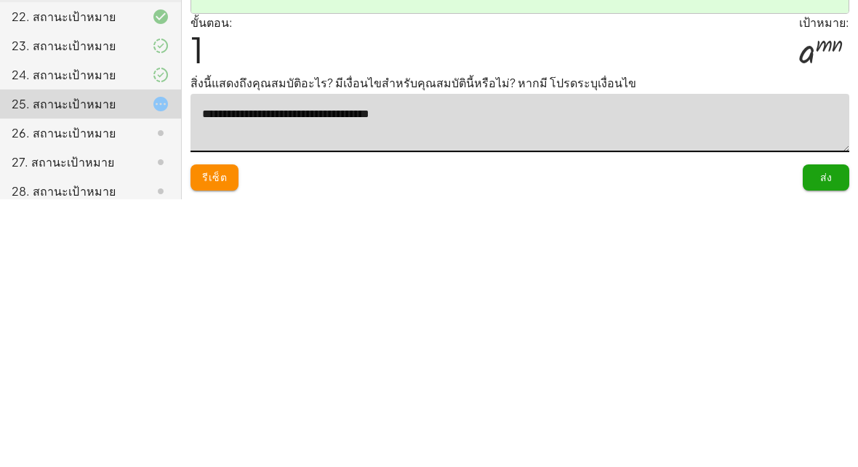
type textarea "**********"
click at [693, 281] on div "ขั้นตอน: 1 เป้าหมาย: a ( · m · n )" at bounding box center [519, 311] width 659 height 60
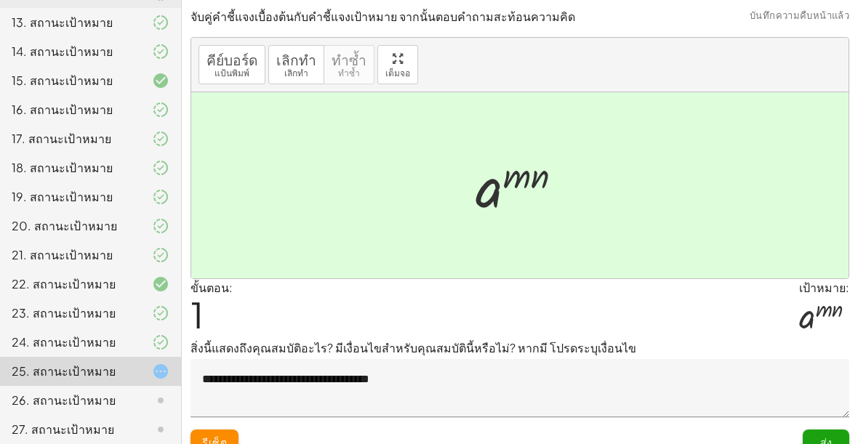
click at [829, 438] on font "ส่ง" at bounding box center [826, 441] width 12 height 13
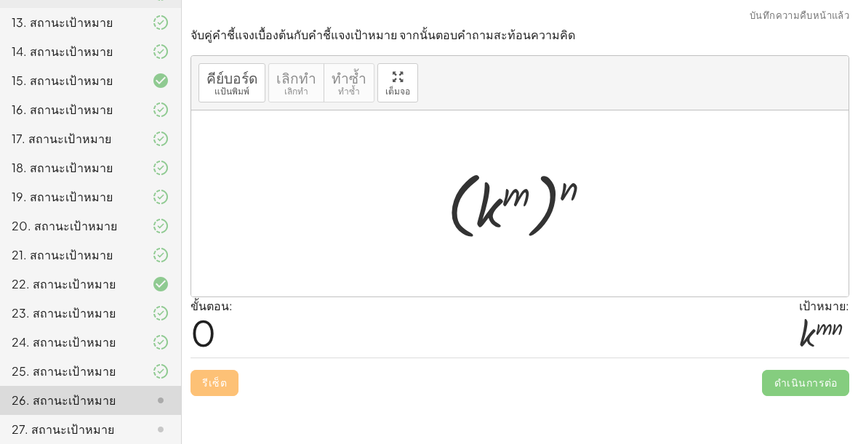
click at [68, 258] on font "21. สถานะเป้าหมาย" at bounding box center [62, 254] width 101 height 15
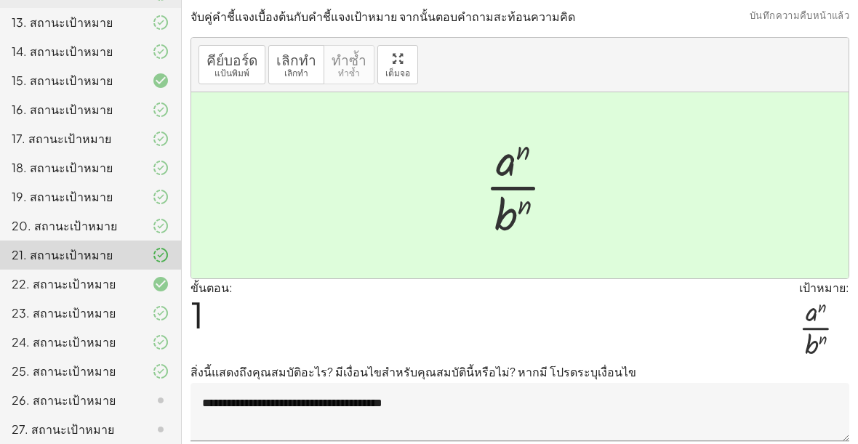
click at [68, 270] on div "20. สถานะเป้าหมาย" at bounding box center [90, 284] width 181 height 29
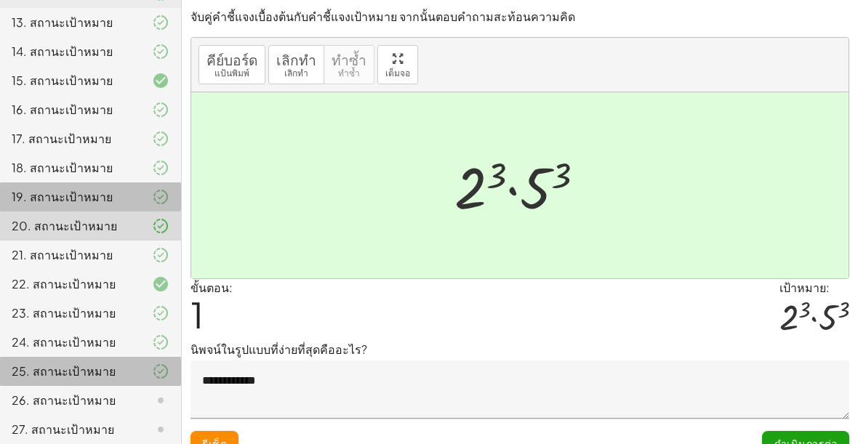
click at [86, 363] on font "25. สถานะเป้าหมาย" at bounding box center [64, 370] width 104 height 15
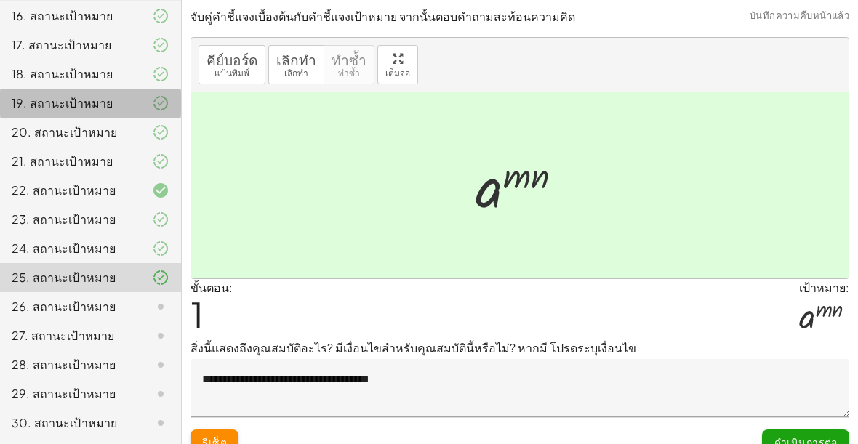
scroll to position [582, 0]
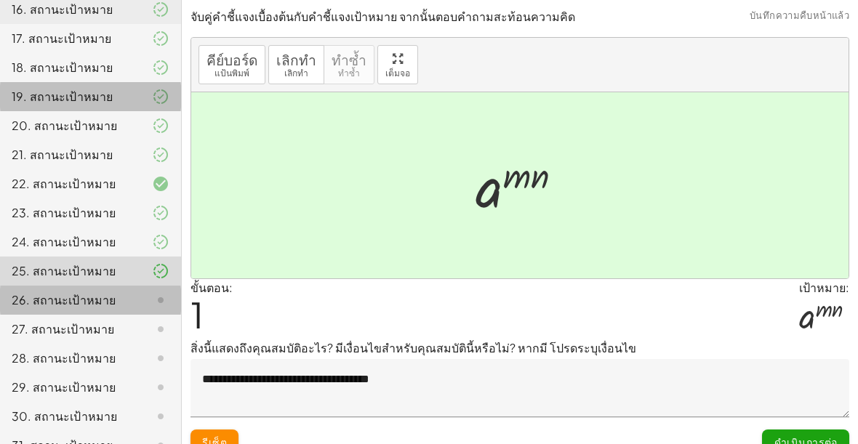
click at [165, 297] on icon at bounding box center [160, 299] width 17 height 17
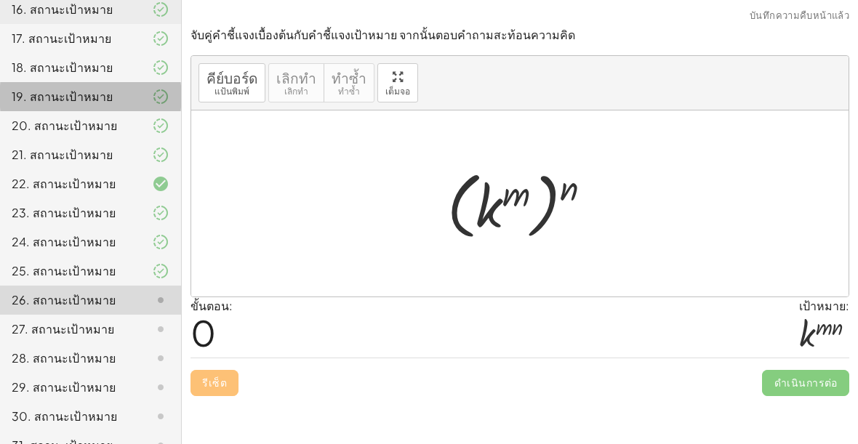
click at [41, 270] on font "25. สถานะเป้าหมาย" at bounding box center [64, 270] width 104 height 15
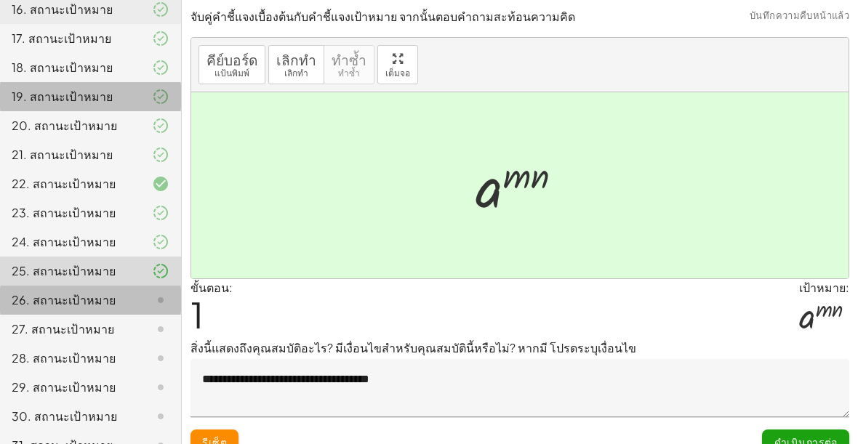
click at [166, 344] on div "26. สถานะเป้าหมาย" at bounding box center [90, 358] width 181 height 29
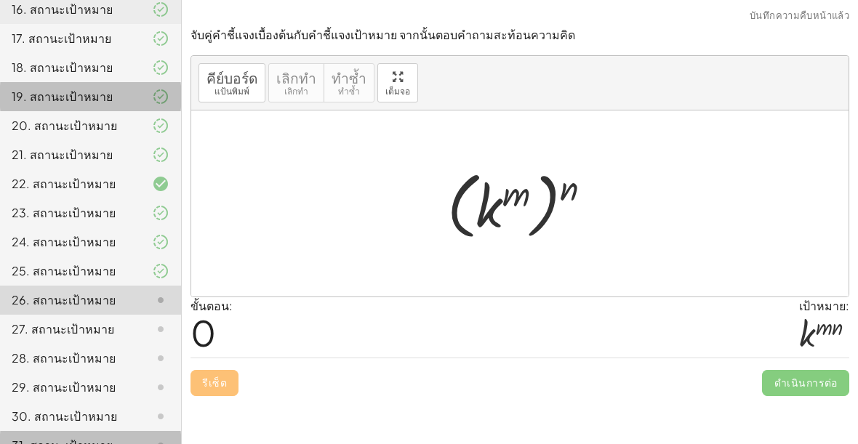
click at [154, 431] on div "31. สถานะเป้าหมาย" at bounding box center [90, 445] width 181 height 29
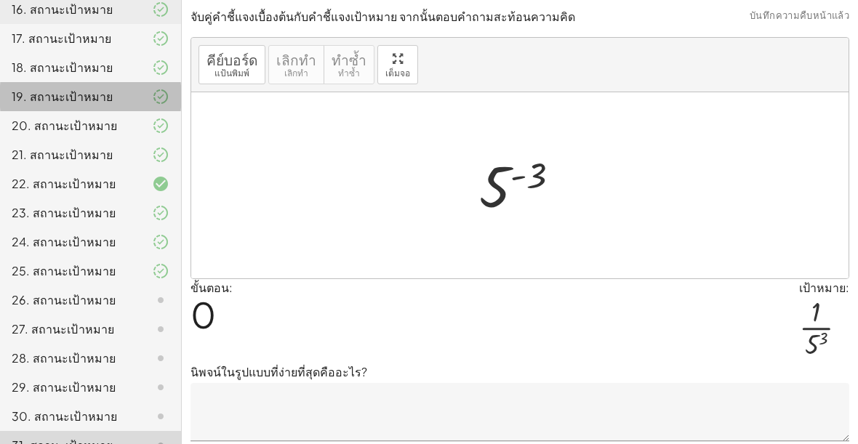
click at [161, 296] on icon at bounding box center [160, 299] width 17 height 17
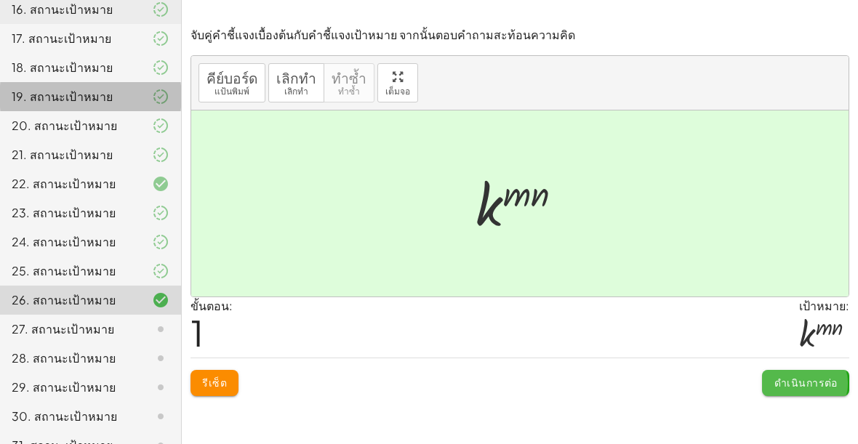
click at [821, 385] on font "ดำเนินการต่อ" at bounding box center [805, 382] width 63 height 13
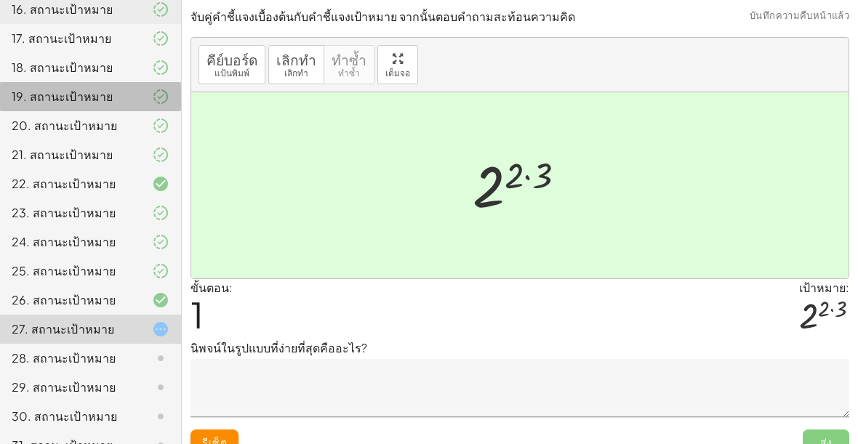
scroll to position [20, 0]
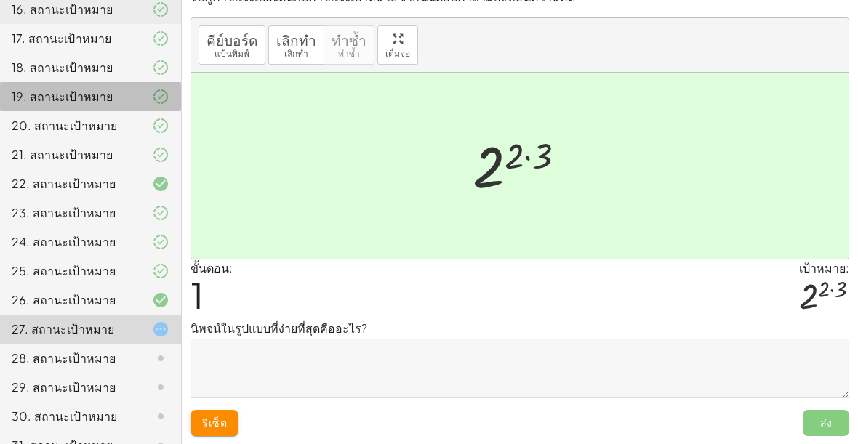
click at [762, 390] on textarea at bounding box center [519, 368] width 659 height 58
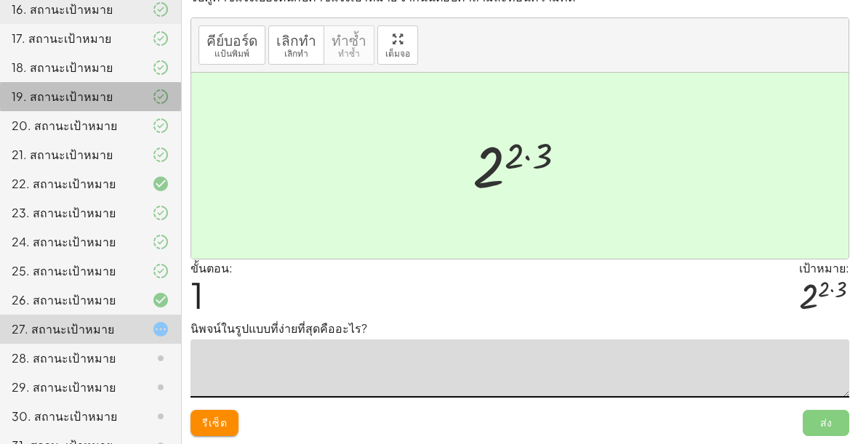
scroll to position [0, 0]
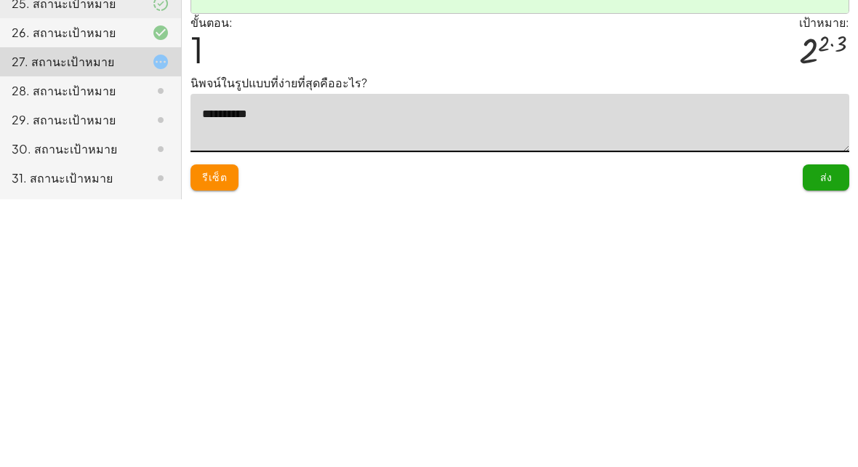
type textarea "**********"
click at [792, 281] on div "ขั้นตอน: 1 เป้าหมาย: 2 ( · 2 · 3 )" at bounding box center [519, 311] width 659 height 60
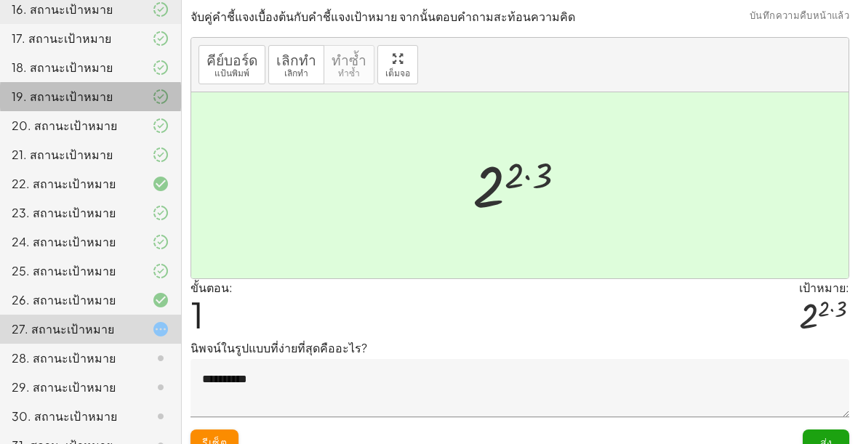
click at [834, 434] on button "ส่ง" at bounding box center [826, 443] width 47 height 26
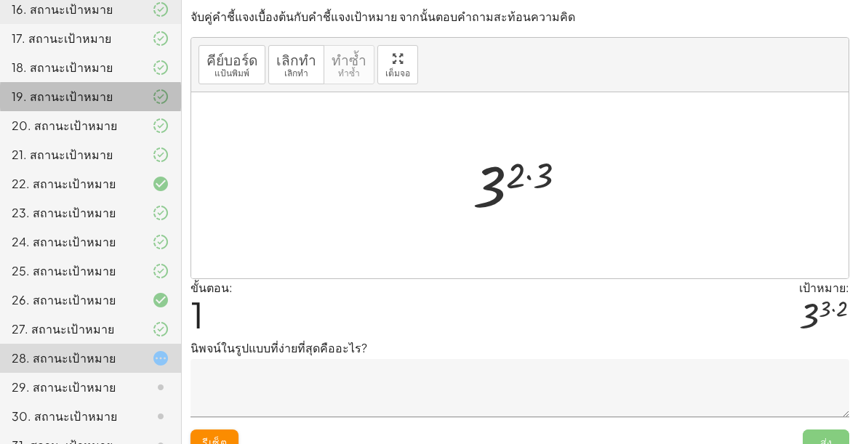
click at [627, 390] on textarea at bounding box center [519, 388] width 659 height 58
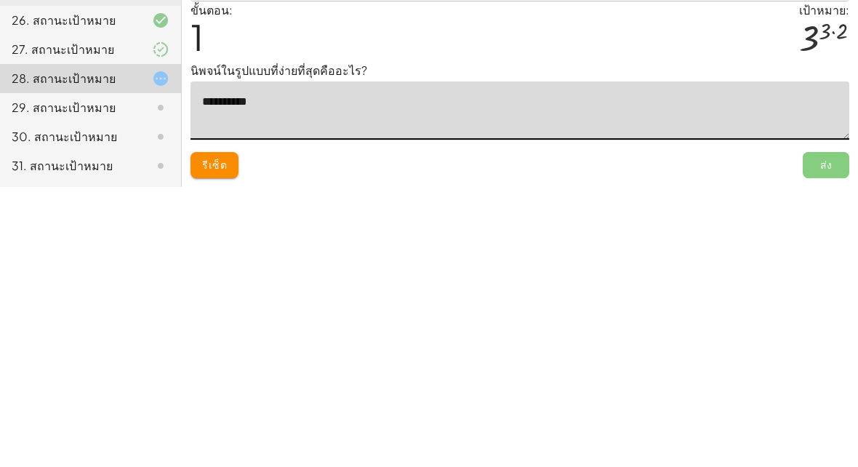
type textarea "**********"
click at [752, 281] on div "ขั้นตอน: 1 เป้าหมาย: 3 ( · 3 · 2 )" at bounding box center [519, 311] width 659 height 60
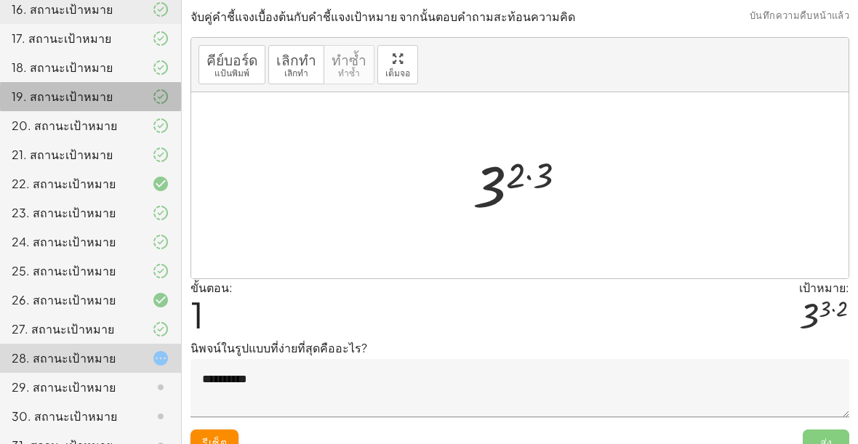
scroll to position [20, 0]
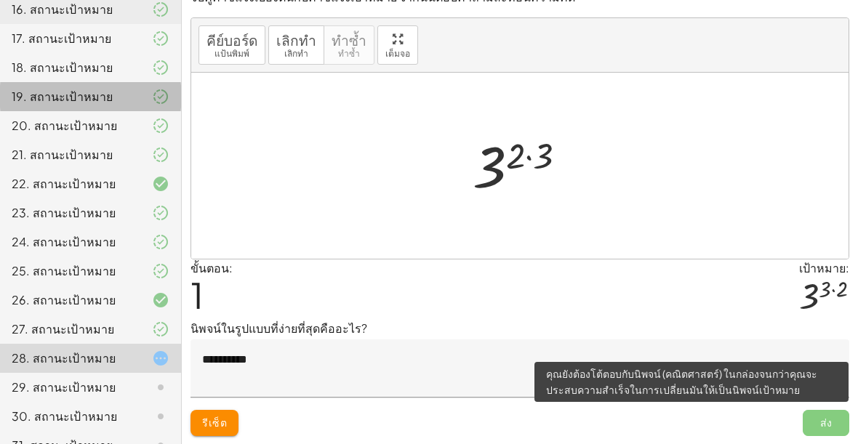
click at [820, 425] on span "ส่ง" at bounding box center [826, 423] width 47 height 26
click at [840, 426] on span "ส่ง" at bounding box center [826, 423] width 47 height 26
click at [832, 430] on span "ส่ง" at bounding box center [826, 423] width 47 height 26
click at [779, 346] on textarea "**********" at bounding box center [519, 368] width 659 height 58
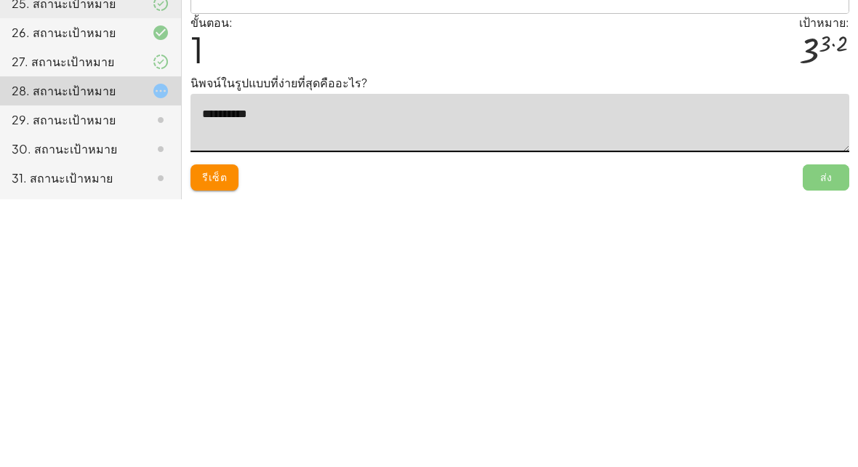
click at [819, 361] on textarea "**********" at bounding box center [519, 390] width 659 height 58
click at [794, 361] on textarea "**********" at bounding box center [519, 390] width 659 height 58
click at [827, 342] on p "นิพจน์ในรูปแบบที่ง่ายที่สุดคืออะไร?" at bounding box center [519, 350] width 659 height 17
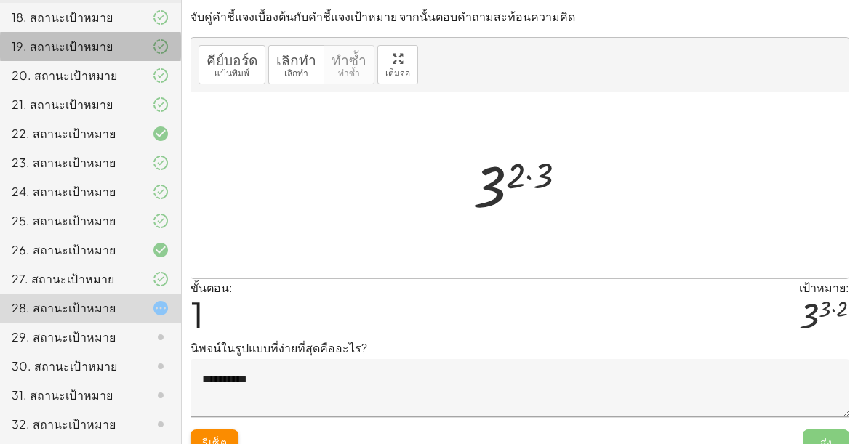
scroll to position [20, 0]
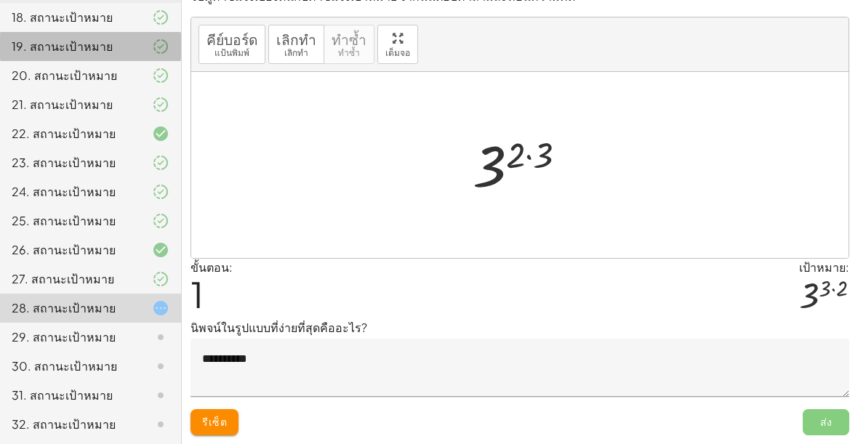
click at [840, 416] on span "ส่ง" at bounding box center [826, 422] width 47 height 26
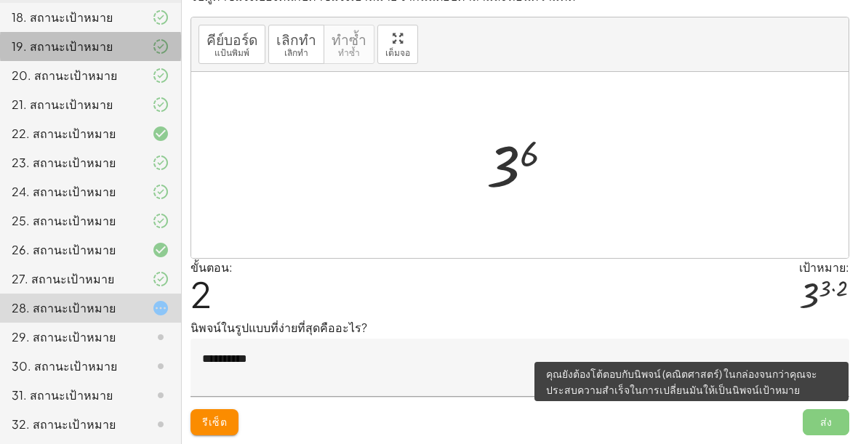
click at [202, 417] on font "รีเซ็ต" at bounding box center [214, 421] width 25 height 13
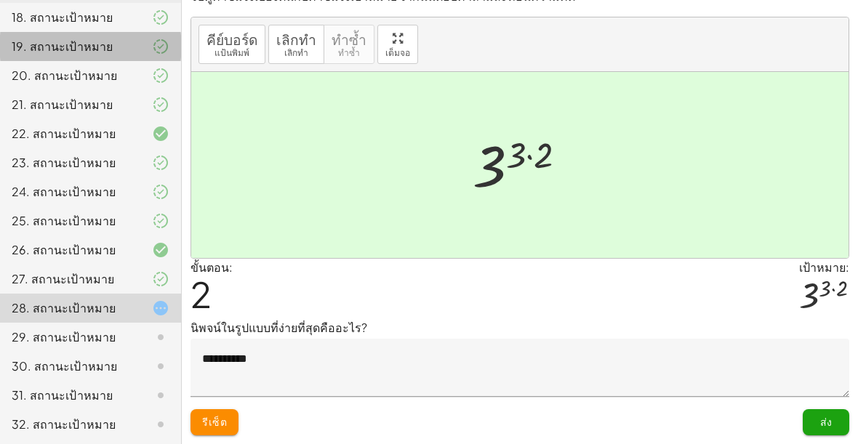
click at [833, 419] on button "ส่ง" at bounding box center [826, 422] width 47 height 26
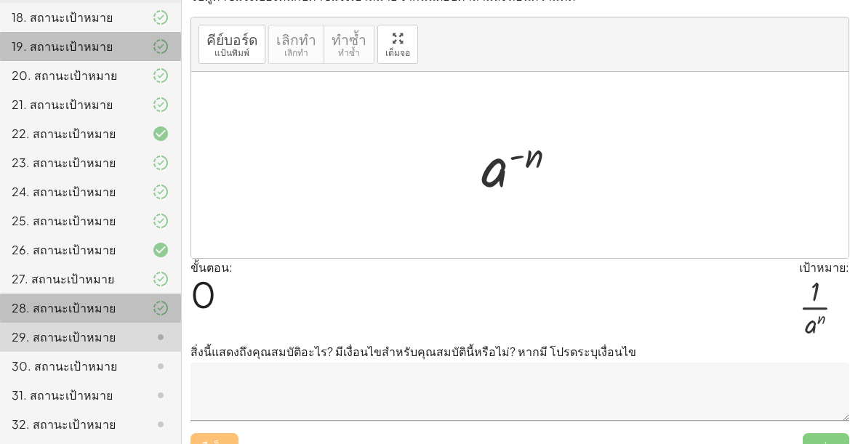
click at [150, 305] on div at bounding box center [149, 307] width 41 height 17
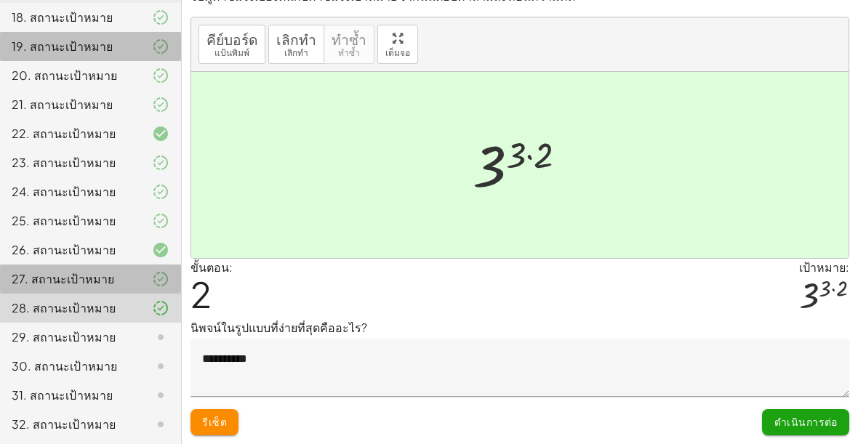
click at [158, 282] on icon at bounding box center [160, 278] width 17 height 17
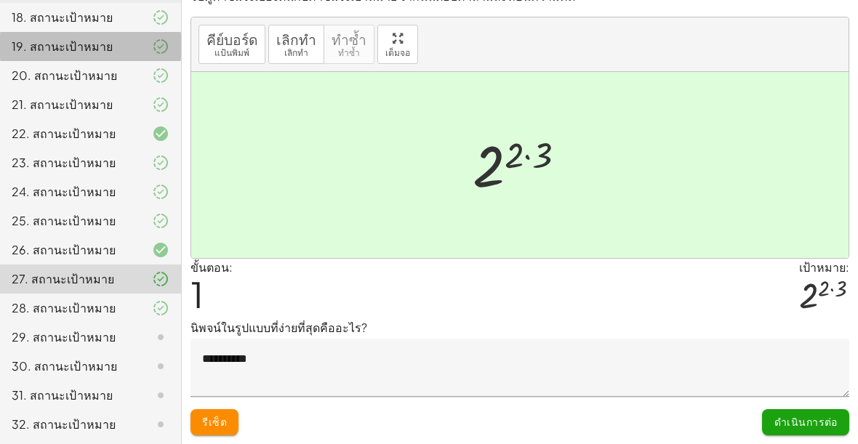
click at [165, 310] on icon at bounding box center [160, 307] width 17 height 17
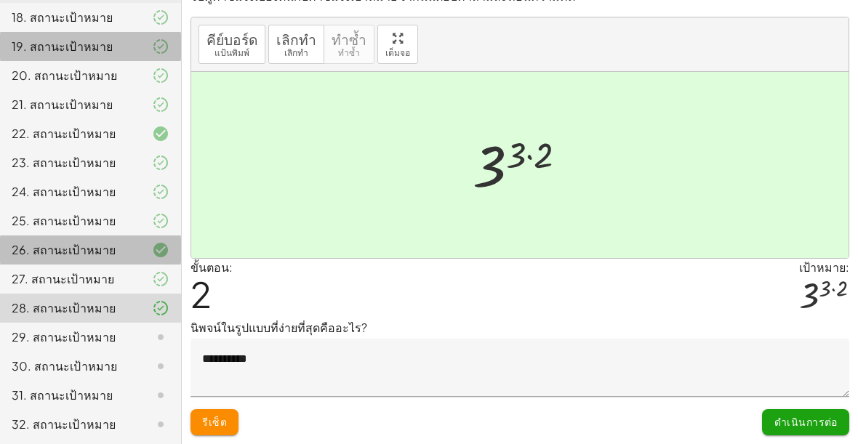
click at [169, 254] on icon at bounding box center [160, 249] width 17 height 17
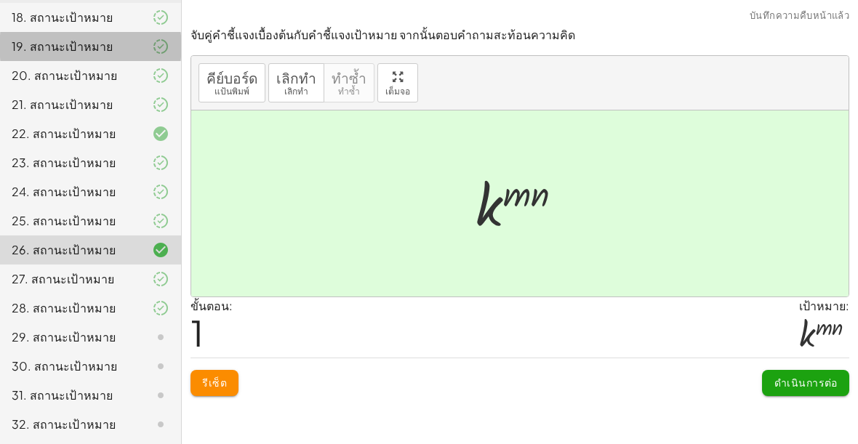
click at [179, 236] on div "24. สถานะเป้าหมาย" at bounding box center [90, 250] width 181 height 29
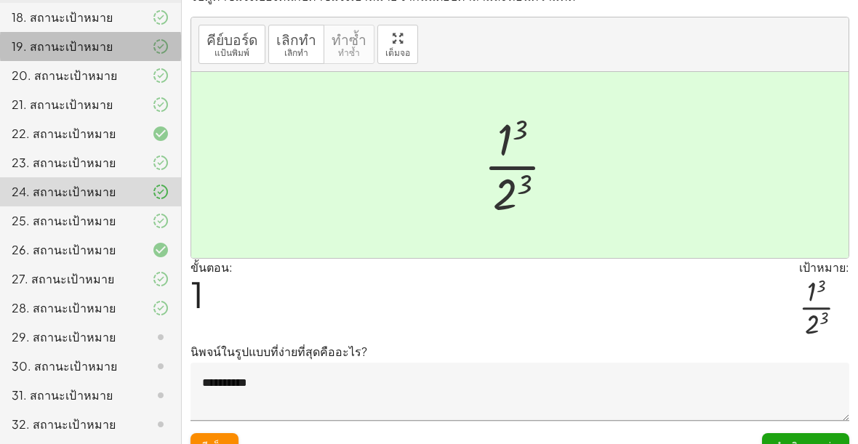
click at [300, 392] on textarea "**********" at bounding box center [519, 392] width 659 height 58
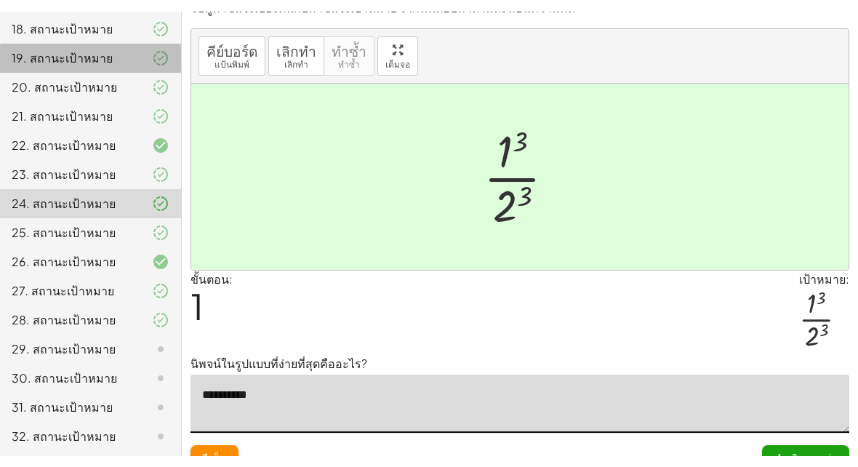
scroll to position [610, 0]
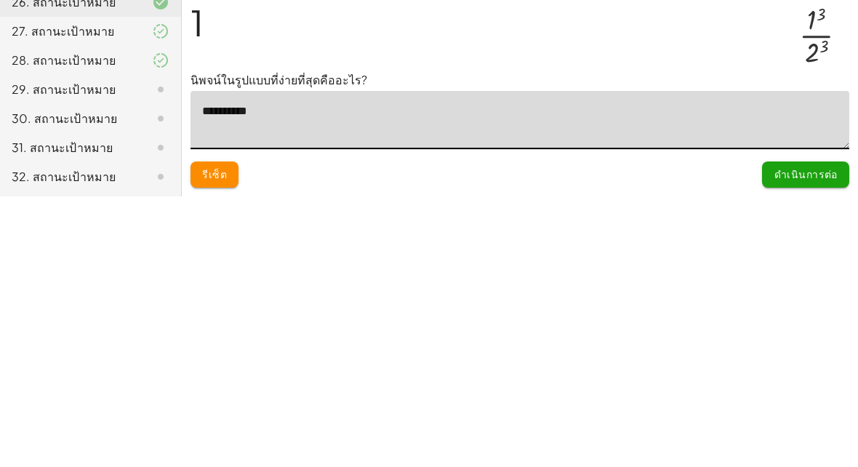
click at [494, 257] on div "ขั้นตอน: 1 เป้าหมาย: · 1 3 · 2 3" at bounding box center [519, 299] width 659 height 85
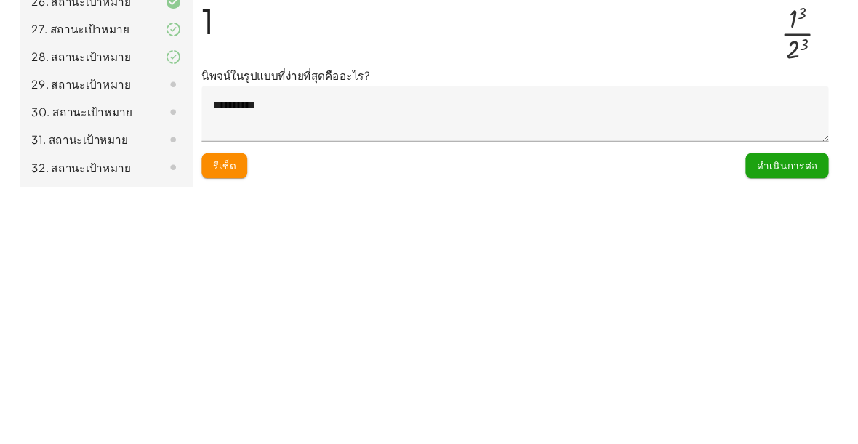
scroll to position [44, 0]
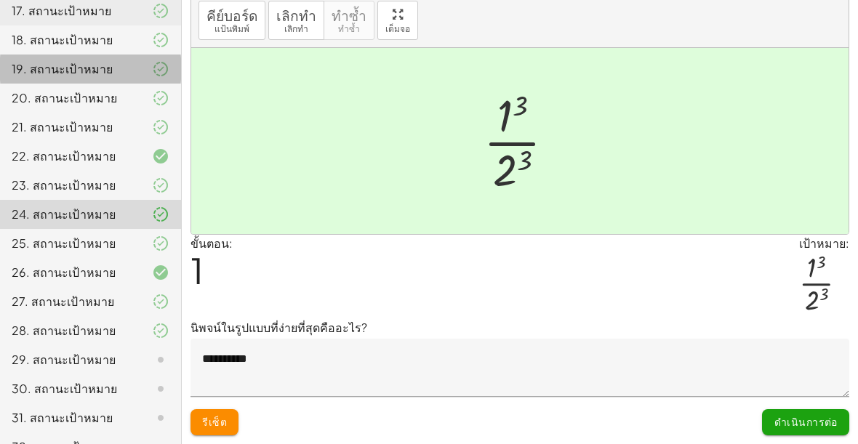
click at [161, 361] on icon at bounding box center [160, 359] width 17 height 17
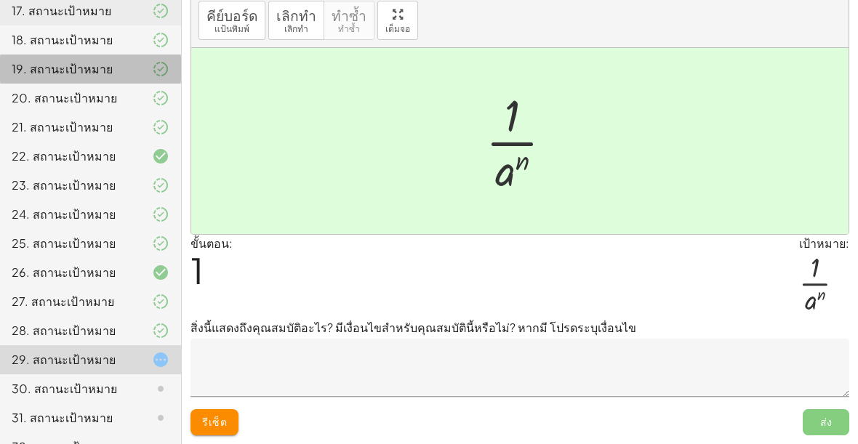
click at [696, 374] on textarea at bounding box center [519, 368] width 659 height 58
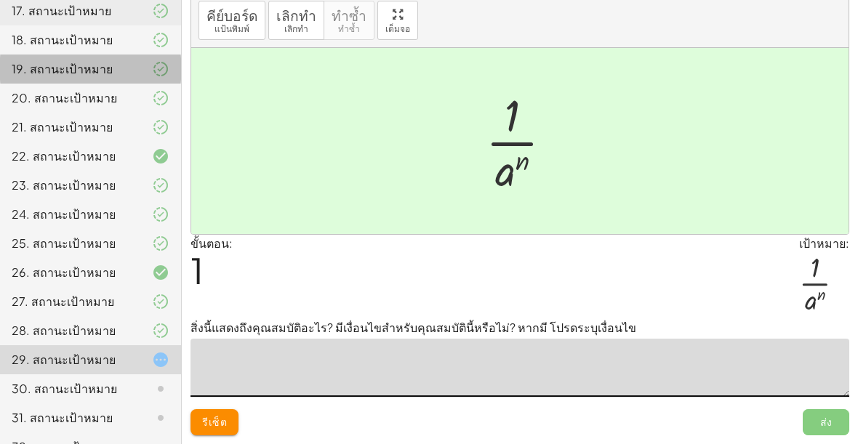
scroll to position [22, 0]
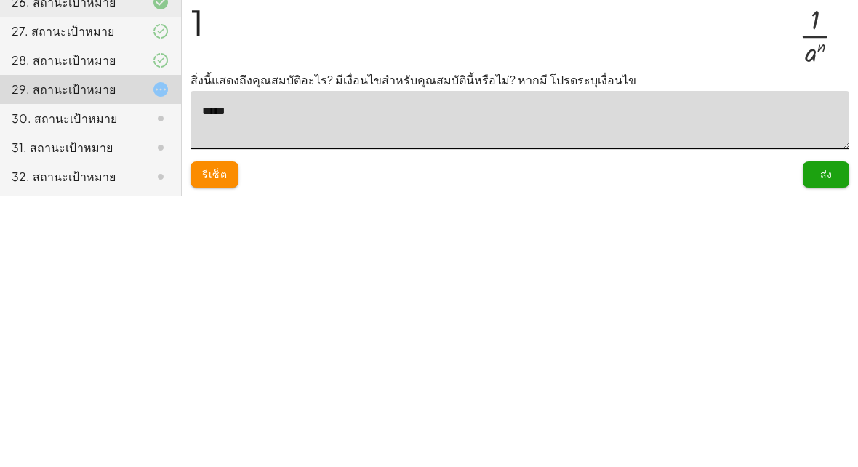
type textarea "*****"
click at [677, 257] on div "ขั้นตอน: 1 เป้าหมาย: · 1 · a n" at bounding box center [519, 299] width 659 height 85
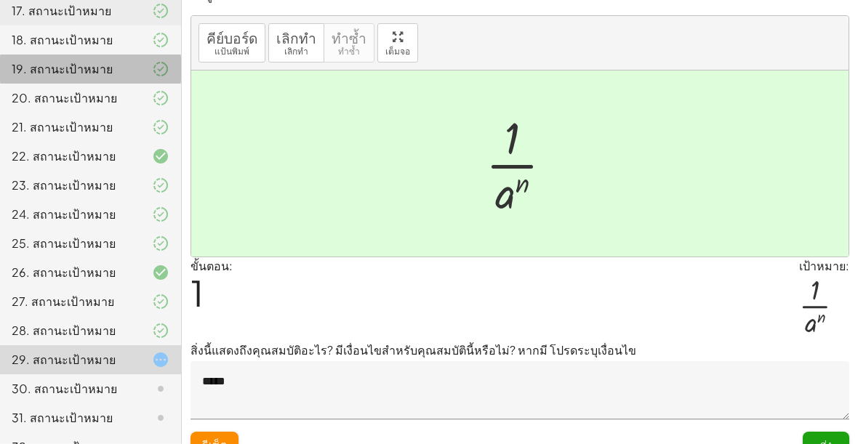
scroll to position [44, 0]
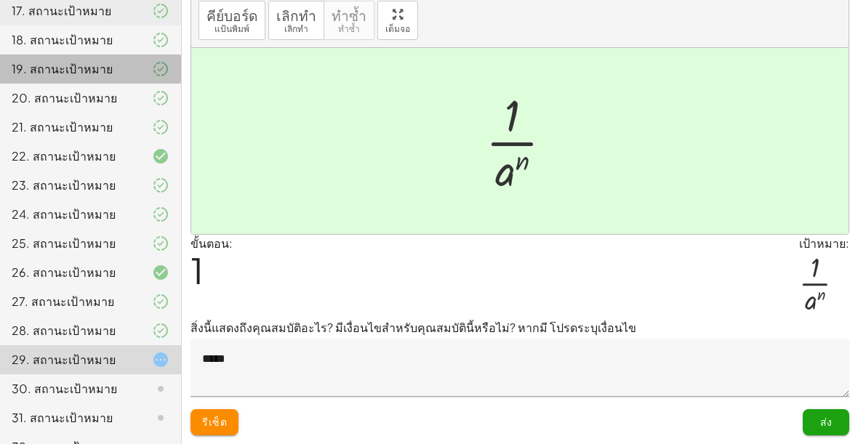
click at [829, 419] on font "ส่ง" at bounding box center [826, 421] width 12 height 13
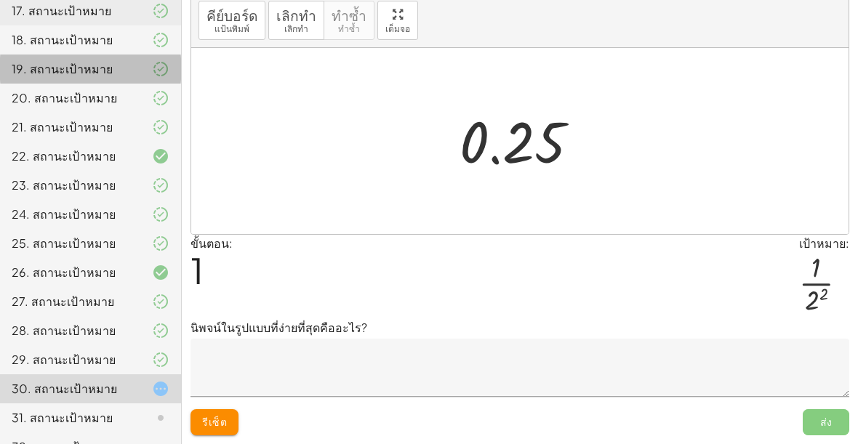
click at [215, 421] on font "รีเซ็ต" at bounding box center [214, 421] width 25 height 13
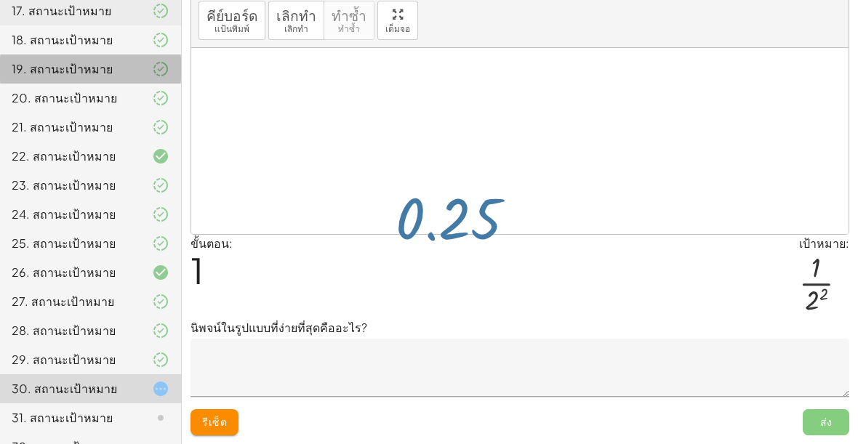
click at [221, 422] on font "รีเซ็ต" at bounding box center [214, 421] width 25 height 13
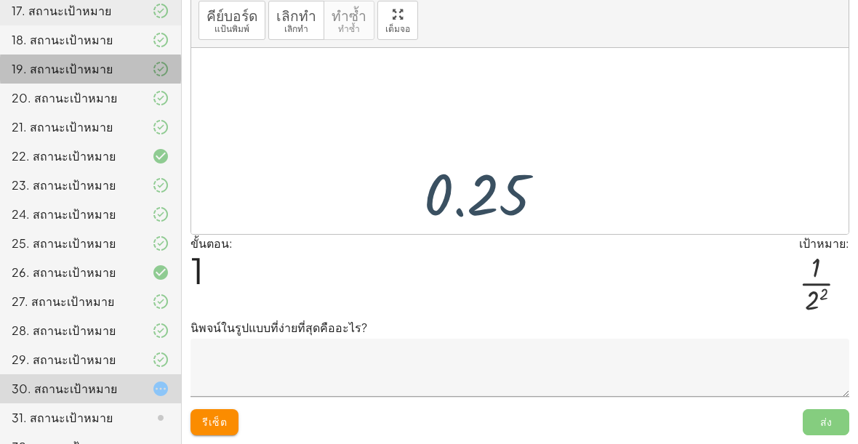
click at [216, 426] on font "รีเซ็ต" at bounding box center [214, 421] width 25 height 13
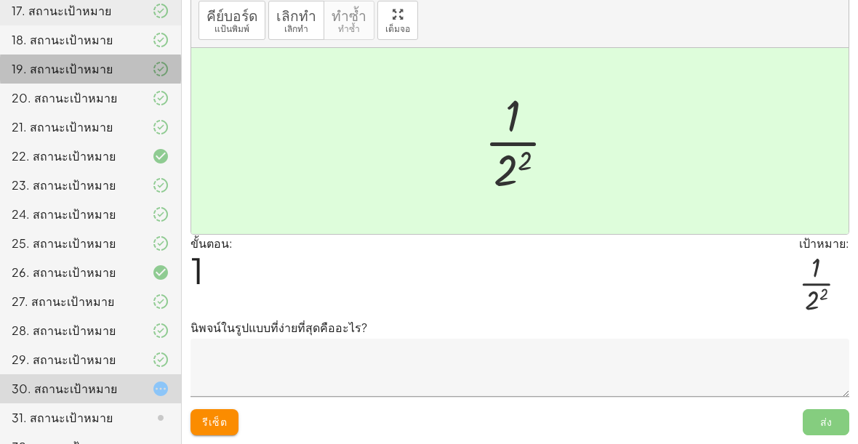
click at [726, 389] on textarea at bounding box center [519, 368] width 659 height 58
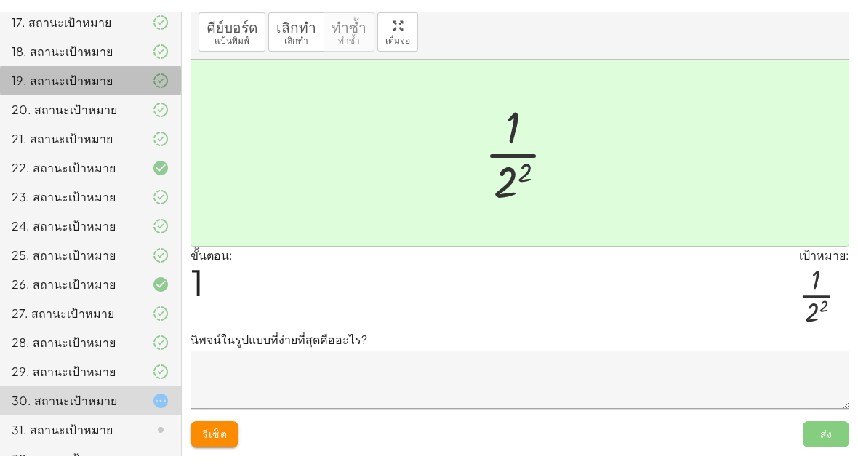
scroll to position [22, 0]
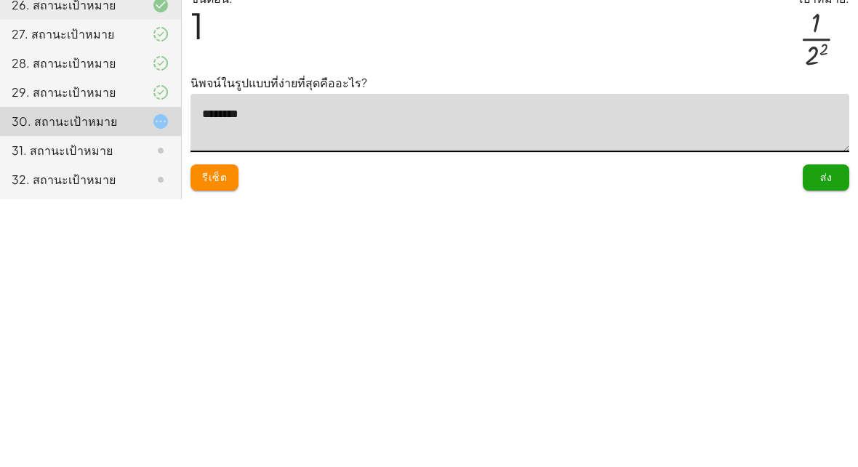
type textarea "********"
click at [502, 257] on div "ขั้นตอน: 1 เป้าหมาย: · 1 · 2 2" at bounding box center [519, 299] width 659 height 85
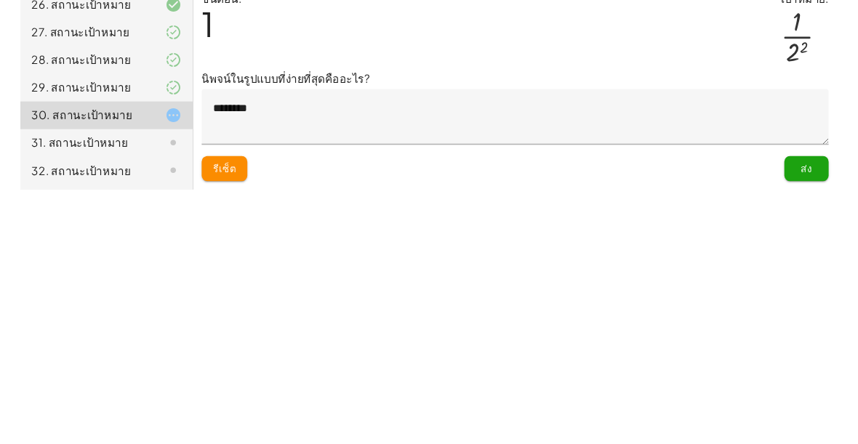
scroll to position [44, 0]
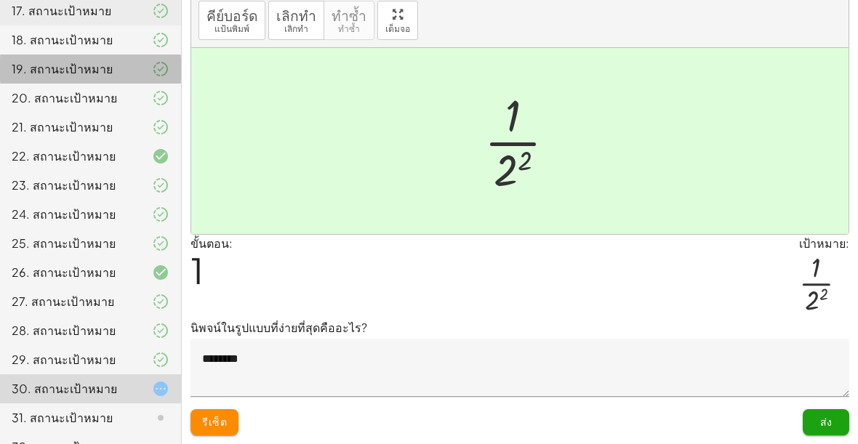
click at [826, 430] on font "ส่ง" at bounding box center [825, 422] width 12 height 16
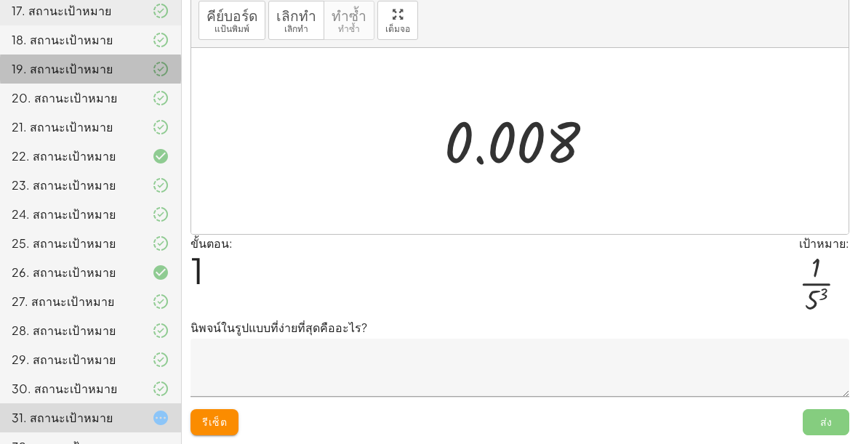
click at [217, 433] on button "รีเซ็ต" at bounding box center [214, 422] width 48 height 26
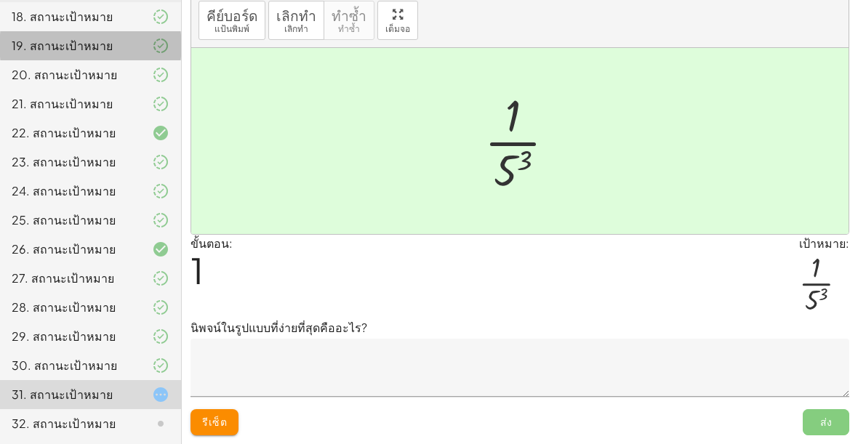
scroll to position [632, 0]
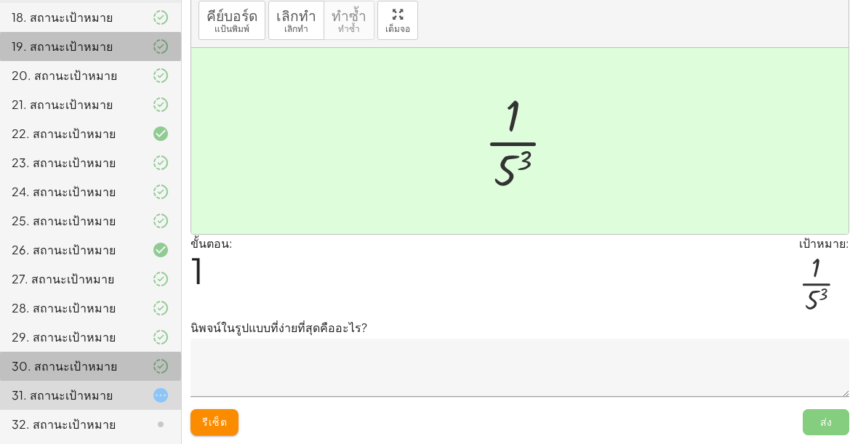
click at [110, 365] on font "30. สถานะเป้าหมาย" at bounding box center [64, 365] width 105 height 15
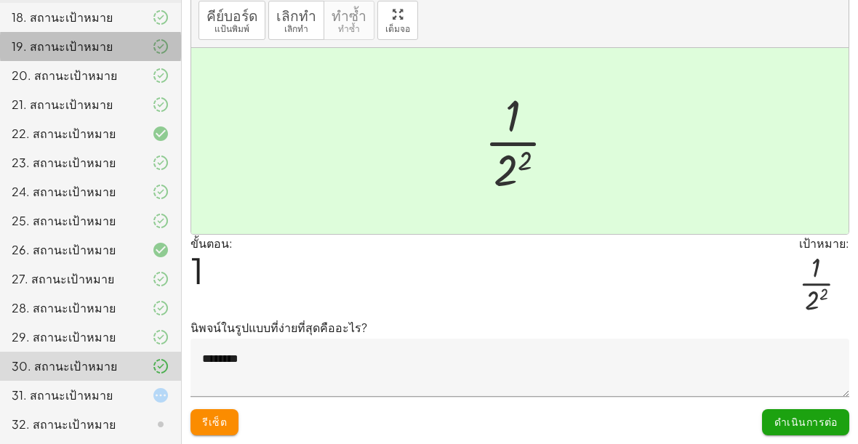
click at [798, 395] on textarea "********" at bounding box center [519, 368] width 659 height 58
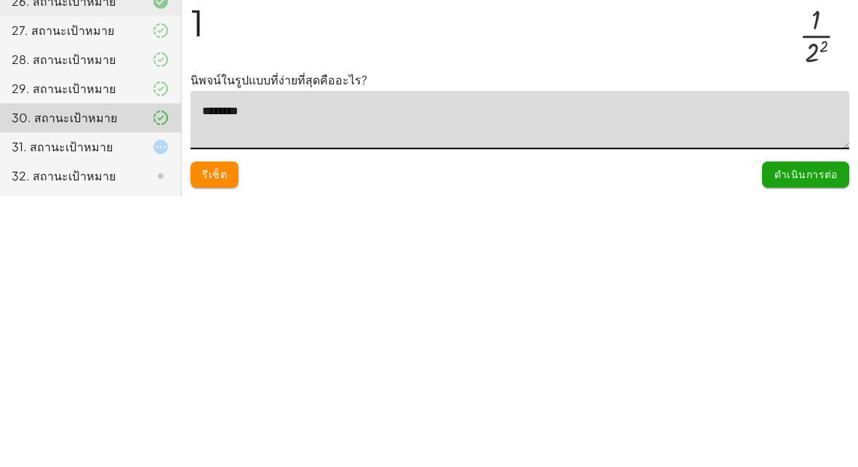
scroll to position [610, 0]
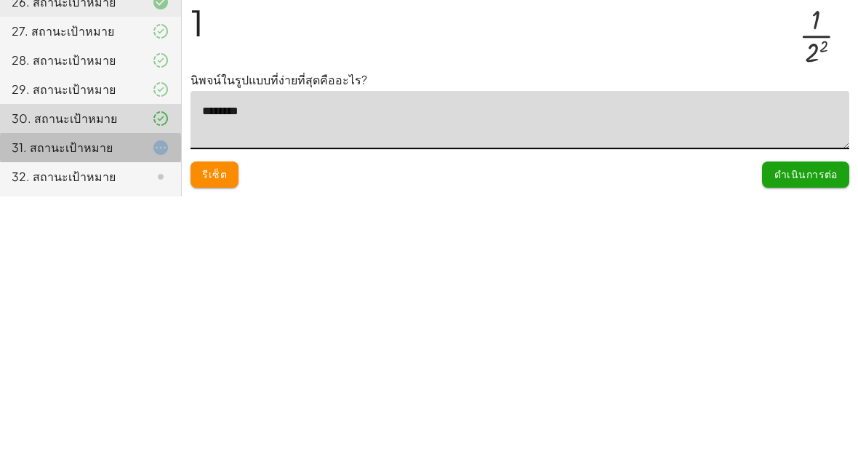
click at [154, 409] on icon at bounding box center [160, 417] width 17 height 17
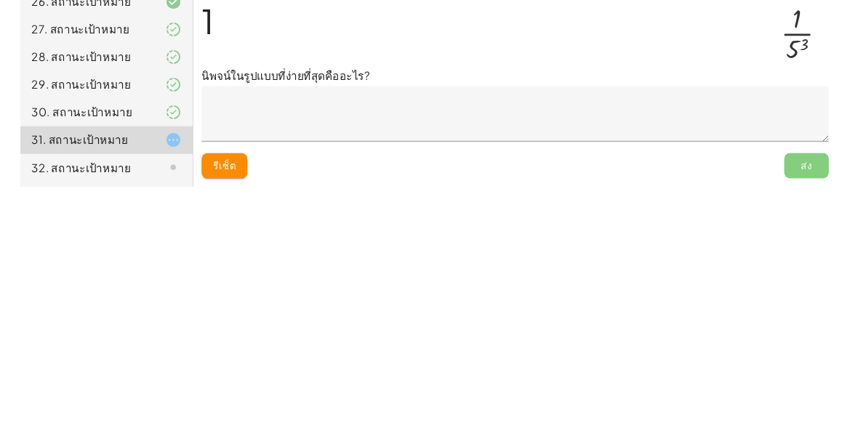
scroll to position [44, 0]
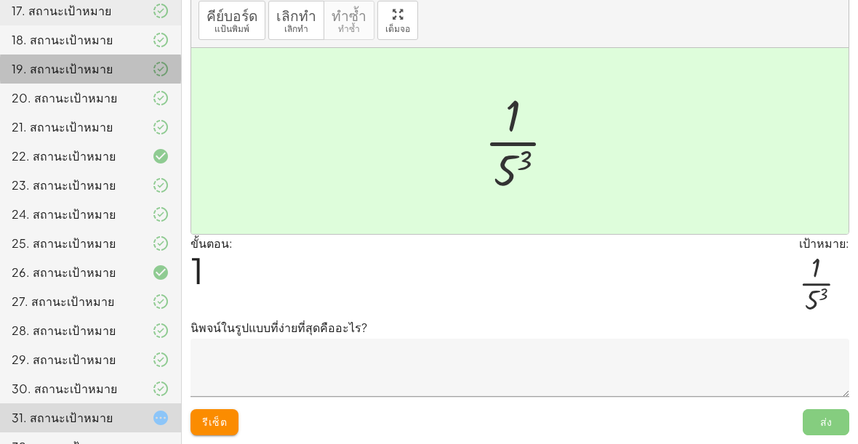
click at [518, 370] on textarea at bounding box center [519, 368] width 659 height 58
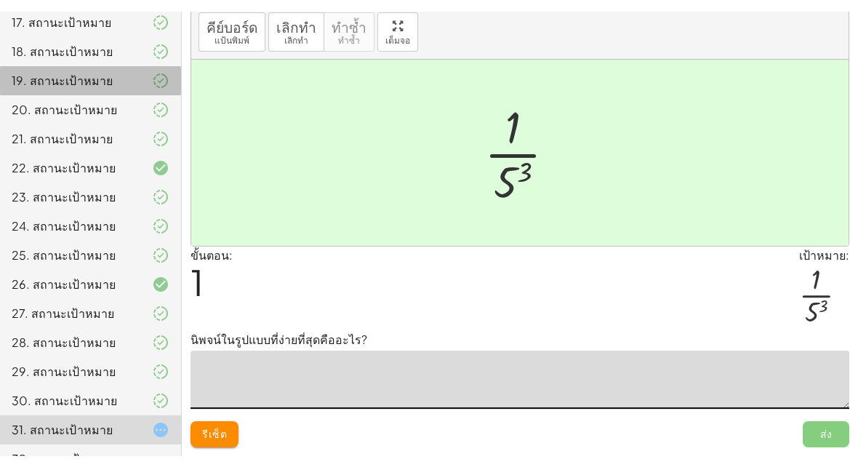
scroll to position [22, 0]
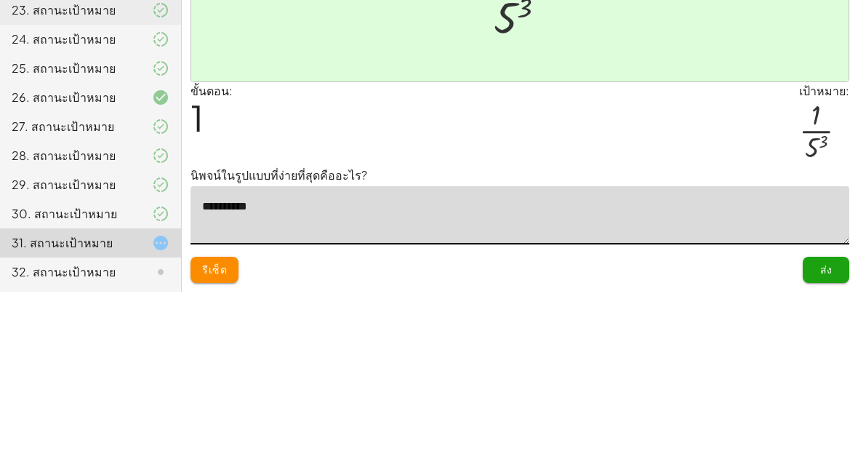
type textarea "**********"
click at [725, 257] on div "ขั้นตอน: 1 เป้าหมาย: · 1 · 5 3" at bounding box center [519, 299] width 659 height 85
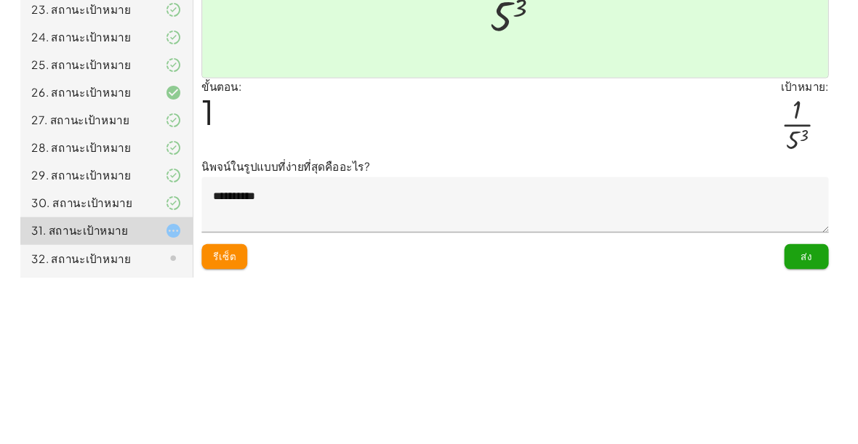
scroll to position [44, 0]
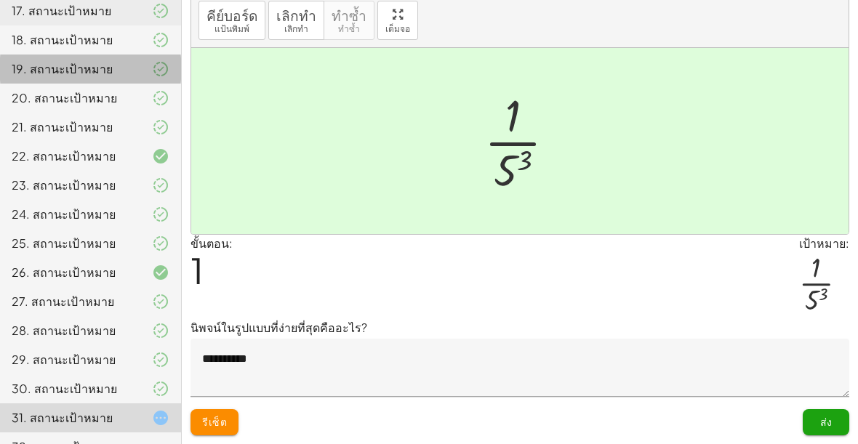
click at [832, 425] on font "ส่ง" at bounding box center [826, 421] width 12 height 13
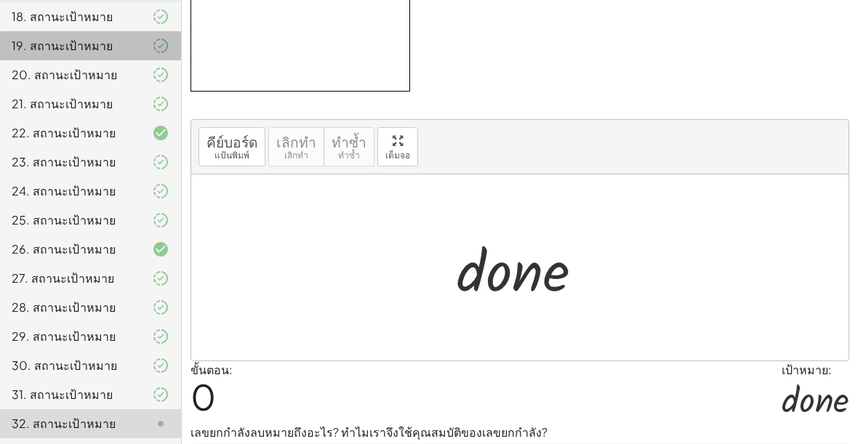
scroll to position [632, 0]
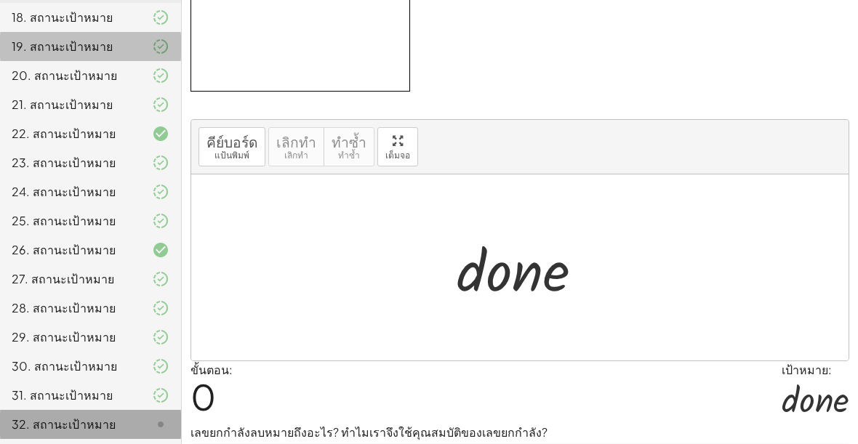
click at [139, 431] on div at bounding box center [149, 424] width 41 height 17
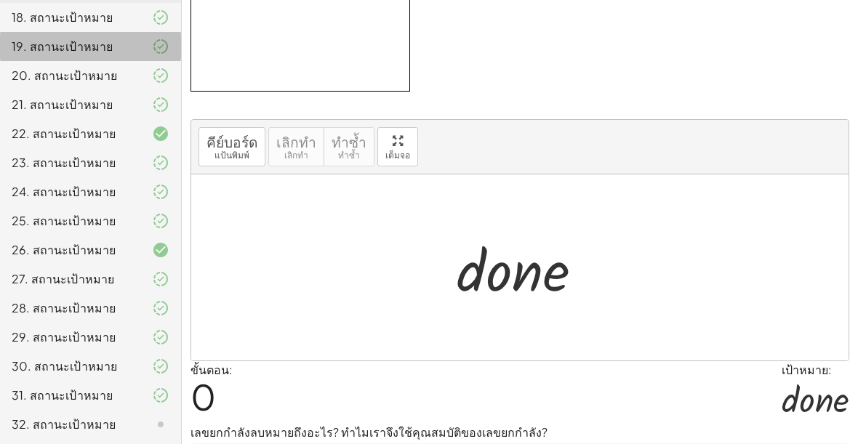
click at [793, 409] on div at bounding box center [815, 399] width 68 height 41
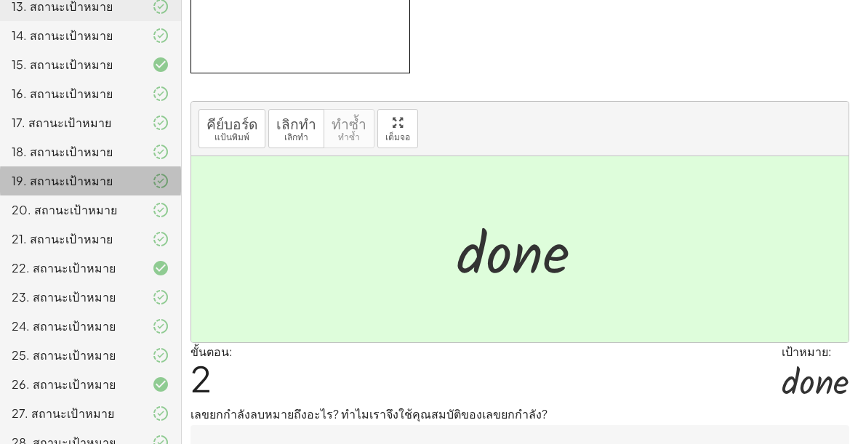
scroll to position [148, 0]
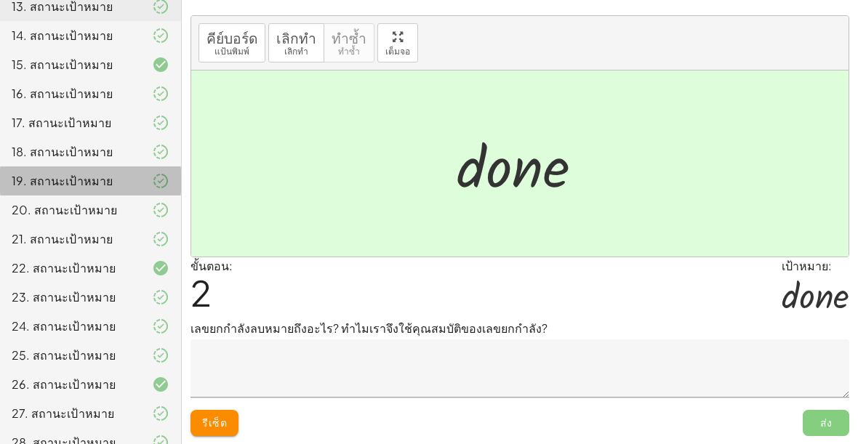
click at [834, 421] on span "ส่ง" at bounding box center [826, 423] width 47 height 26
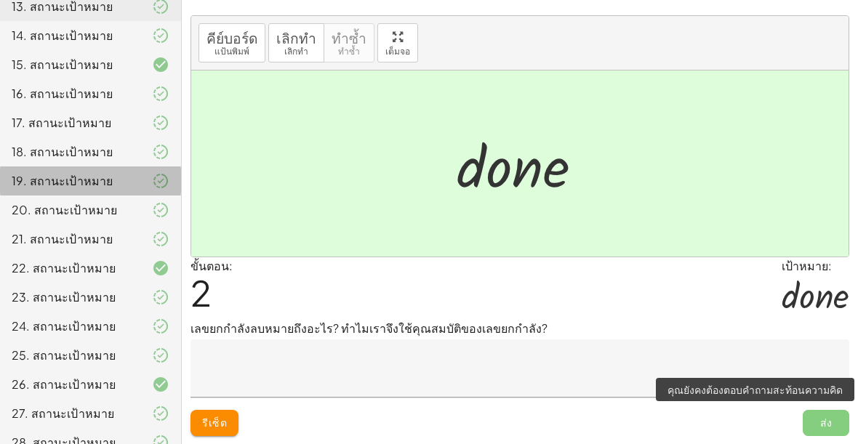
click at [836, 425] on span "ส่ง" at bounding box center [826, 423] width 47 height 26
